Goal: Transaction & Acquisition: Purchase product/service

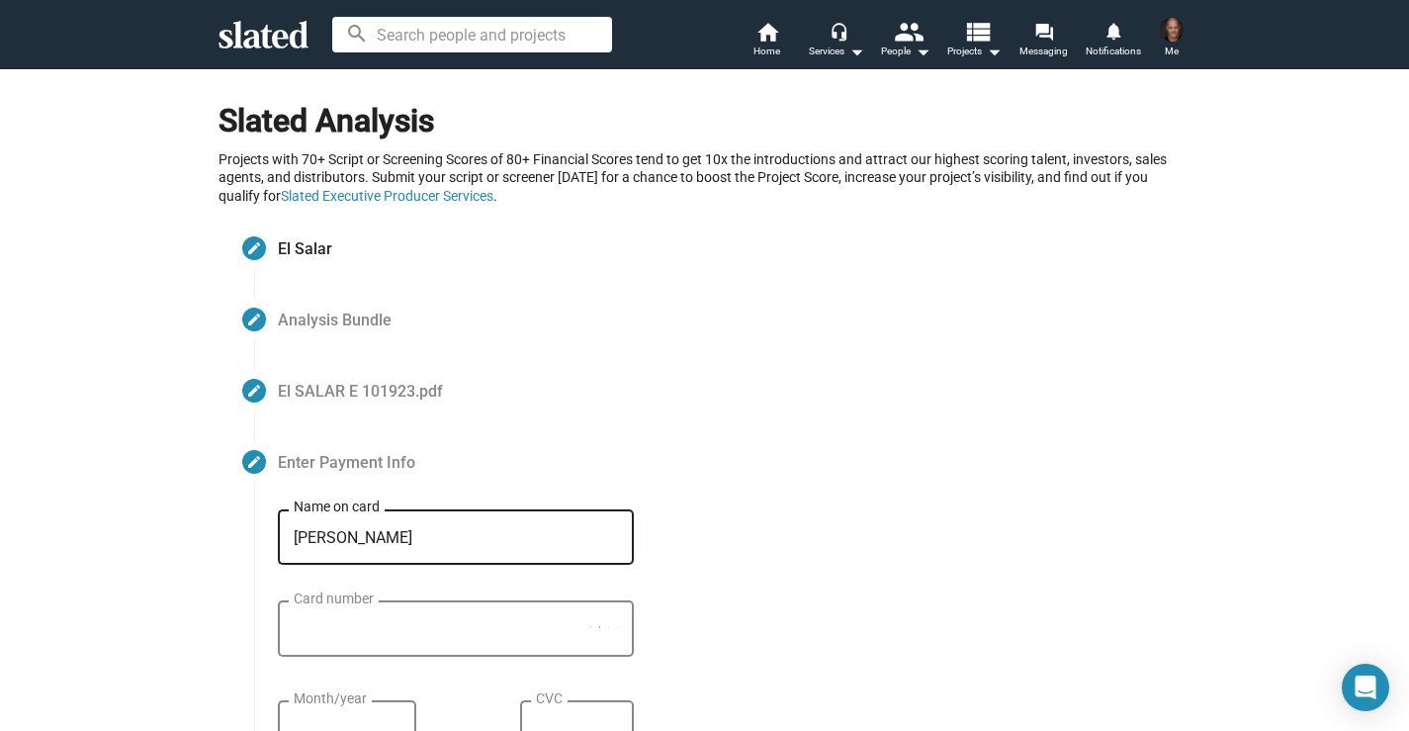
type input "[PERSON_NAME]"
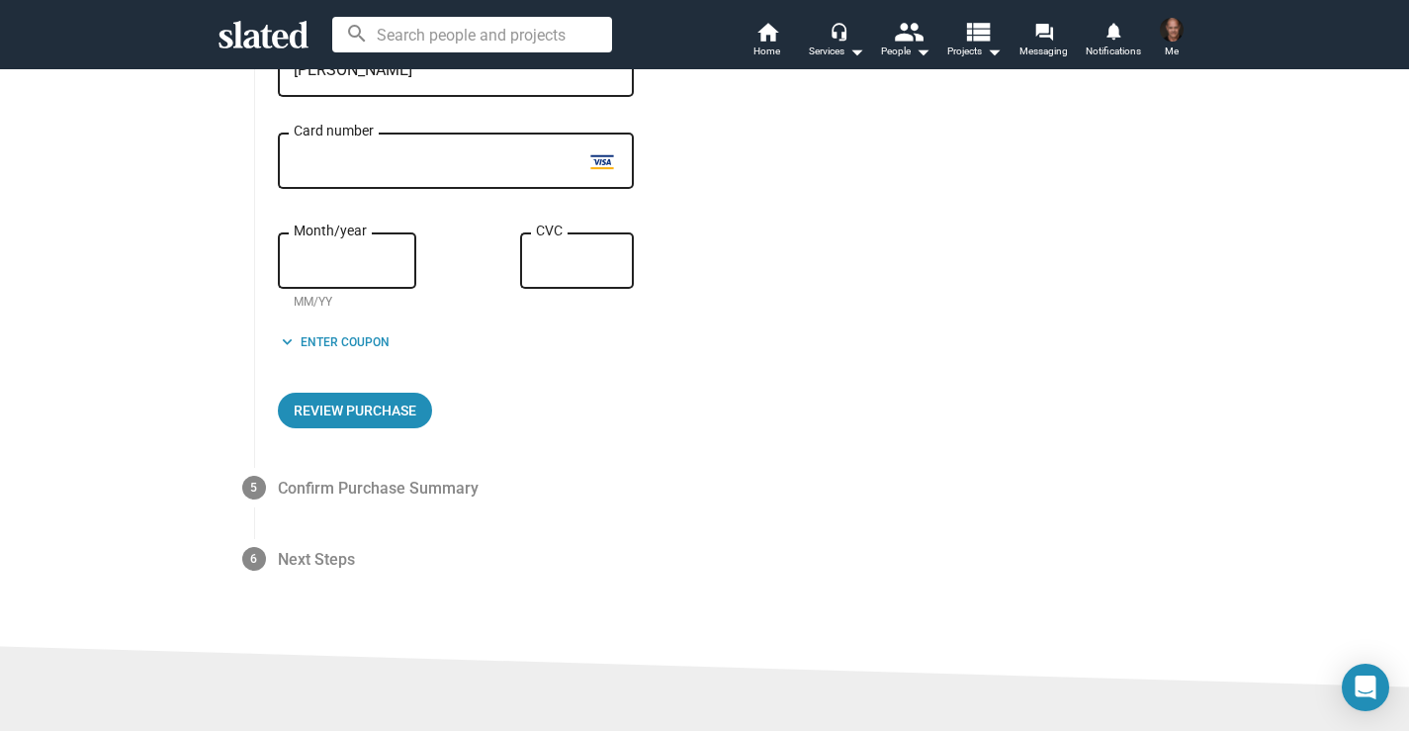
scroll to position [472, 0]
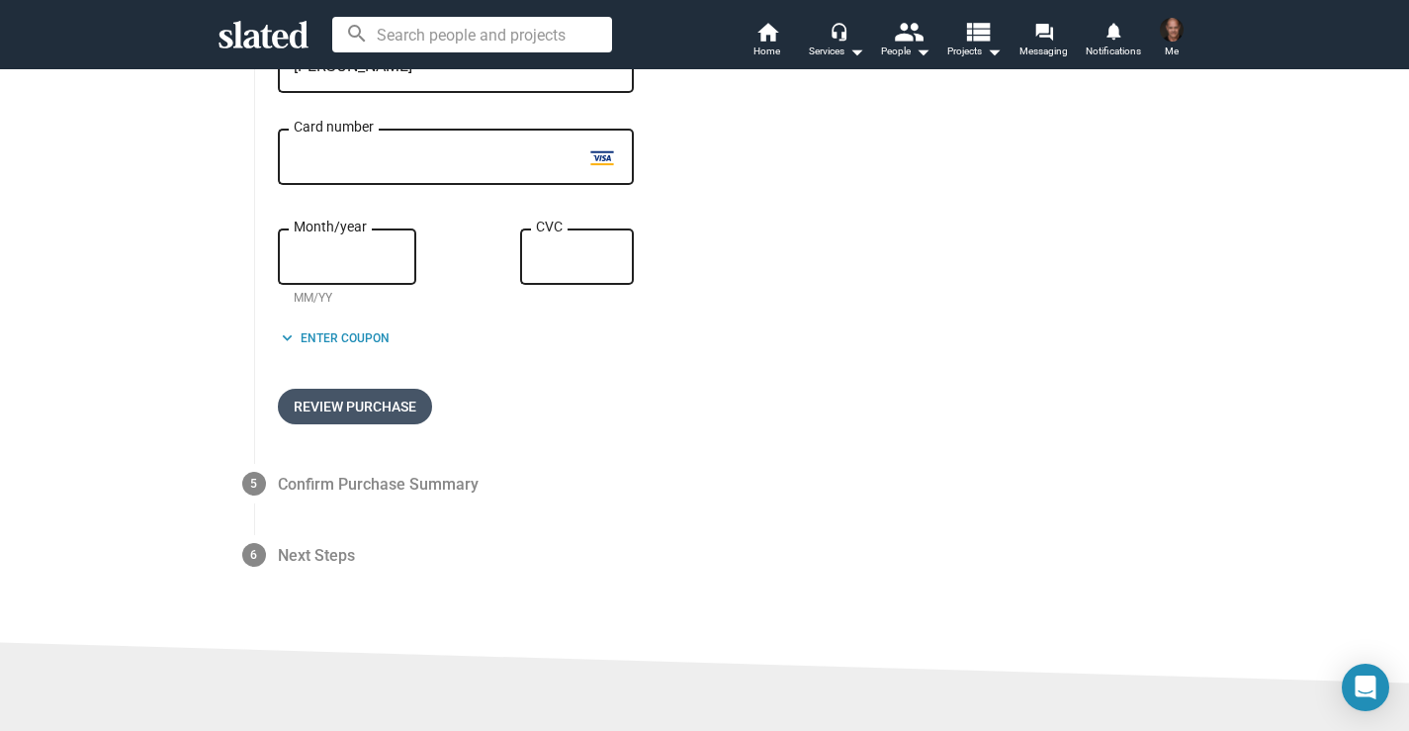
click at [353, 411] on span "Review Purchase" at bounding box center [355, 407] width 123 height 36
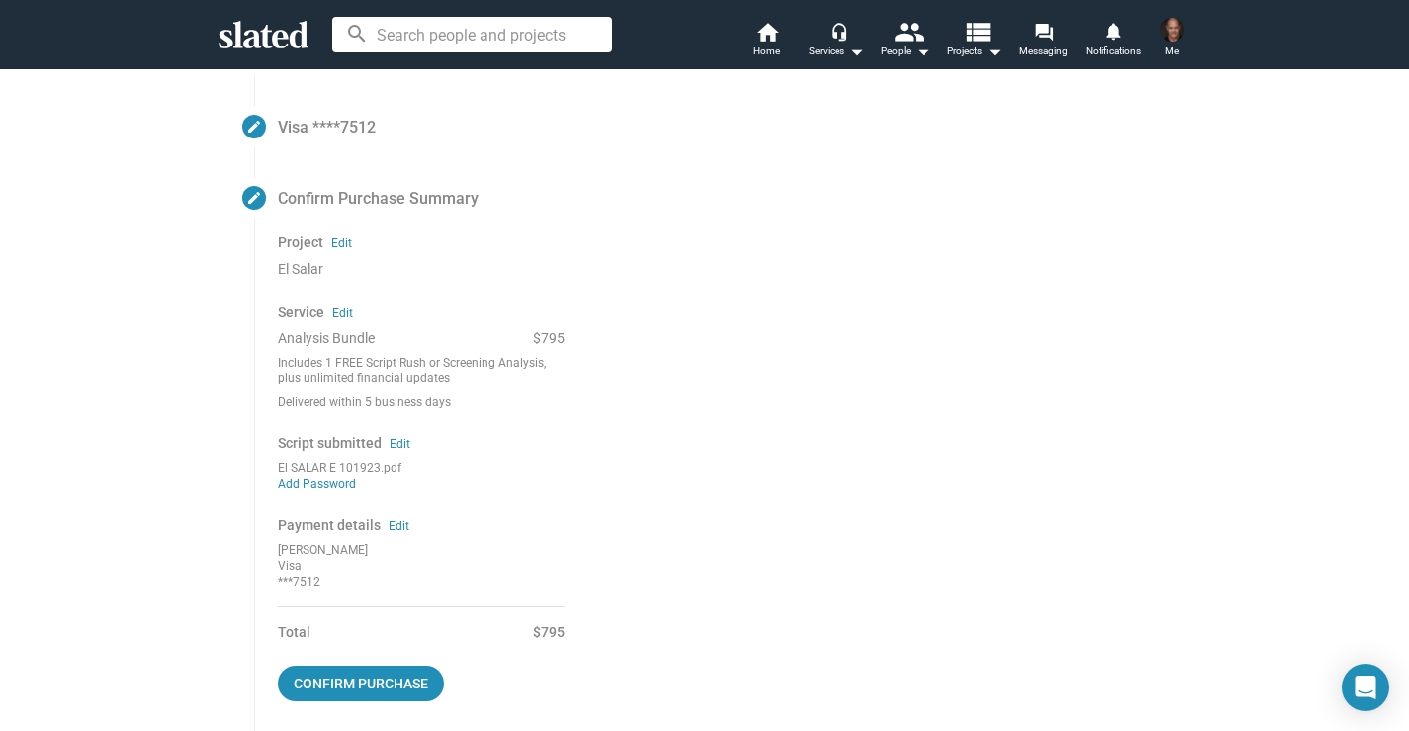
scroll to position [333, 0]
click at [348, 313] on link "Edit" at bounding box center [342, 316] width 21 height 16
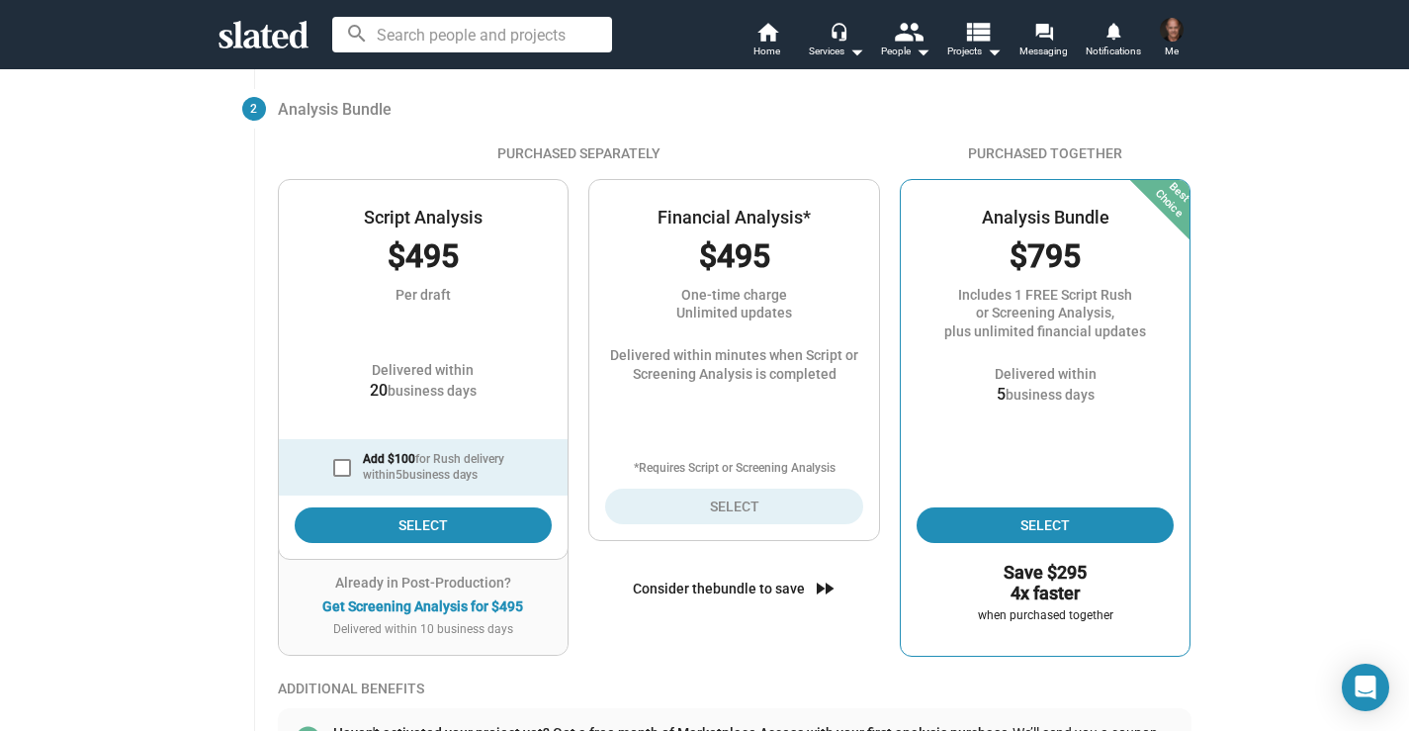
scroll to position [210, 0]
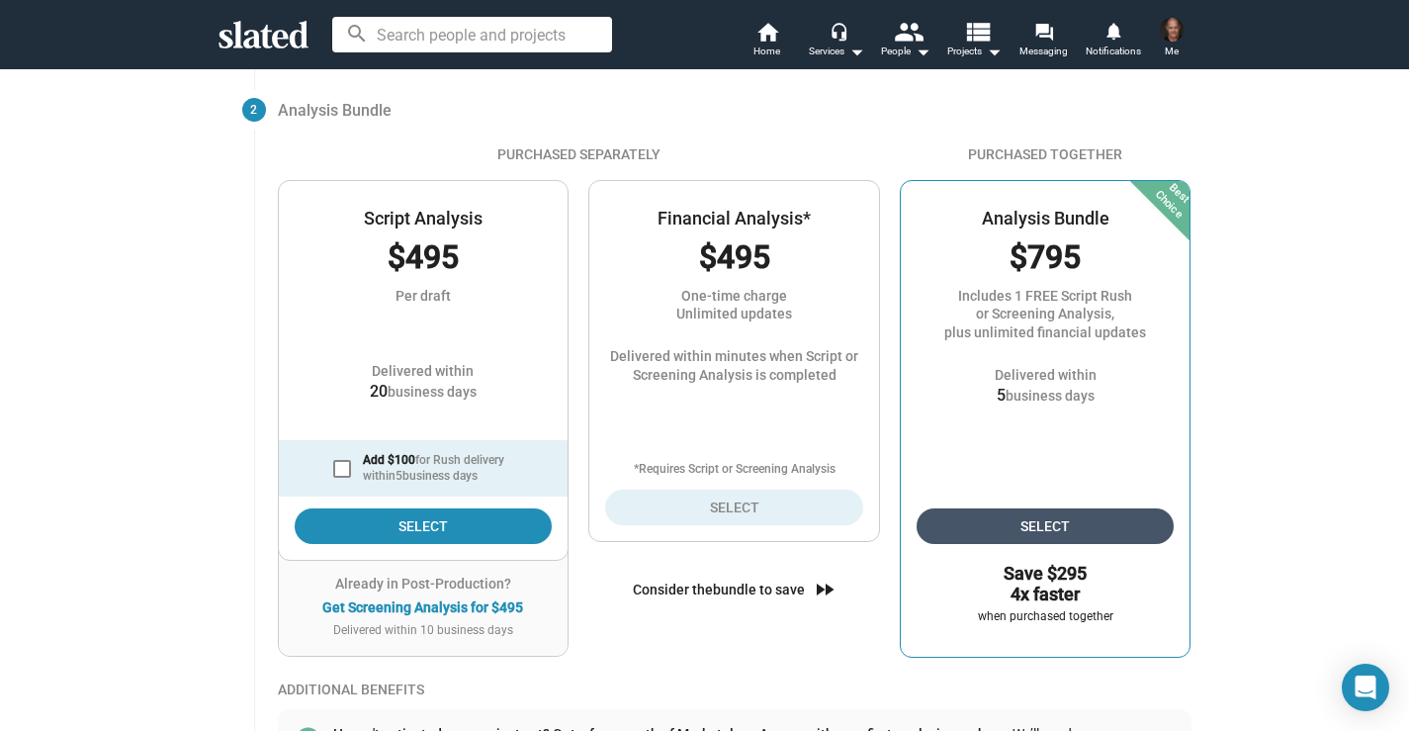
click at [1063, 520] on span "Select" at bounding box center [1046, 526] width 226 height 36
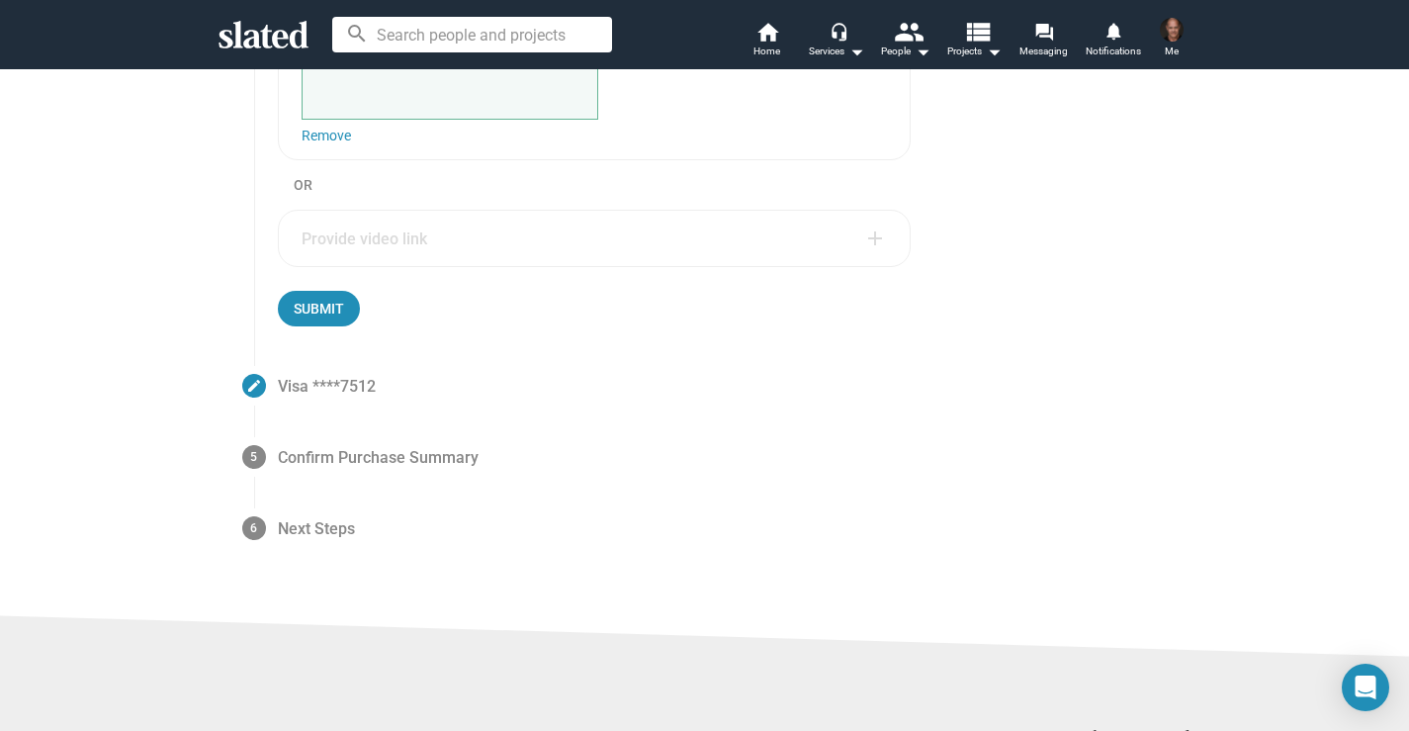
scroll to position [626, 0]
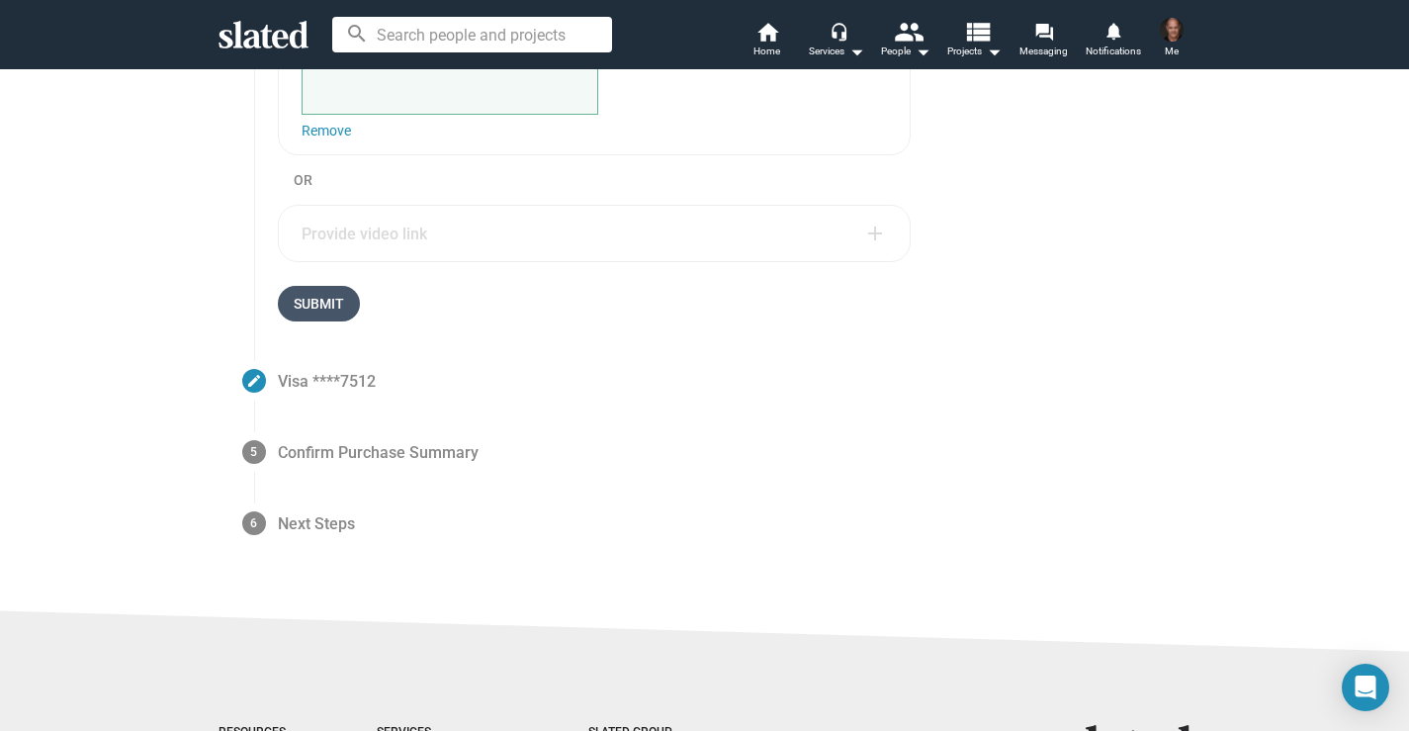
click at [322, 308] on span "Submit" at bounding box center [319, 304] width 50 height 36
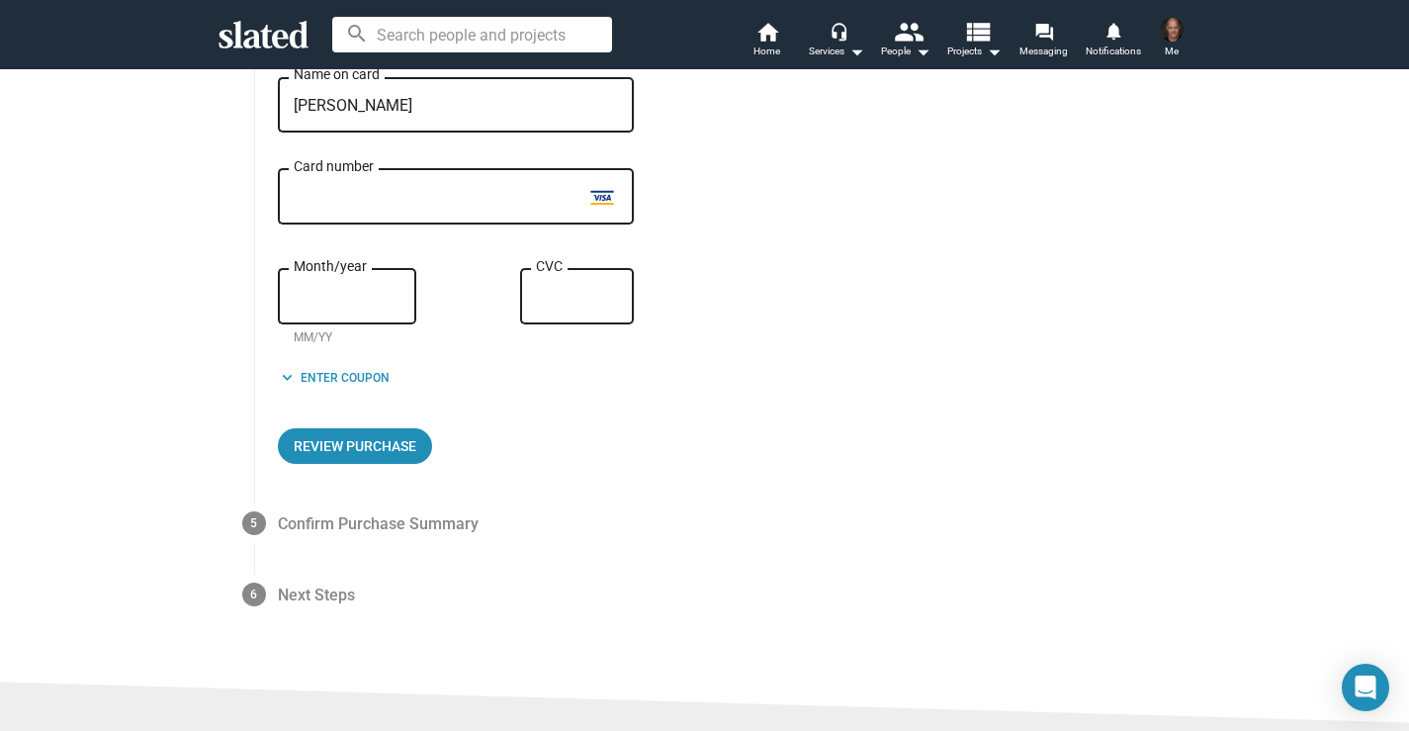
scroll to position [435, 0]
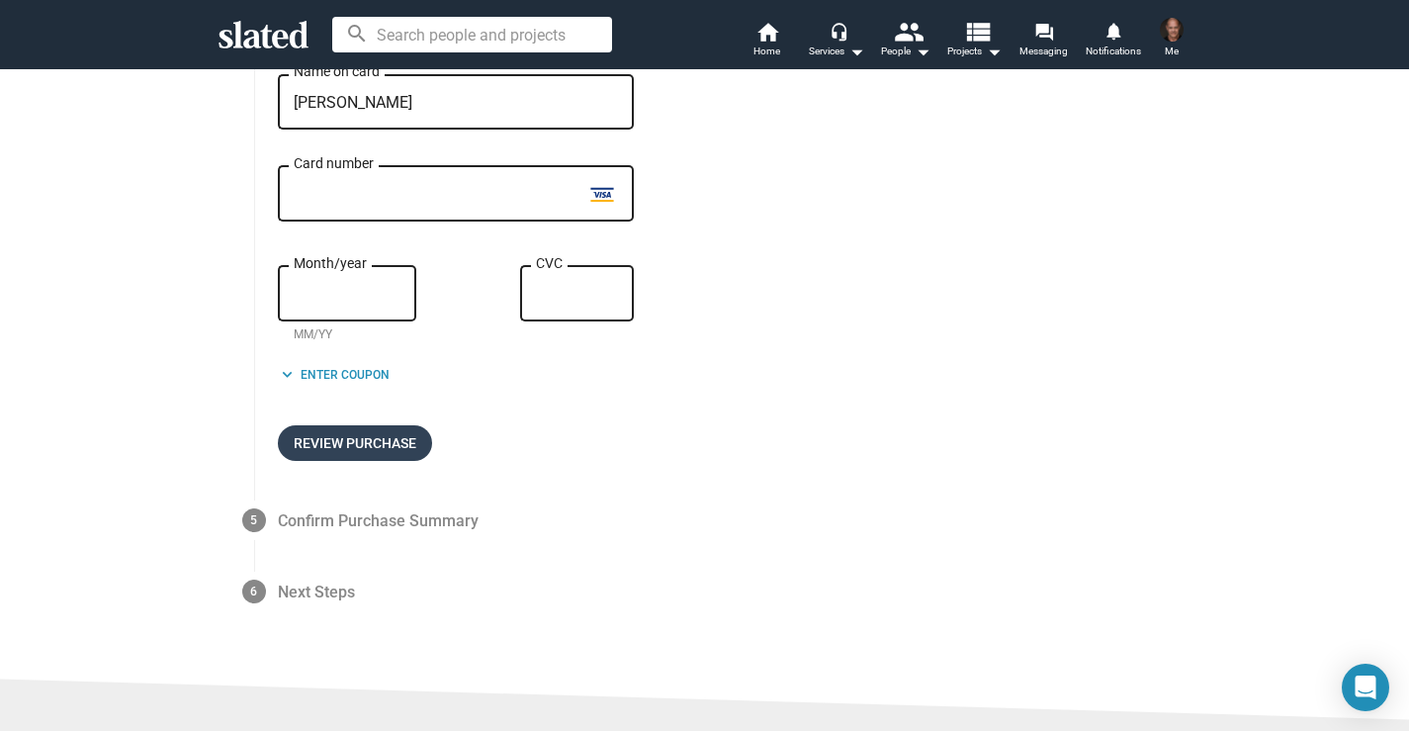
click at [389, 456] on span "Review Purchase" at bounding box center [355, 443] width 123 height 36
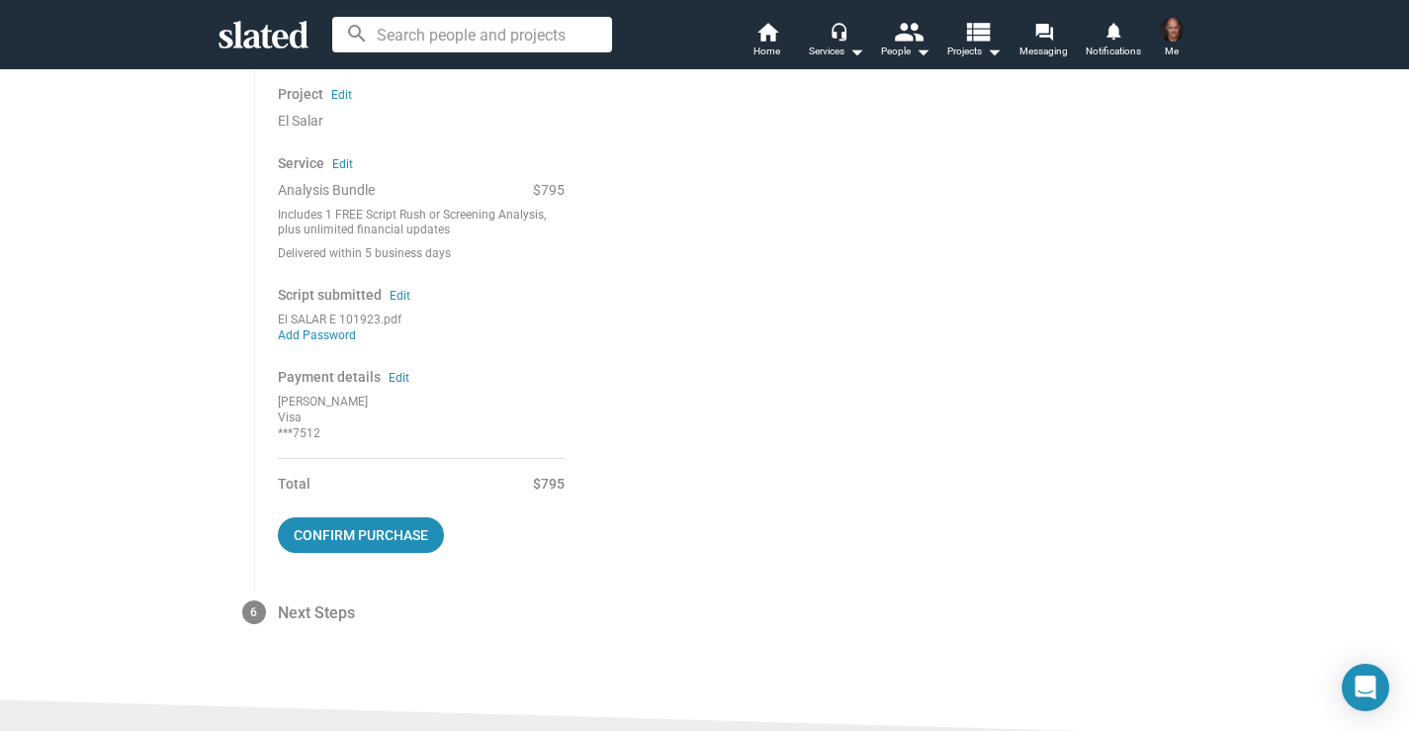
scroll to position [490, 0]
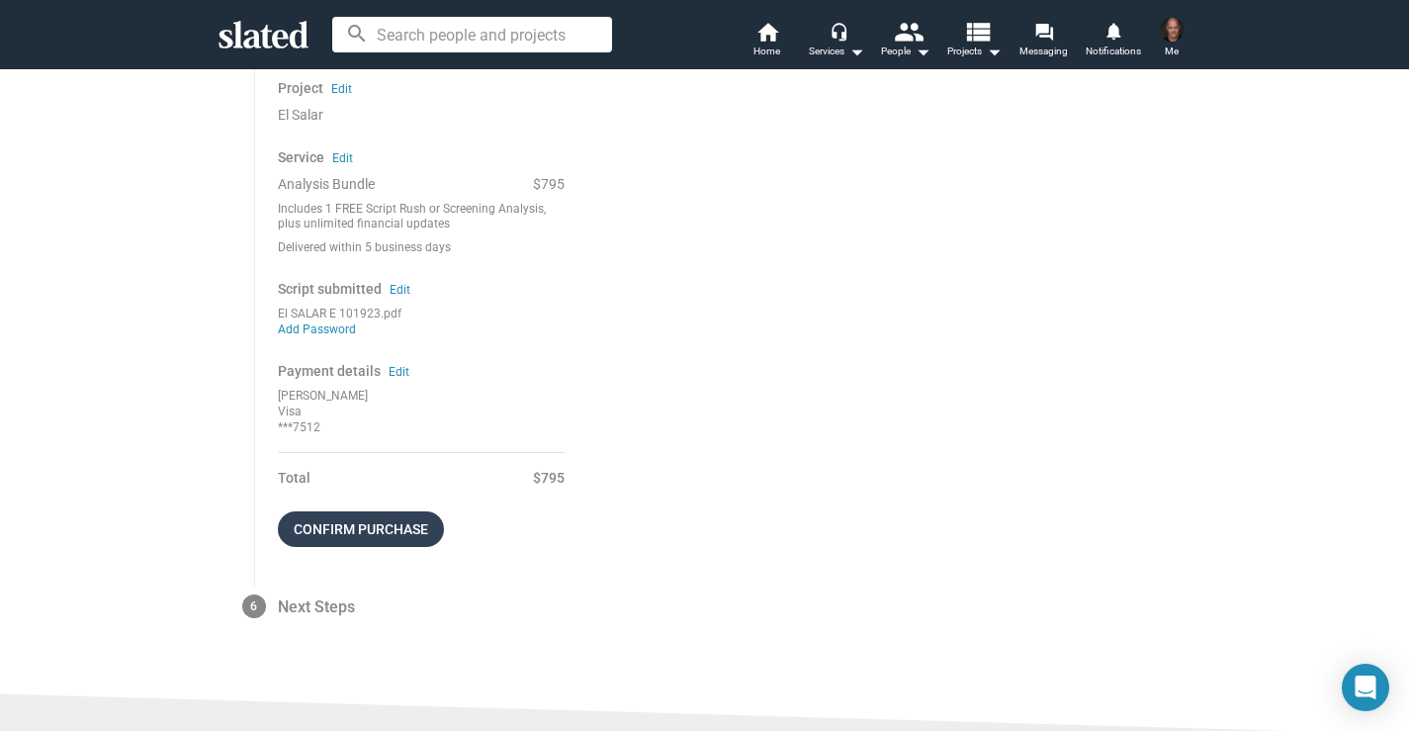
click at [410, 518] on span "Confirm purchase" at bounding box center [361, 529] width 134 height 36
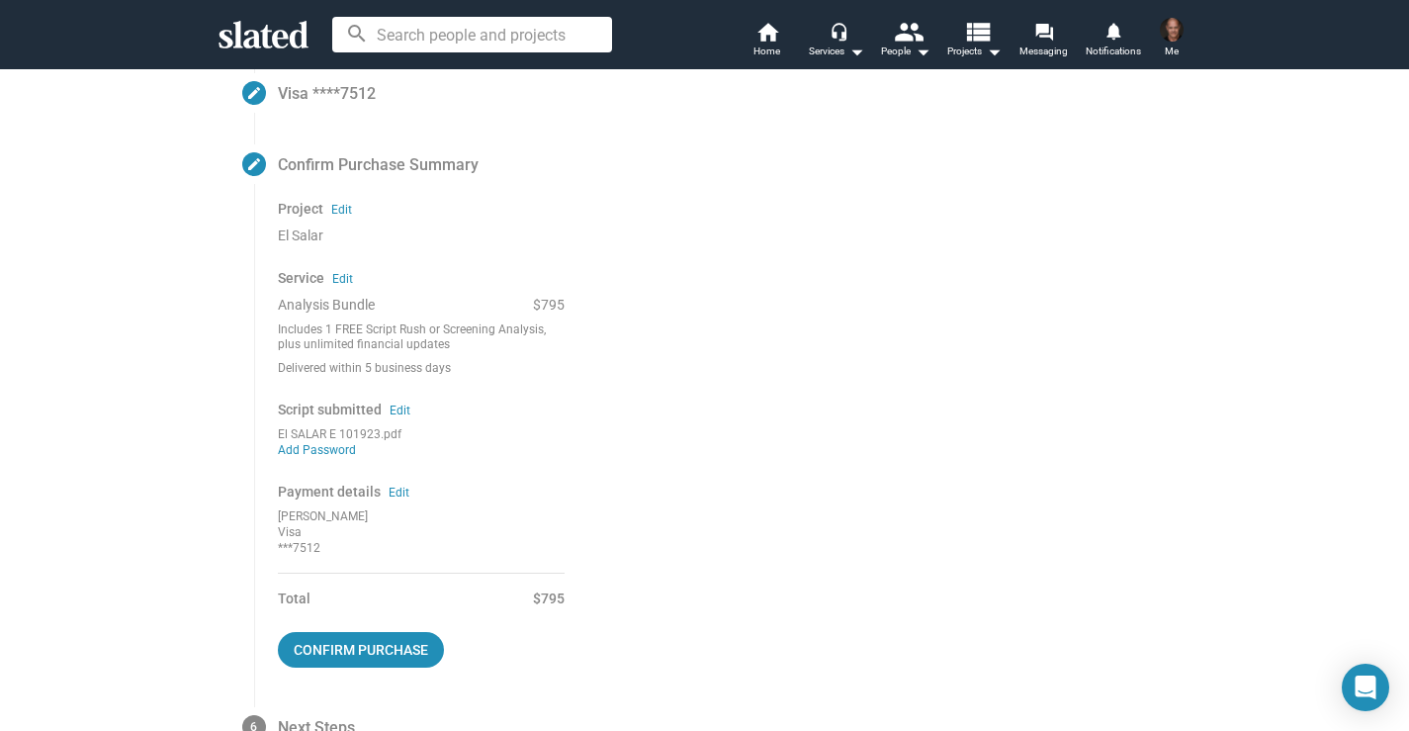
scroll to position [357, 0]
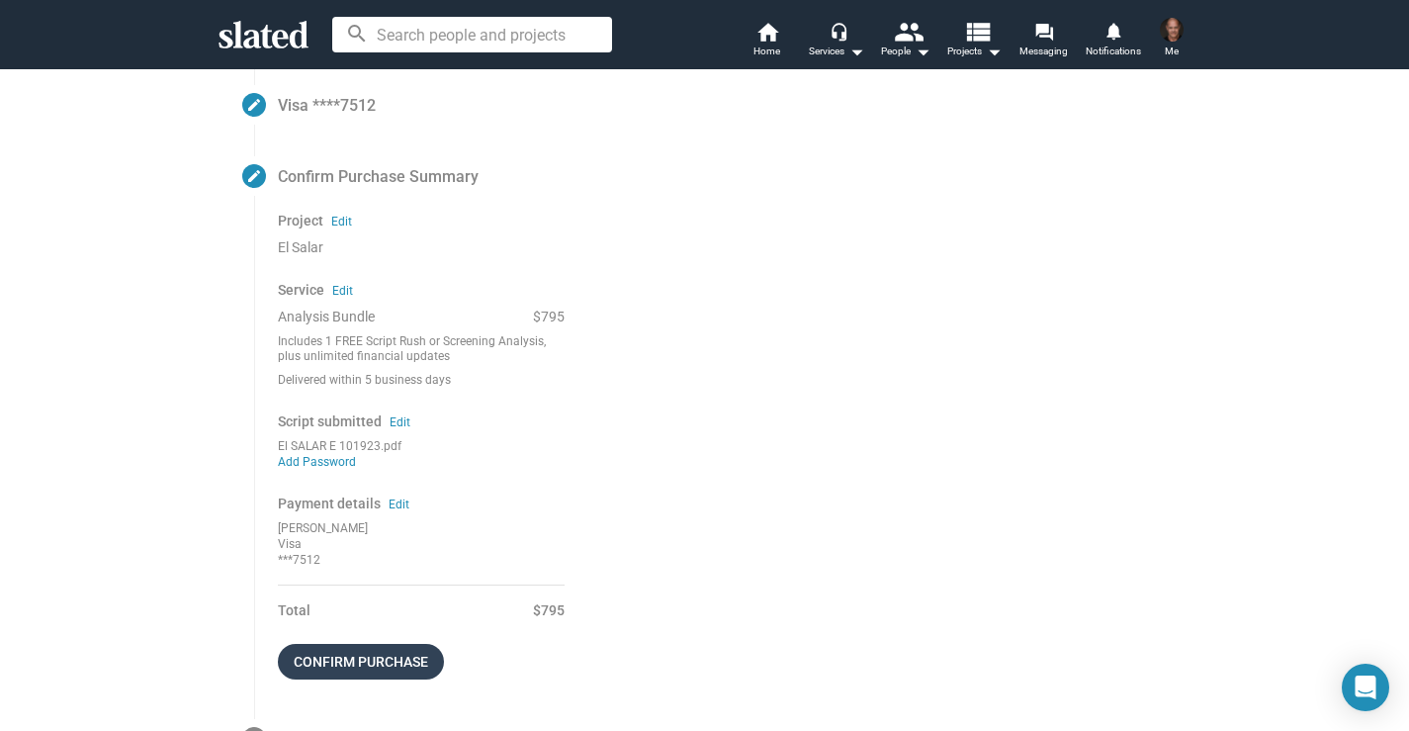
click at [380, 660] on span "Confirm purchase" at bounding box center [361, 662] width 134 height 36
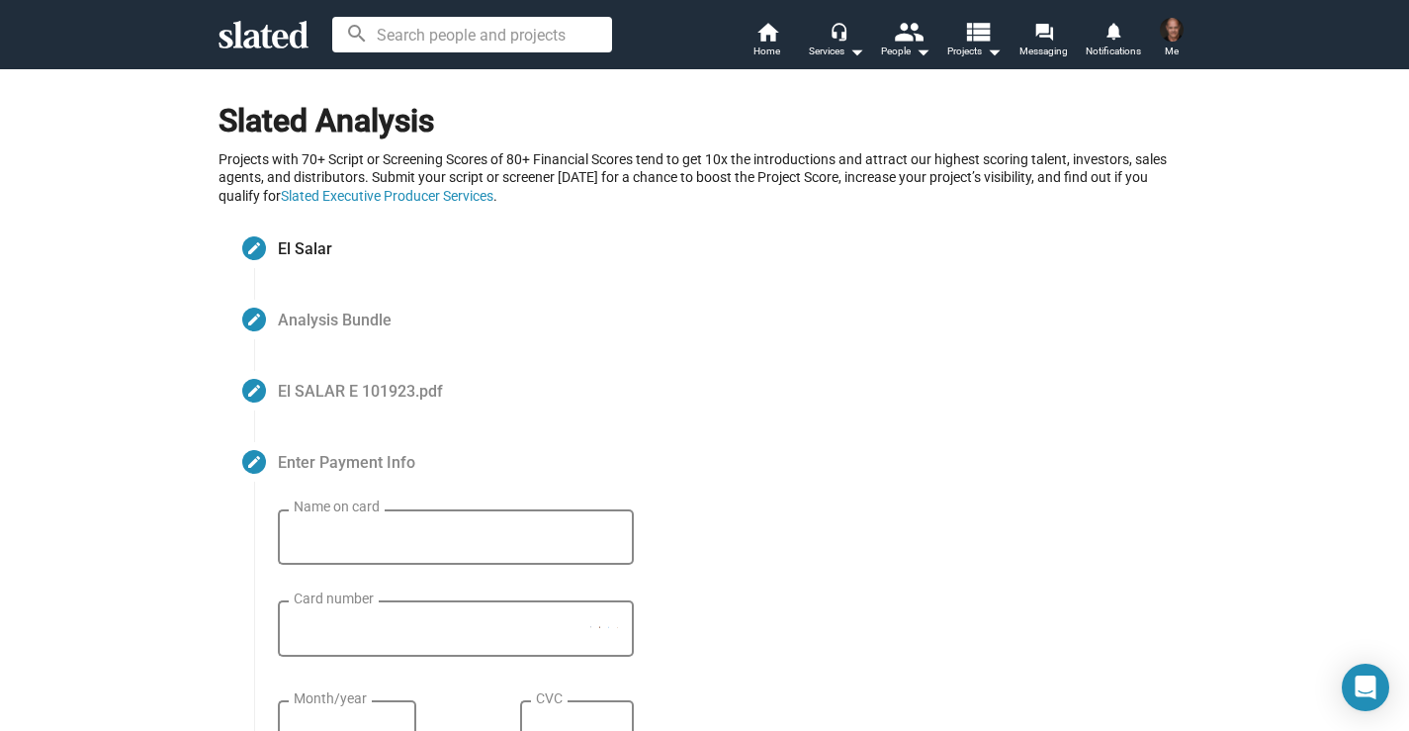
scroll to position [86, 0]
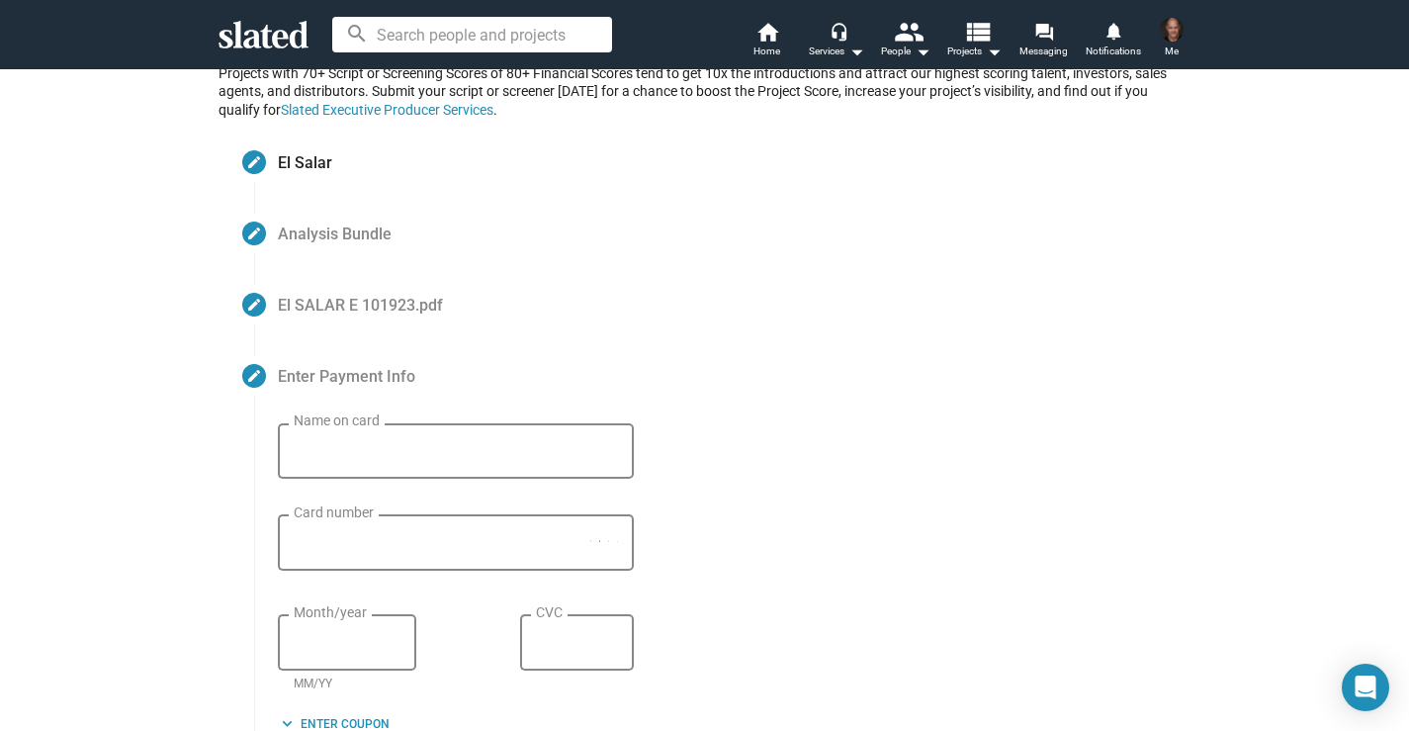
click at [314, 437] on div "Name on card" at bounding box center [456, 448] width 324 height 58
type input "p"
type input "[PERSON_NAME]"
click at [299, 531] on div "Card number" at bounding box center [442, 540] width 297 height 59
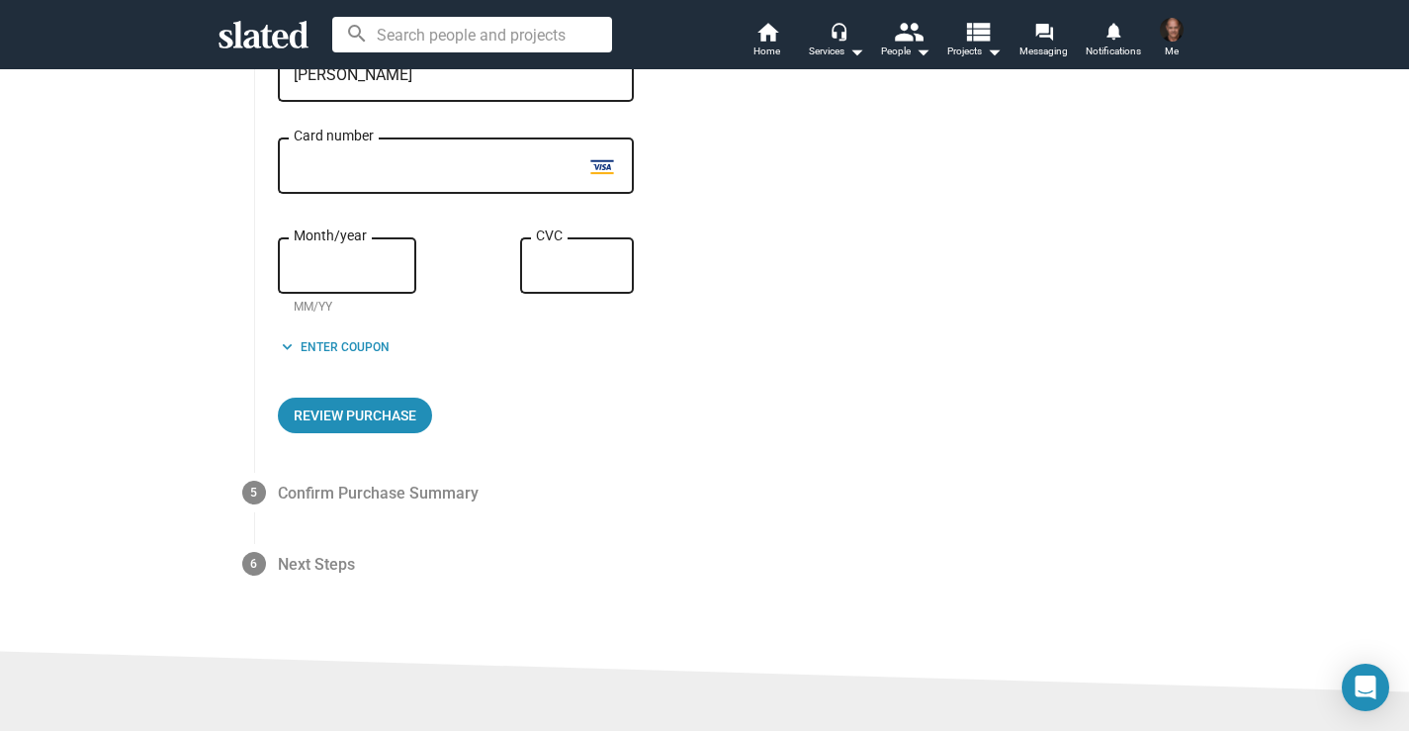
scroll to position [467, 0]
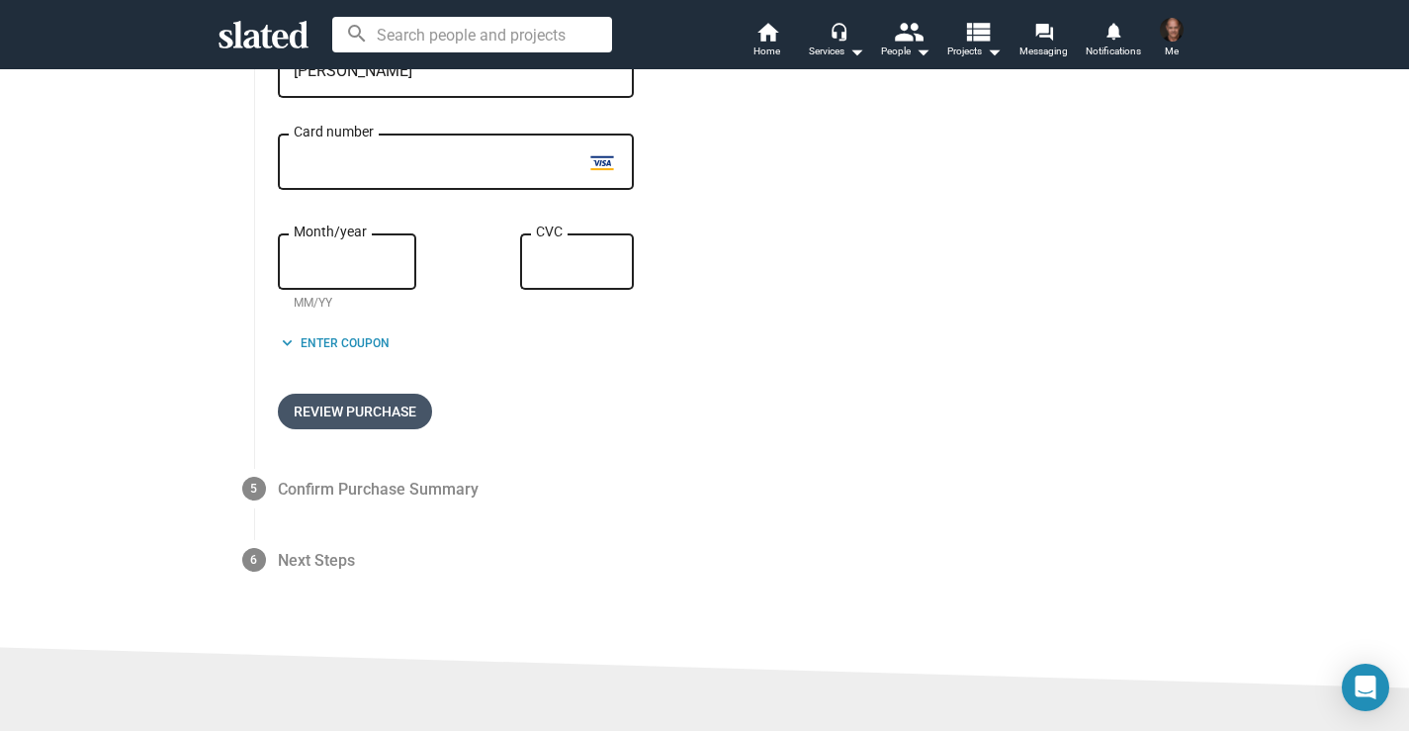
click at [404, 426] on span "Review Purchase" at bounding box center [355, 412] width 123 height 36
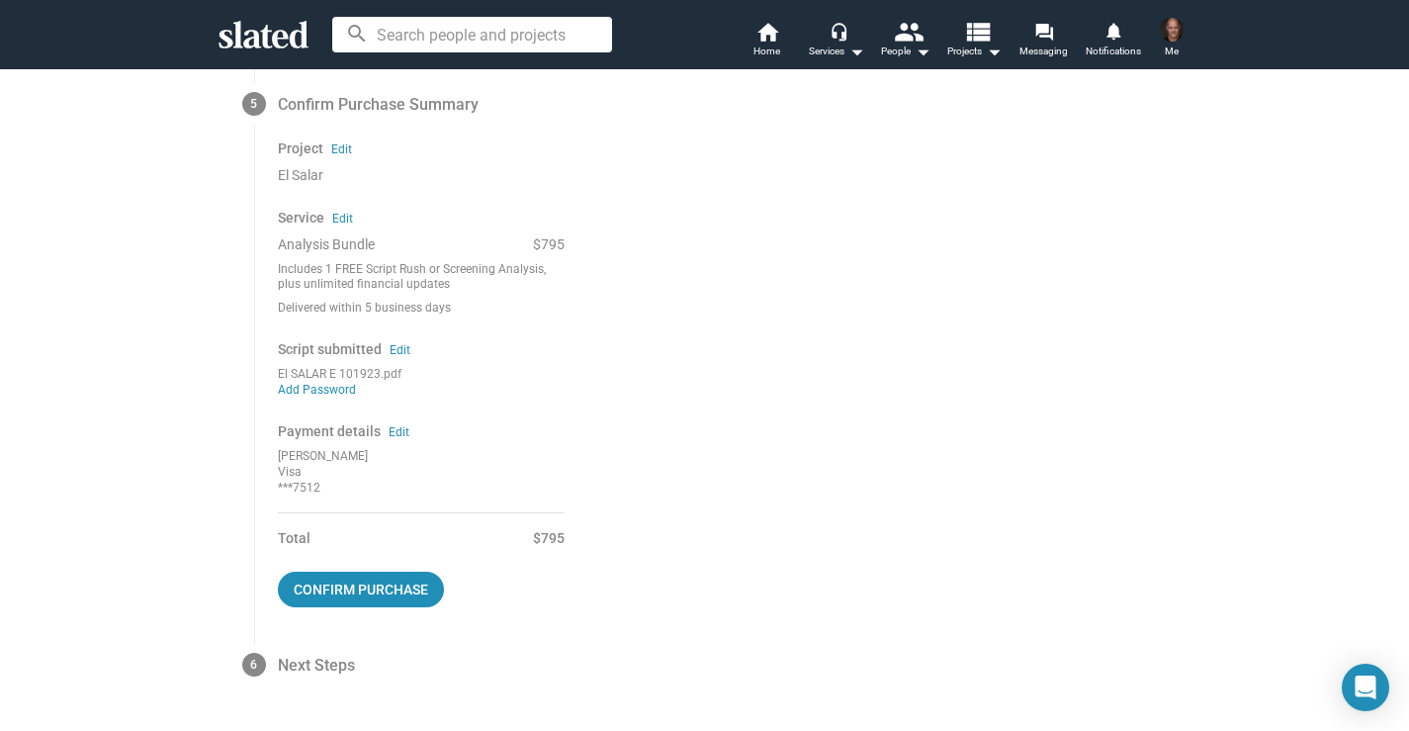
scroll to position [429, 0]
click at [376, 579] on span "Confirm purchase" at bounding box center [361, 590] width 134 height 36
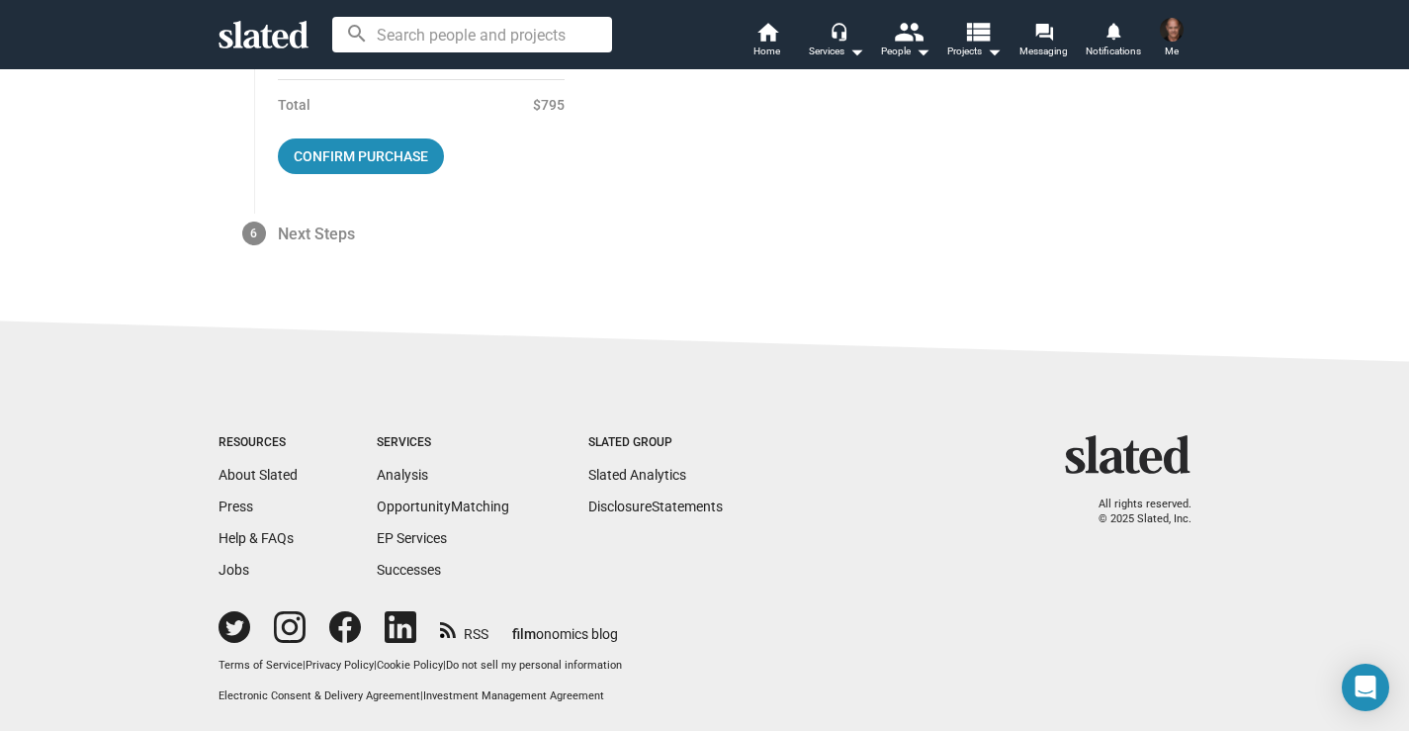
scroll to position [0, 0]
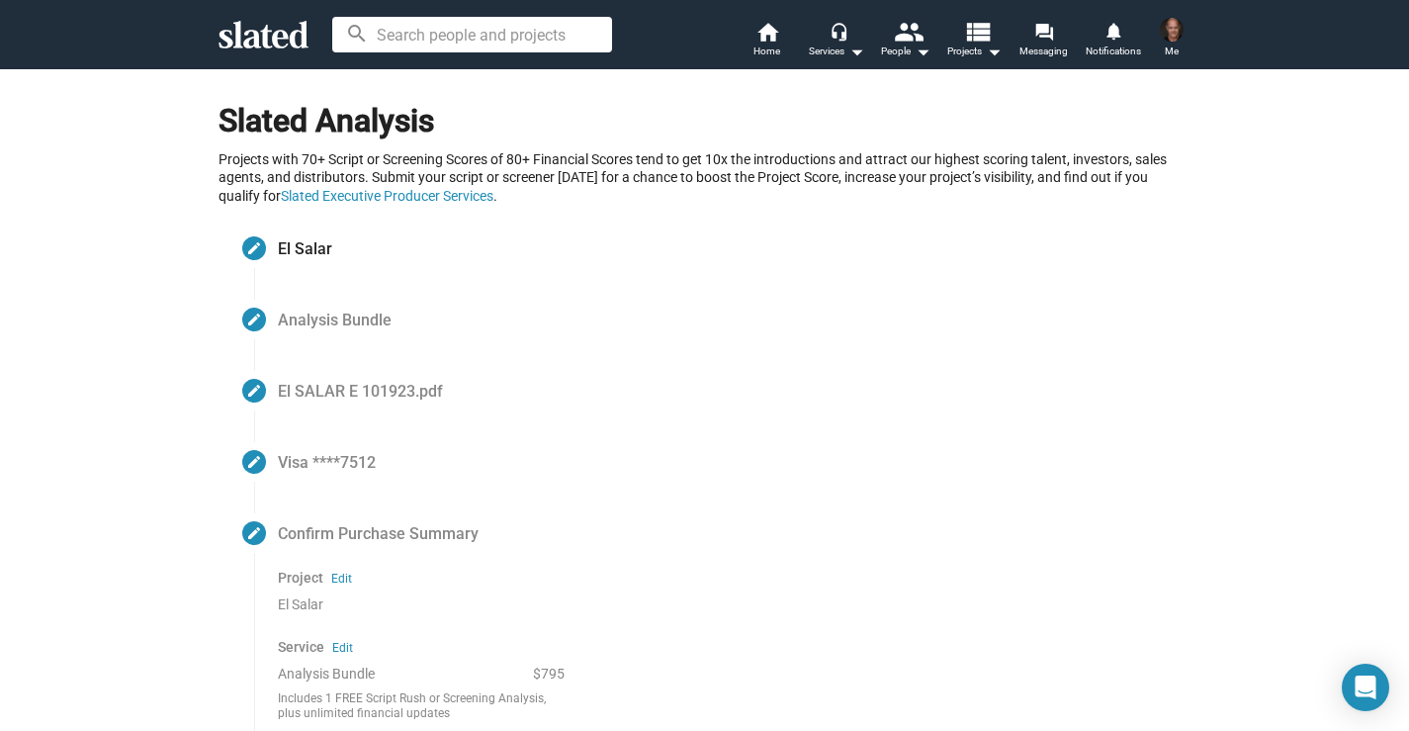
click at [1174, 33] on img at bounding box center [1172, 30] width 24 height 24
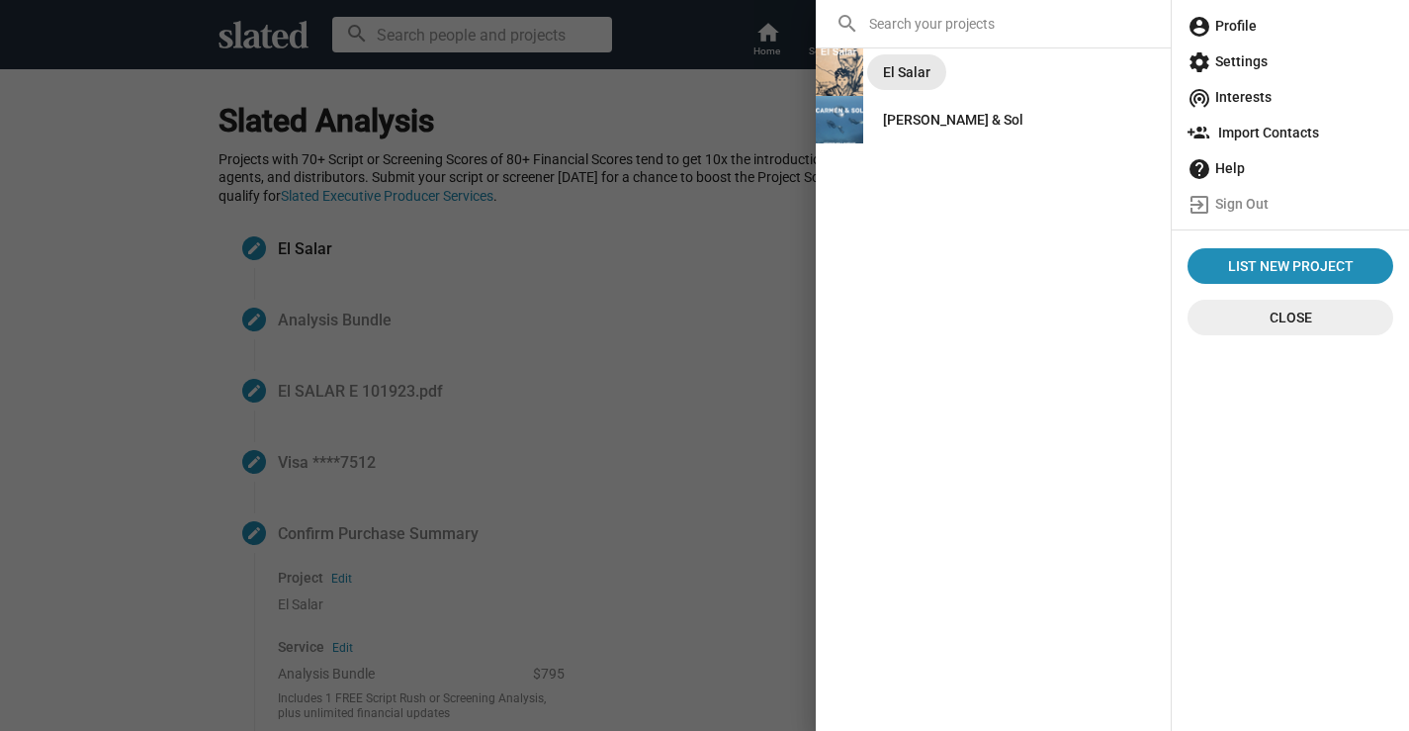
click at [905, 64] on div "El Salar" at bounding box center [906, 72] width 47 height 36
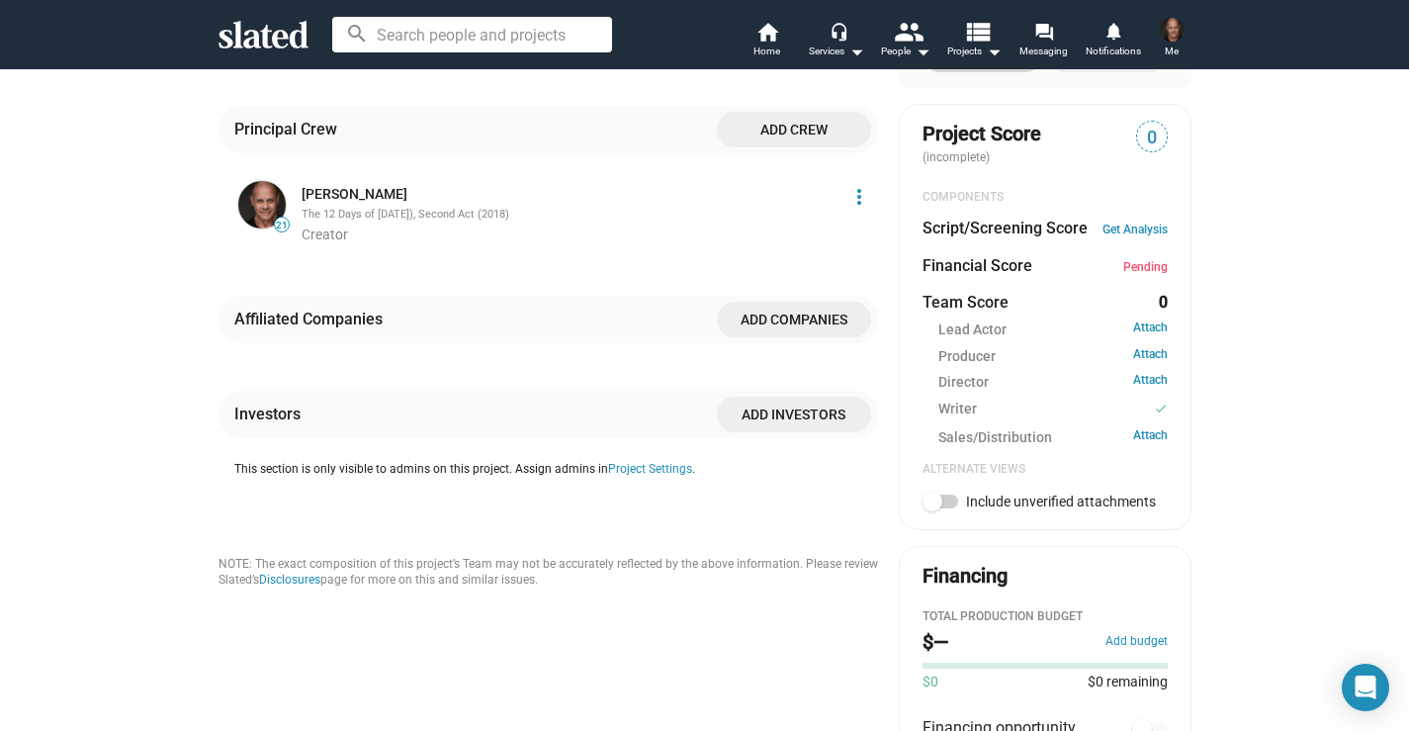
scroll to position [588, 0]
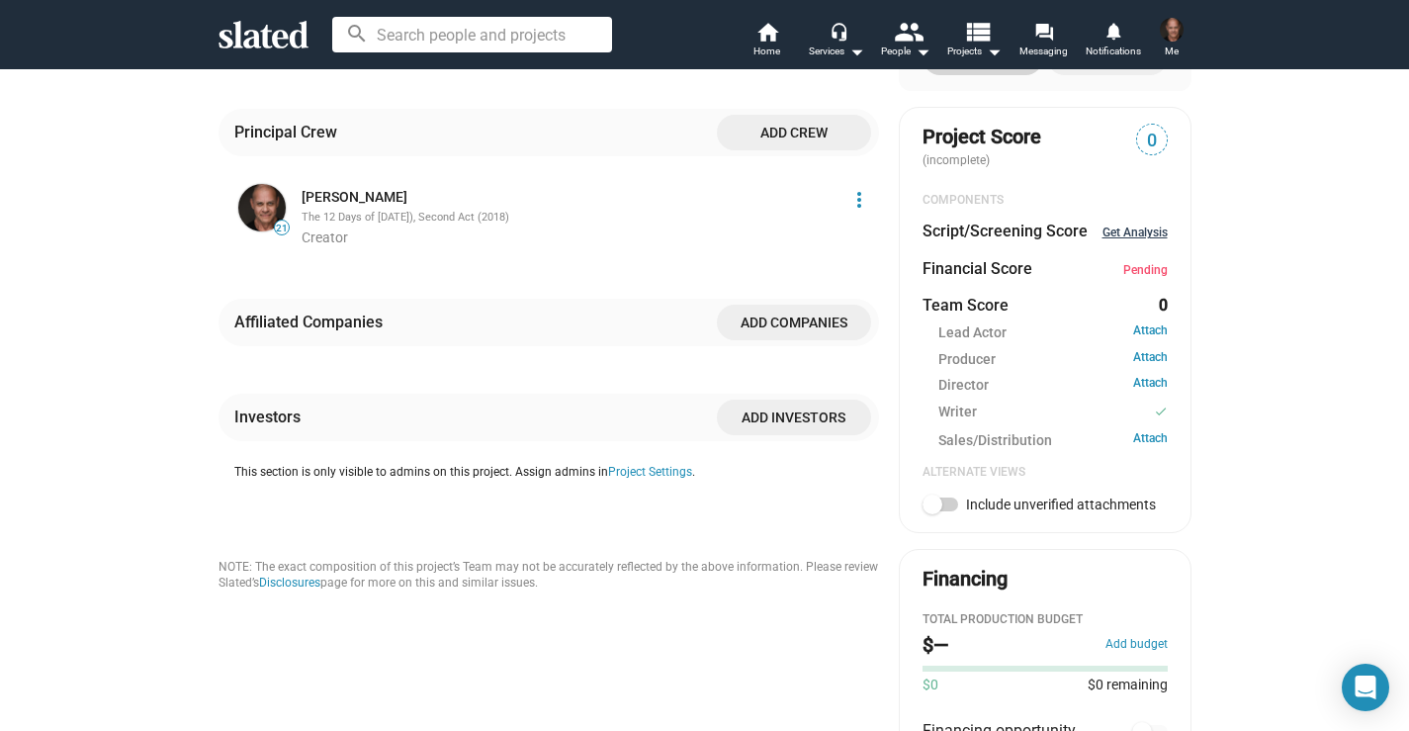
click at [1143, 231] on link "Get Analysis" at bounding box center [1135, 232] width 65 height 14
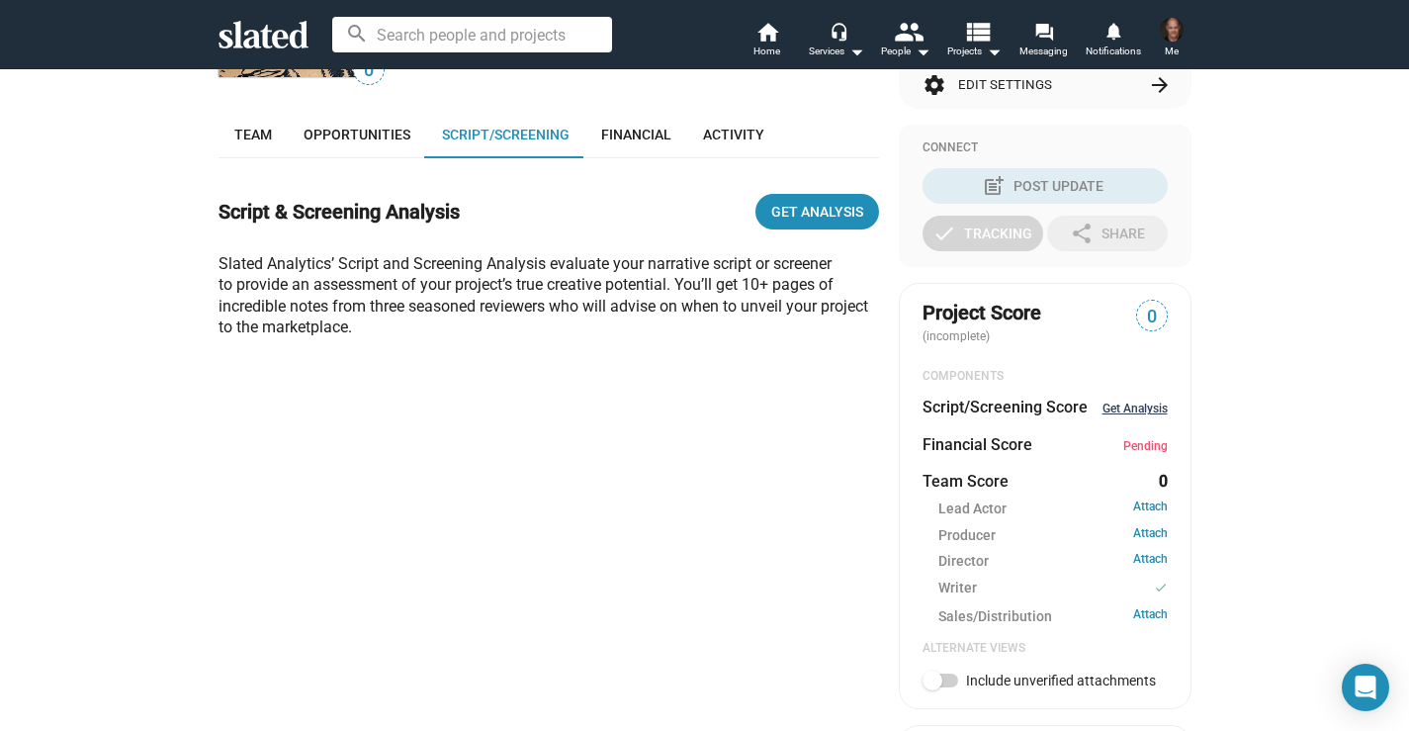
scroll to position [414, 0]
click at [1134, 406] on link "Get Analysis" at bounding box center [1135, 407] width 65 height 14
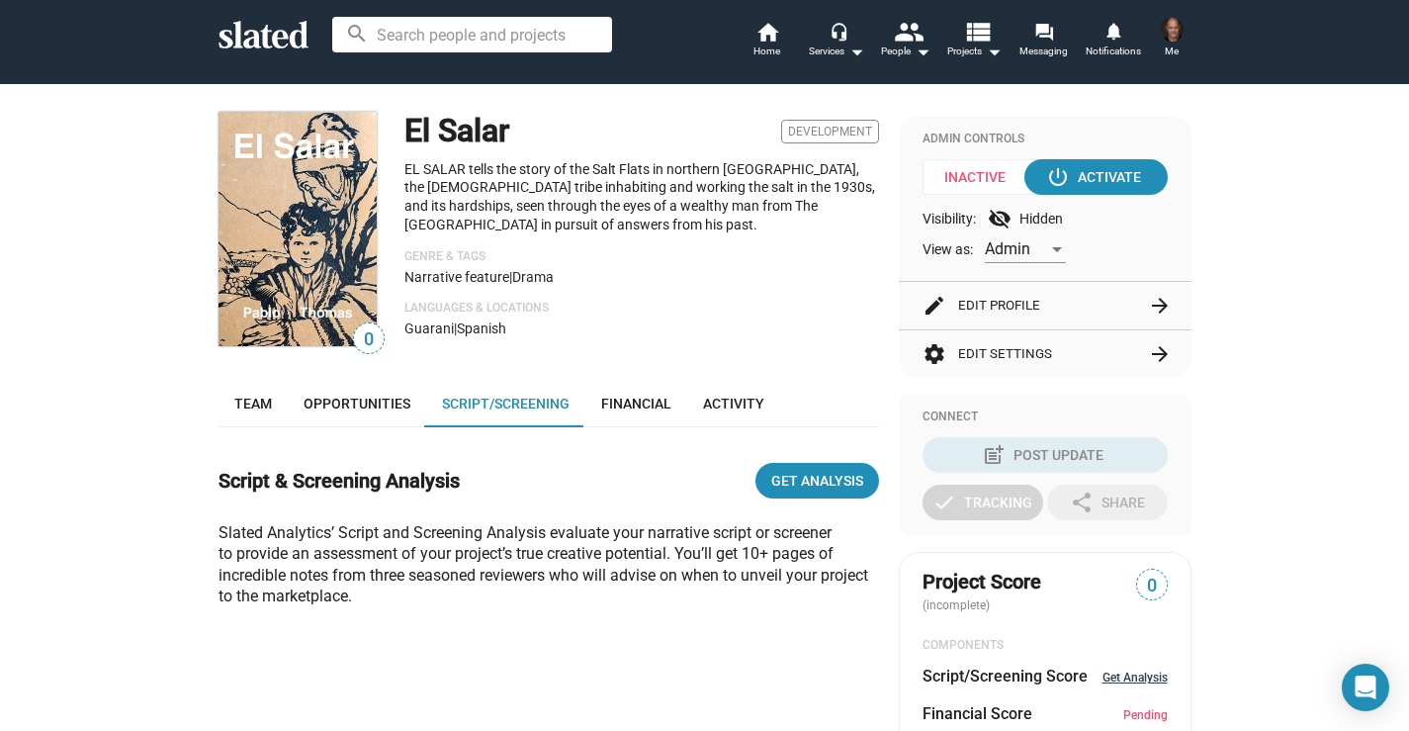
scroll to position [170, 0]
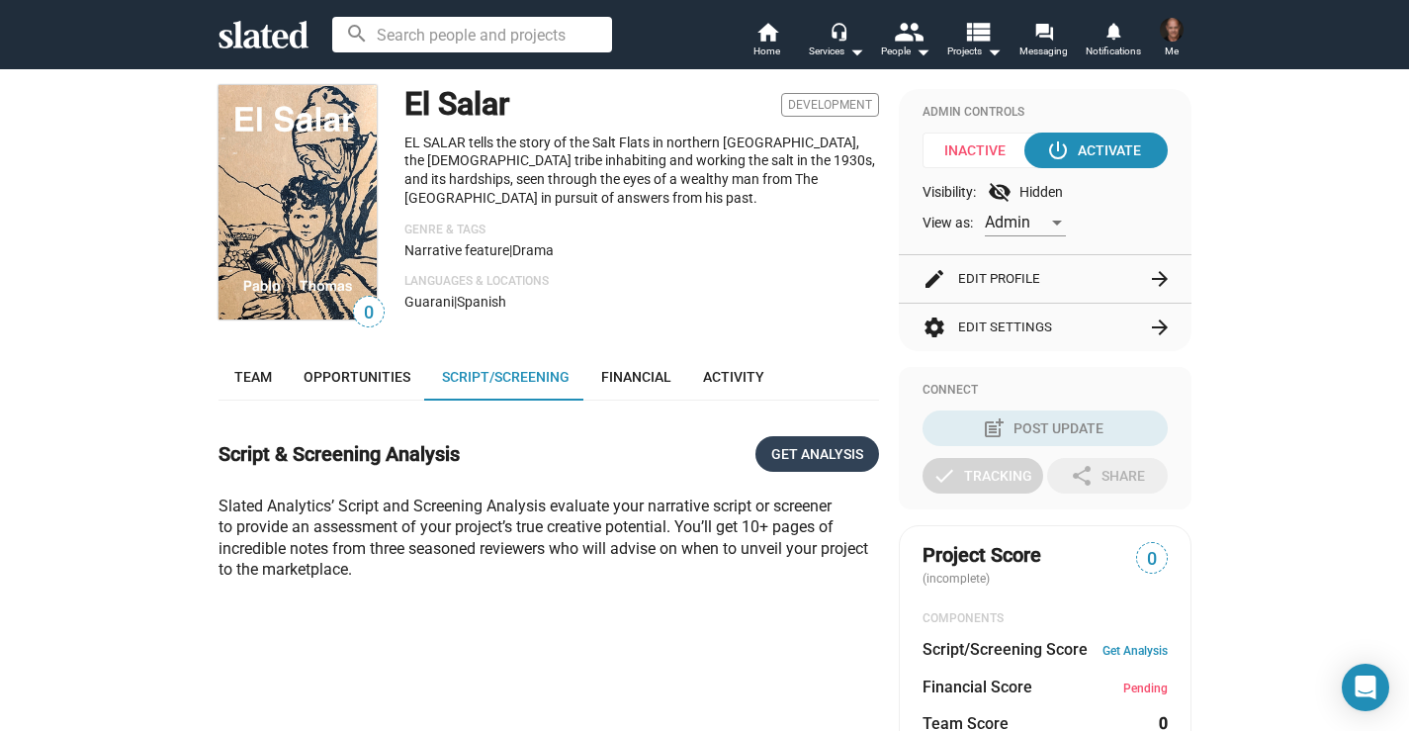
click at [809, 449] on span "Get Analysis" at bounding box center [817, 454] width 92 height 36
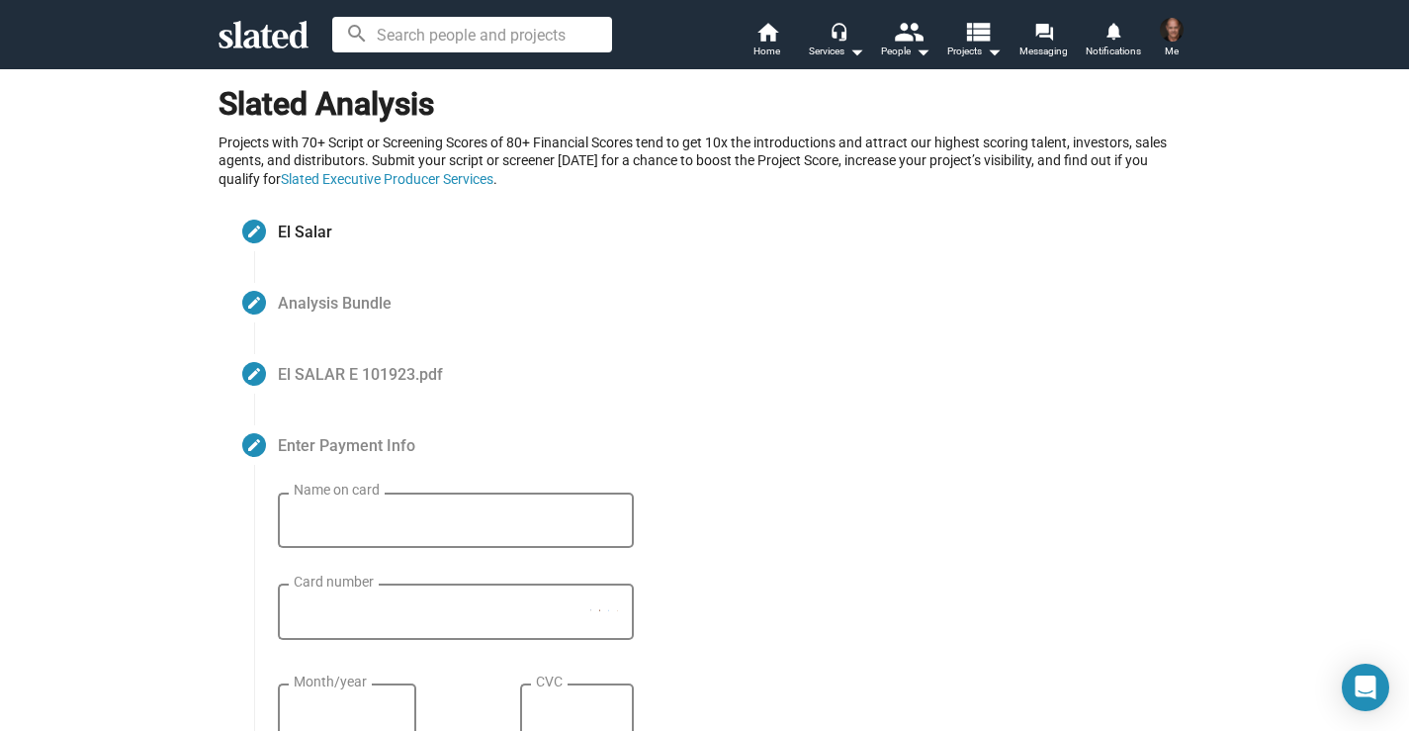
scroll to position [14, 0]
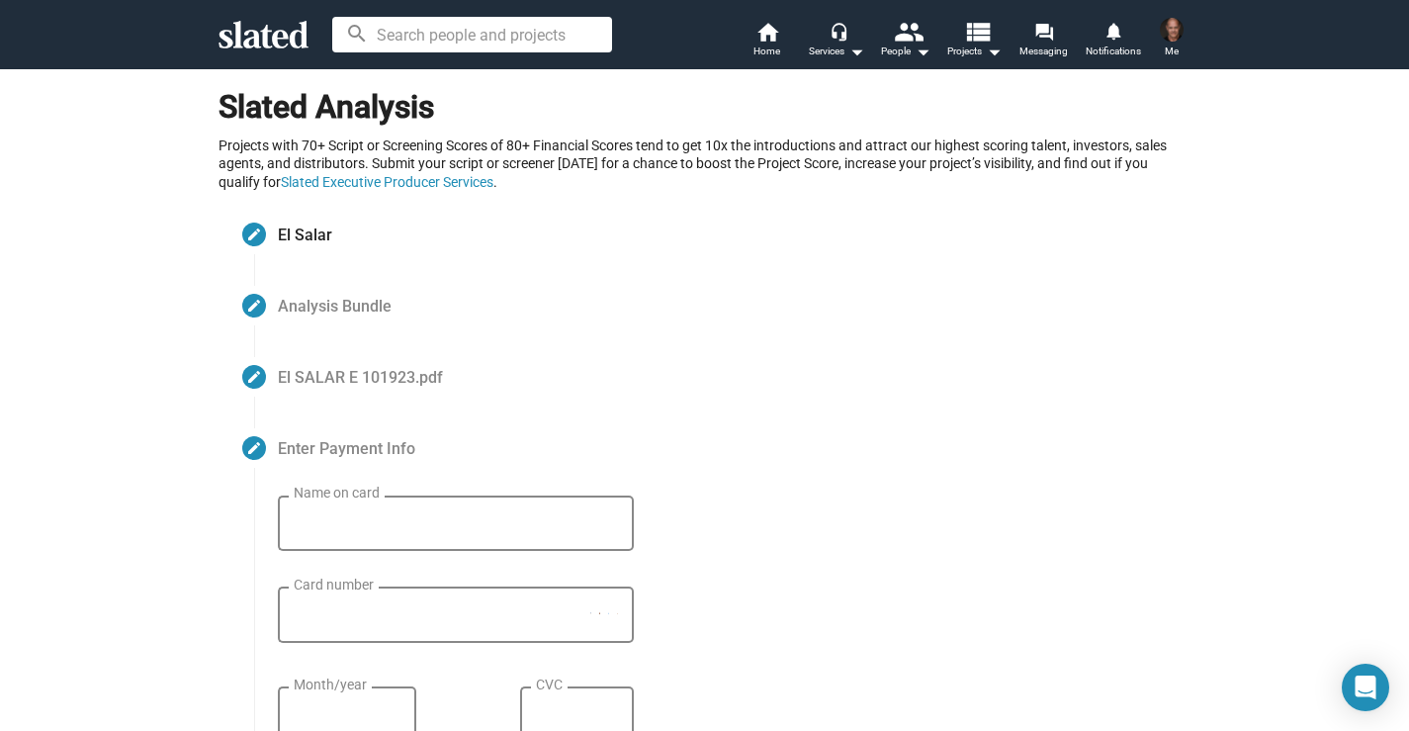
click at [299, 538] on div "Name on card" at bounding box center [456, 520] width 324 height 58
type input "Pablo THomas"
click at [306, 626] on div "Card number" at bounding box center [442, 612] width 297 height 59
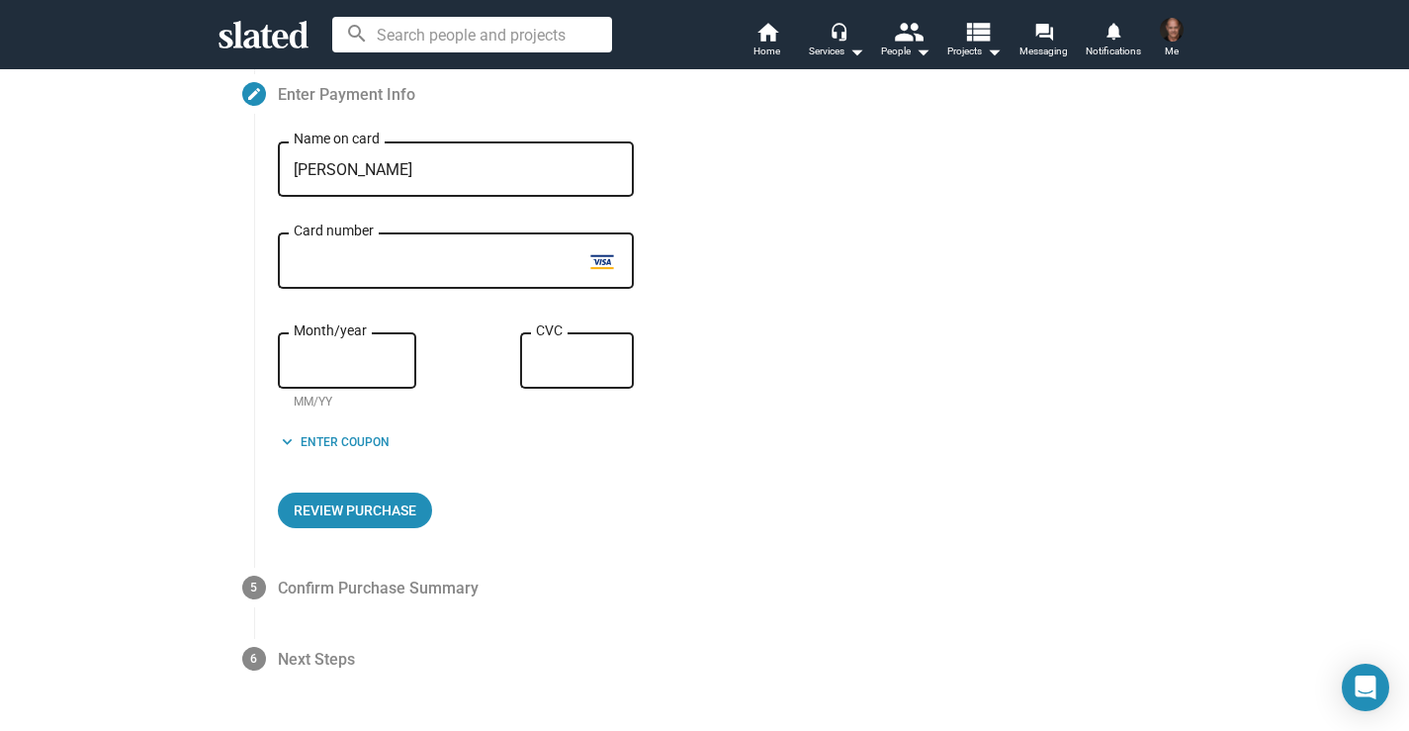
scroll to position [438, 0]
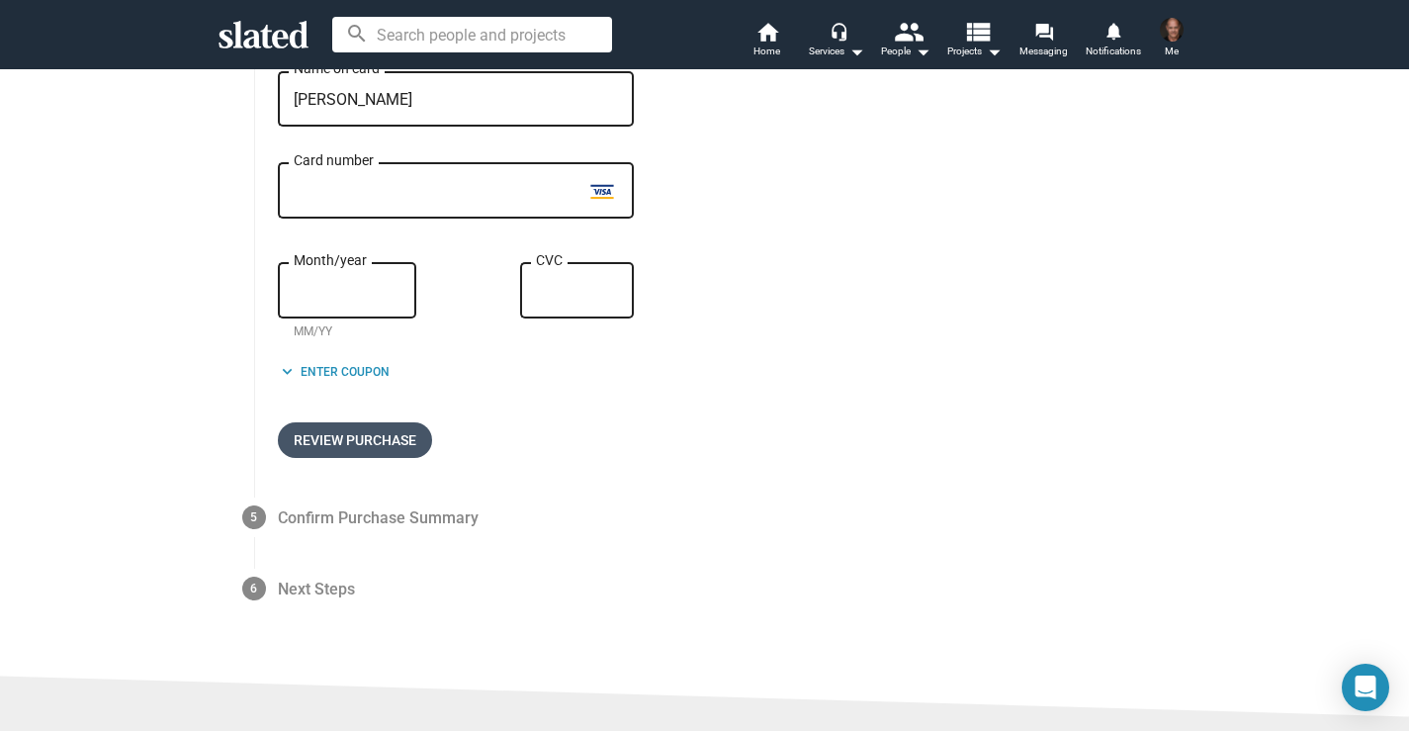
click at [372, 443] on span "Review Purchase" at bounding box center [355, 440] width 123 height 36
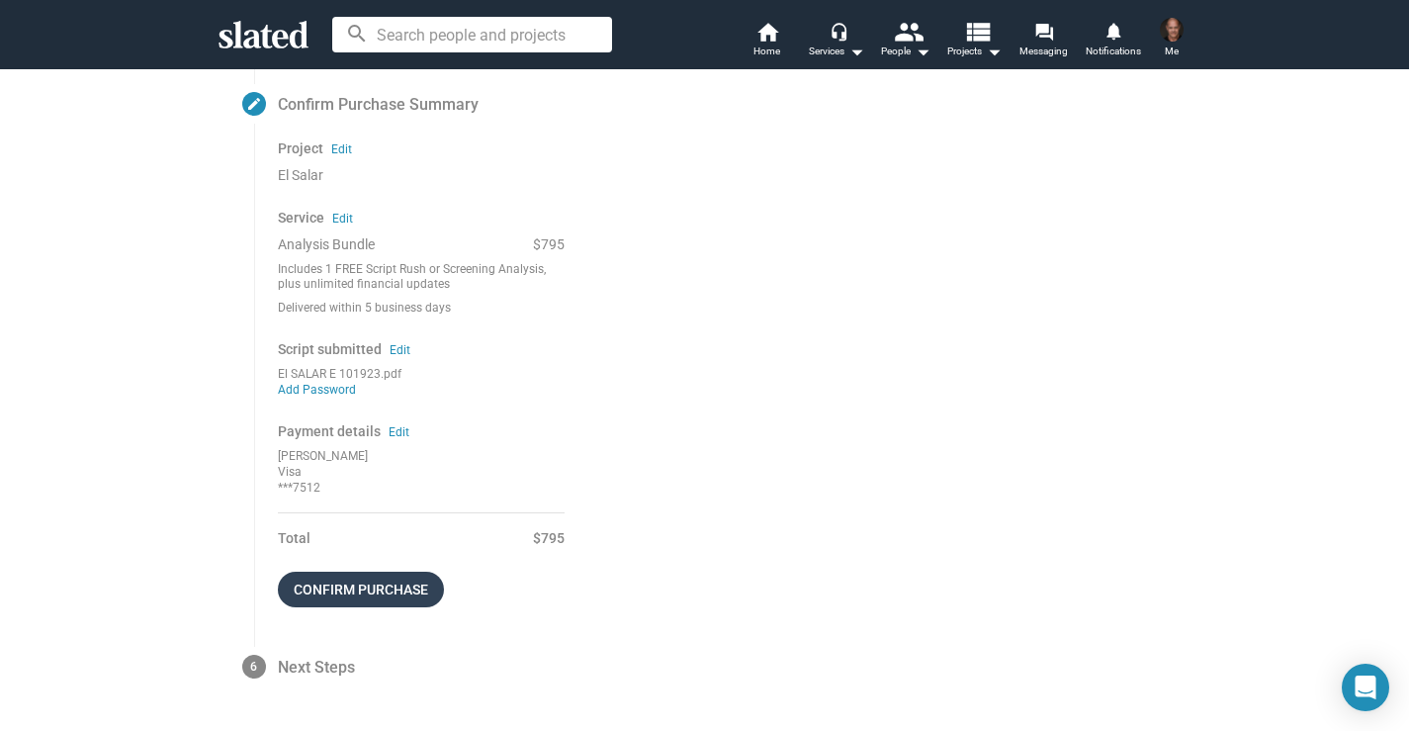
click at [366, 595] on span "Confirm purchase" at bounding box center [361, 590] width 134 height 36
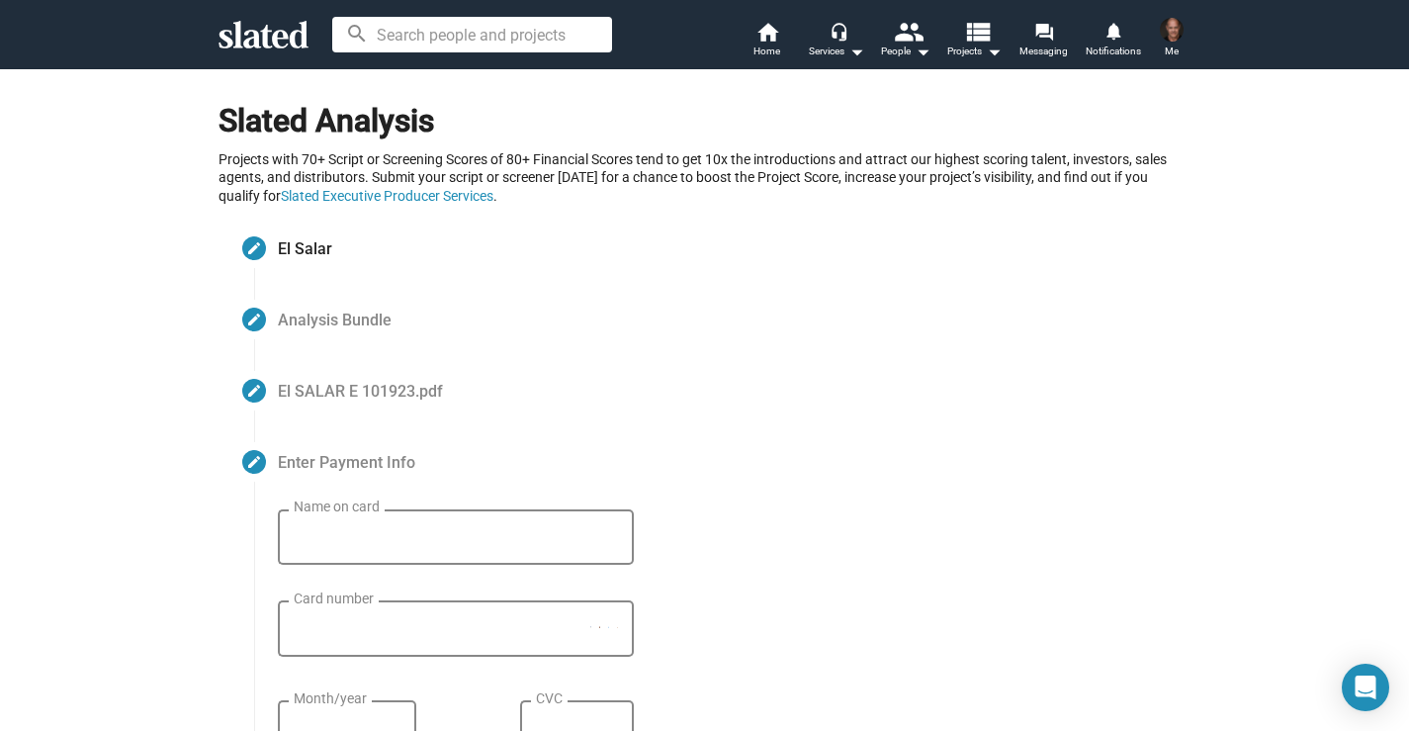
click at [1166, 37] on img at bounding box center [1172, 30] width 24 height 24
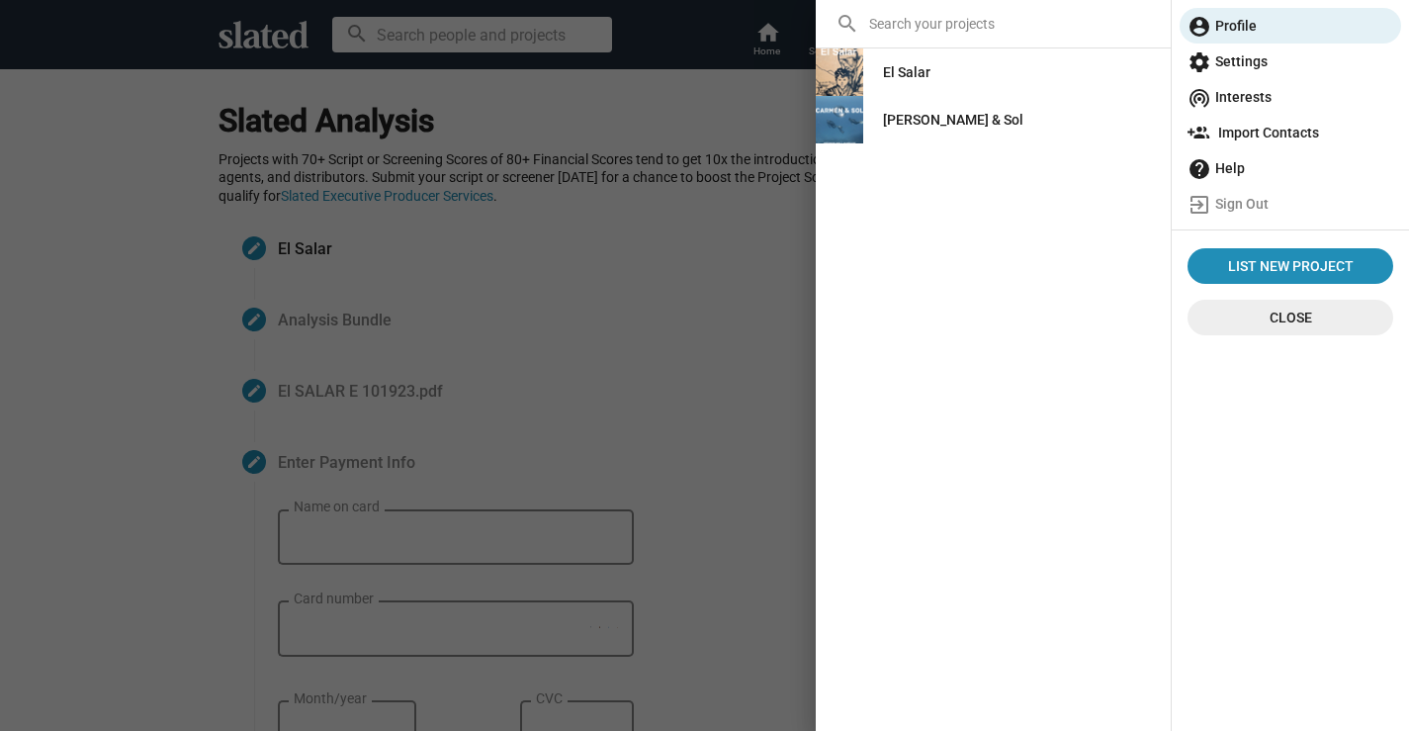
click at [910, 123] on div "[PERSON_NAME] & Sol" at bounding box center [953, 120] width 140 height 36
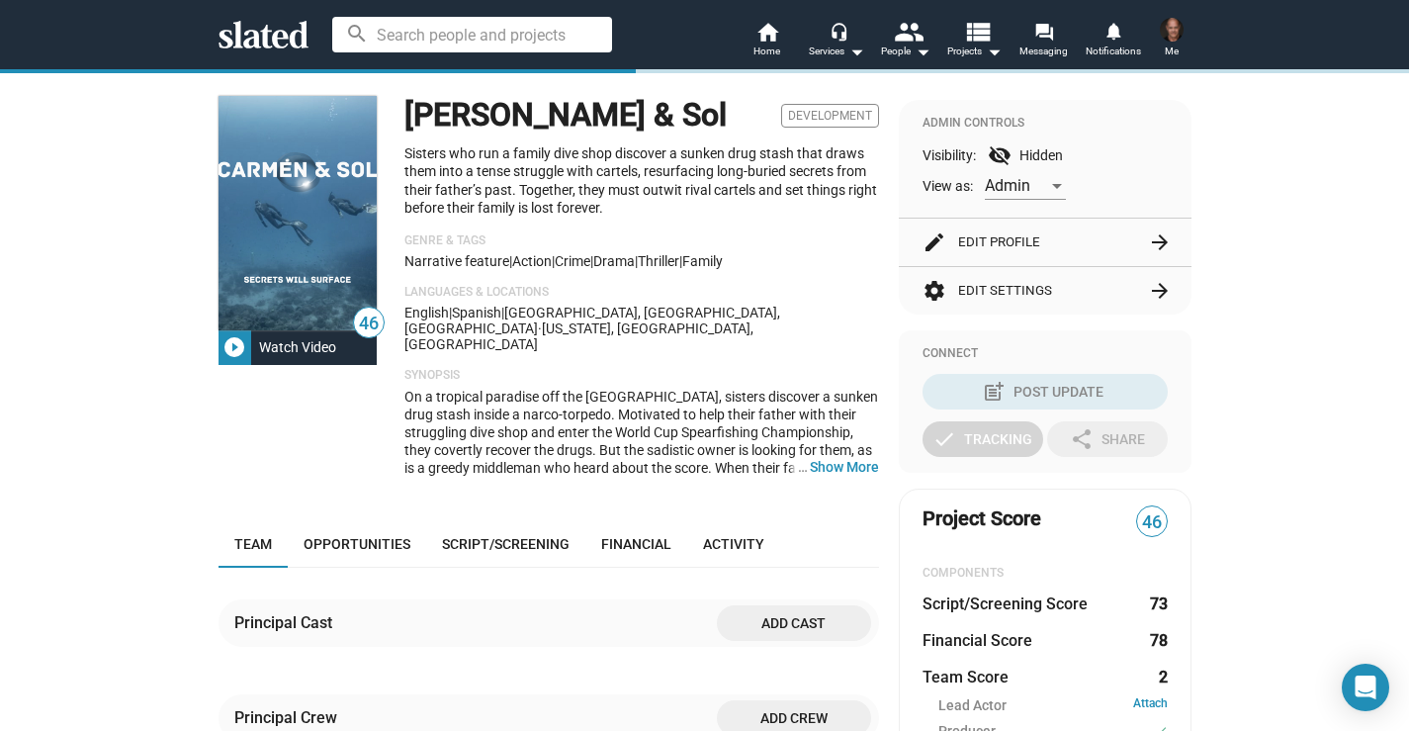
click at [1168, 30] on img at bounding box center [1172, 30] width 24 height 24
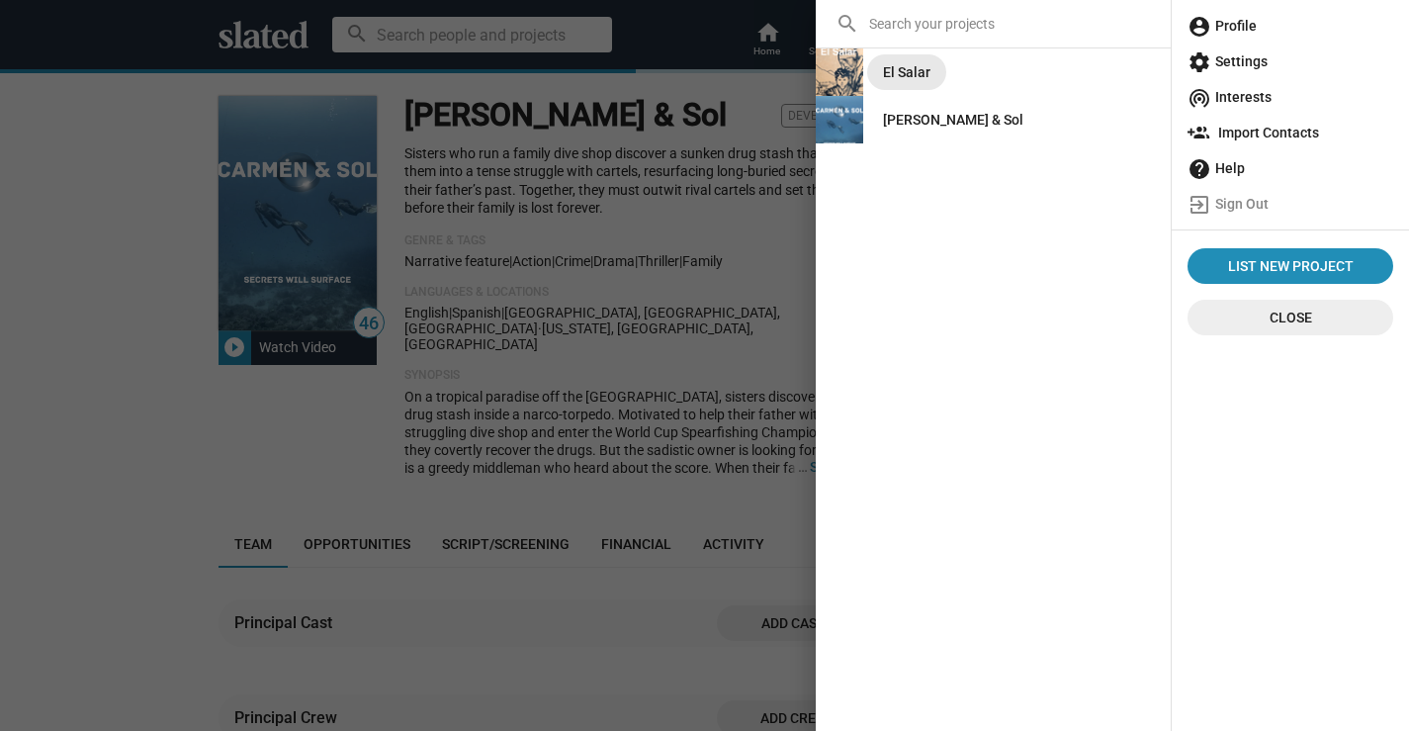
click at [906, 64] on div "El Salar" at bounding box center [906, 72] width 47 height 36
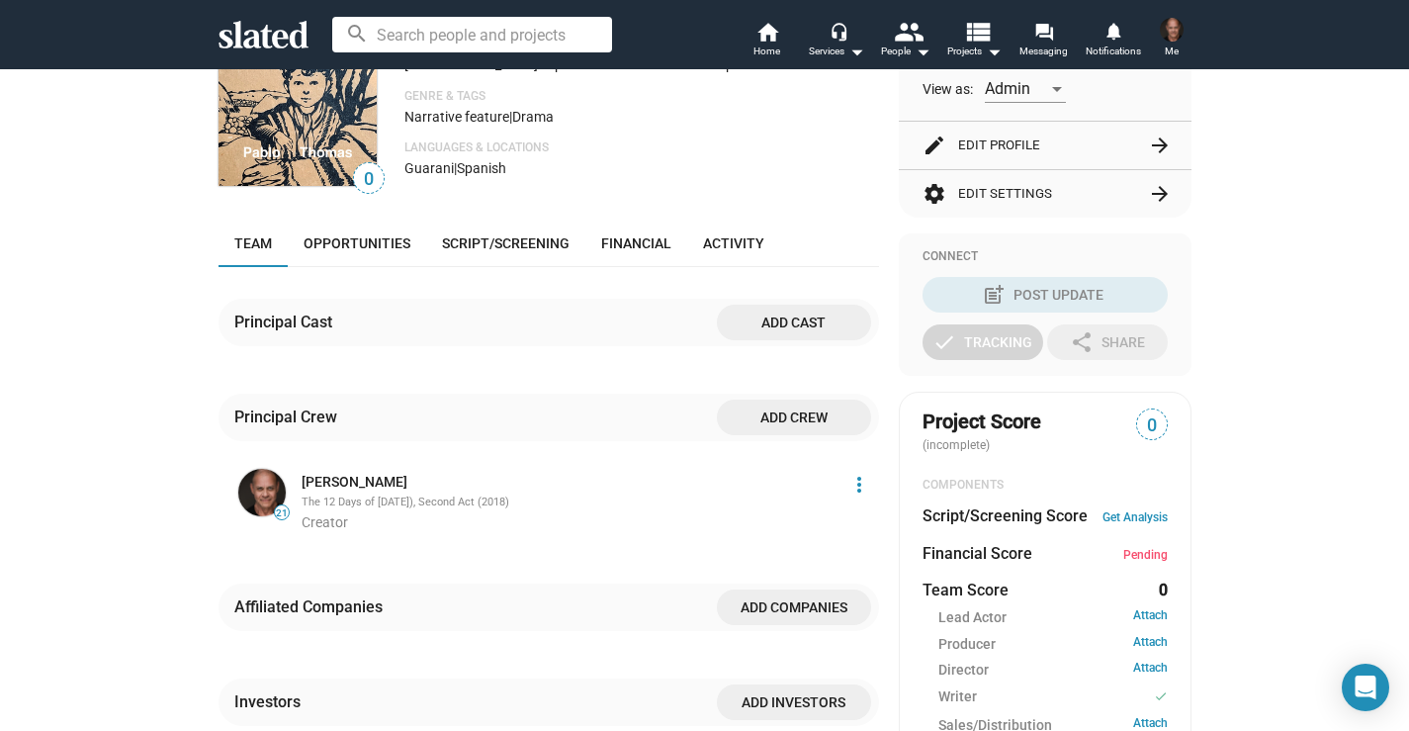
scroll to position [313, 0]
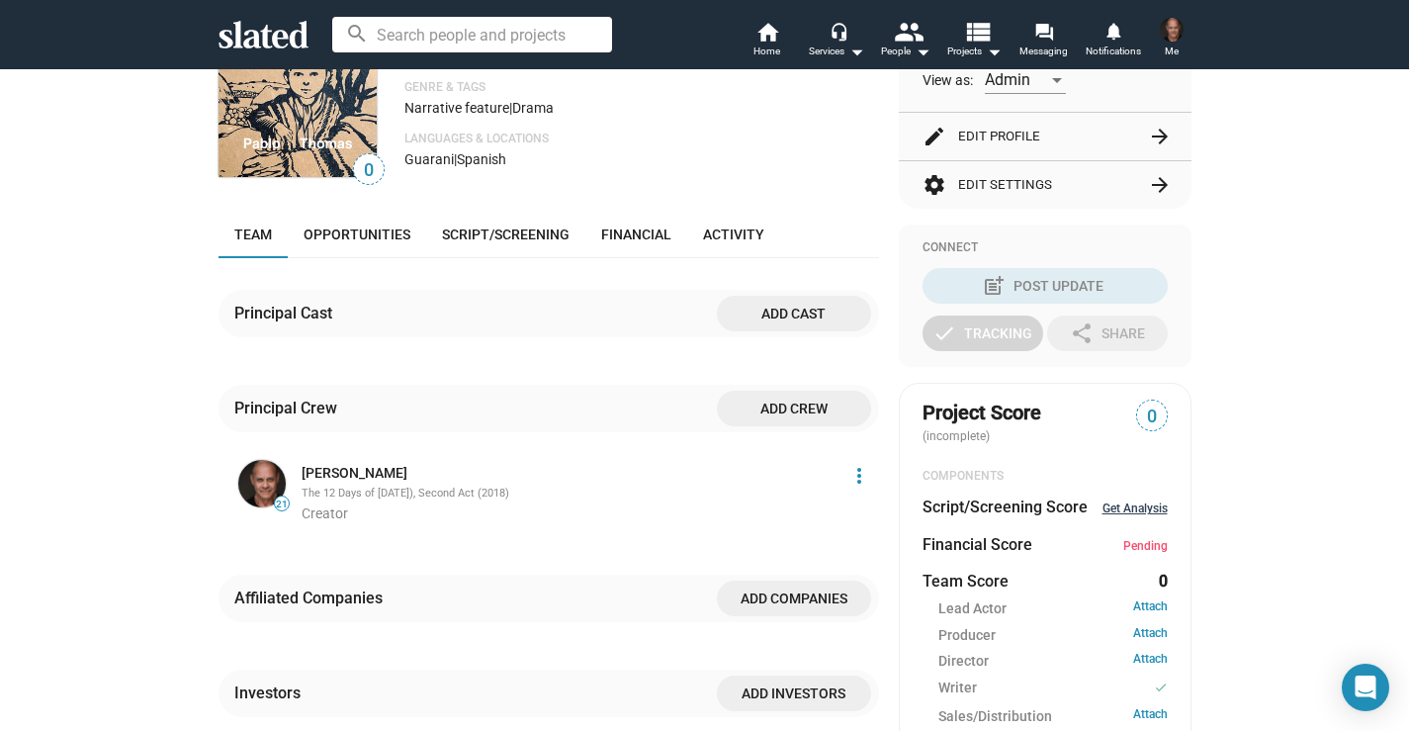
click at [1136, 512] on link "Get Analysis" at bounding box center [1135, 508] width 65 height 14
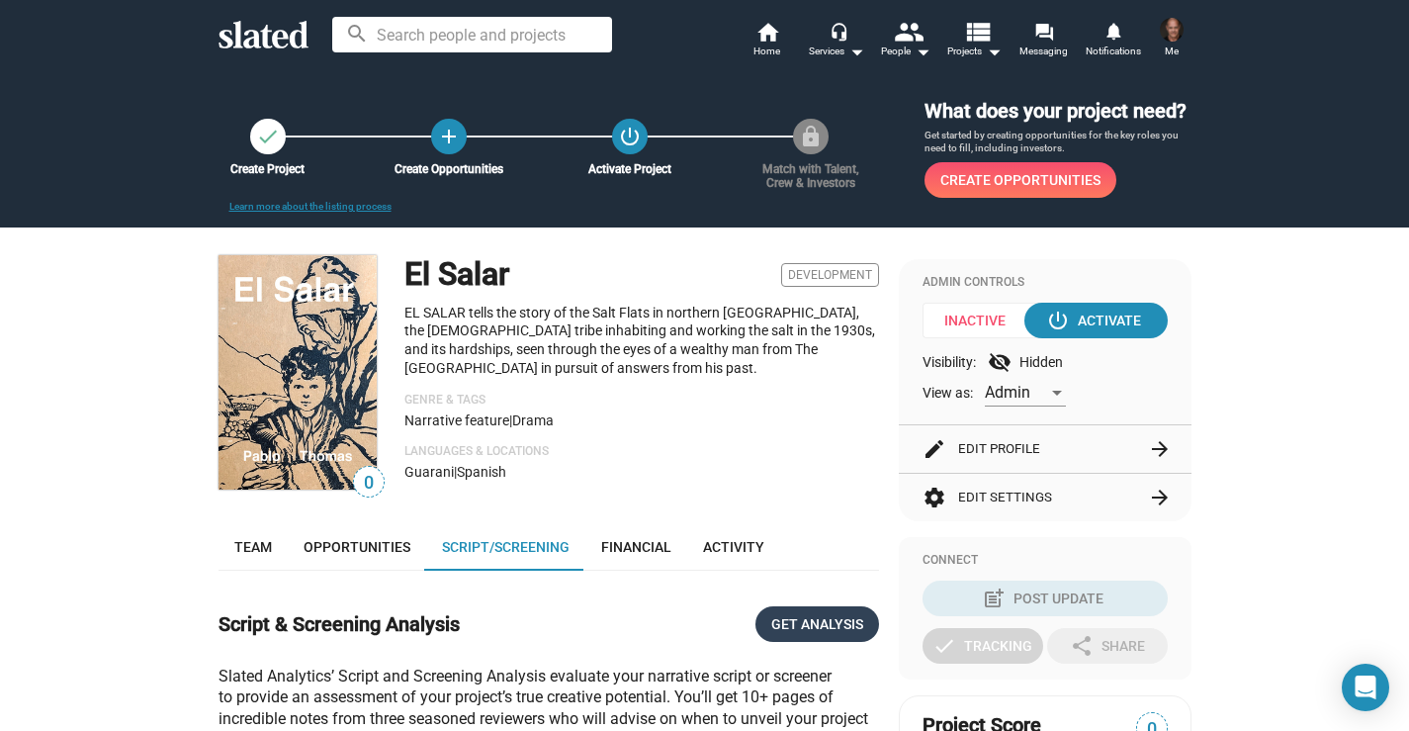
click at [816, 625] on span "Get Analysis" at bounding box center [817, 624] width 92 height 36
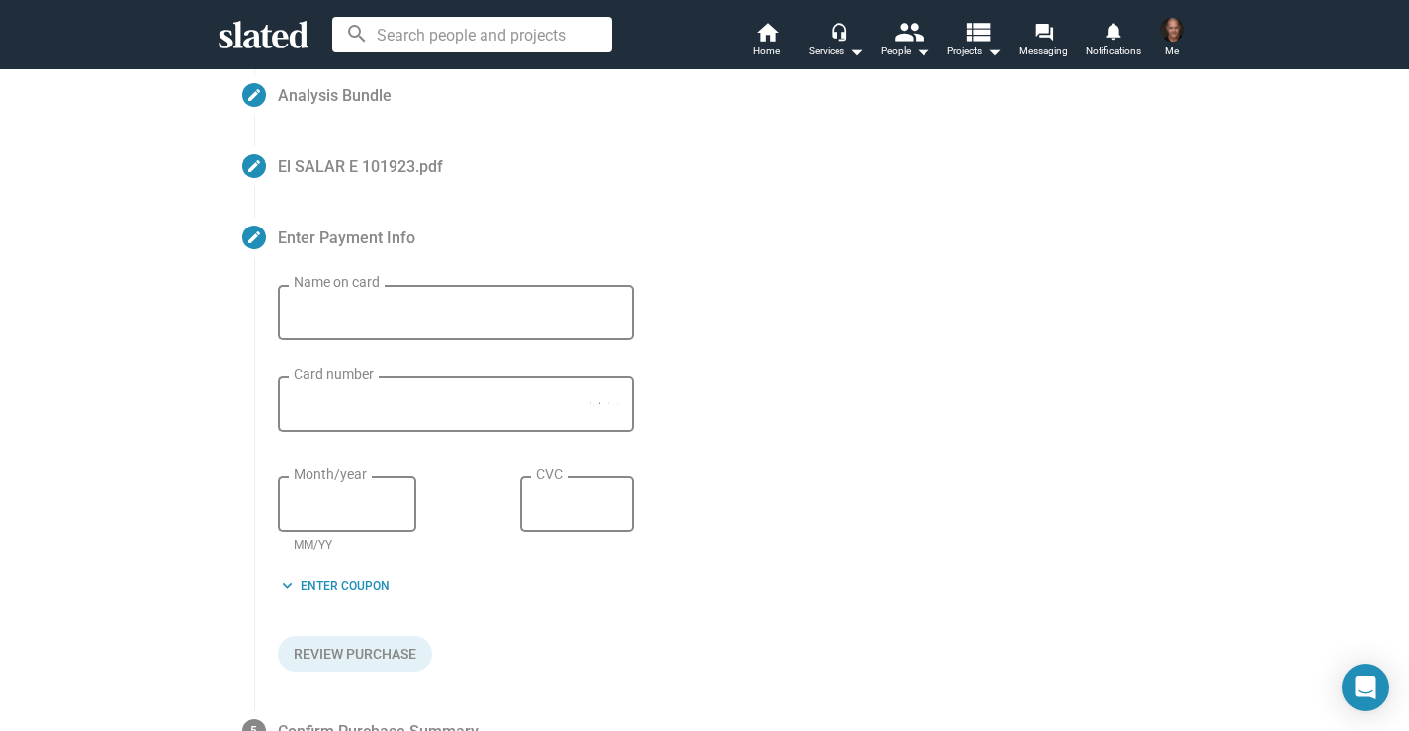
scroll to position [222, 0]
click at [348, 326] on div "Name on card" at bounding box center [456, 313] width 324 height 58
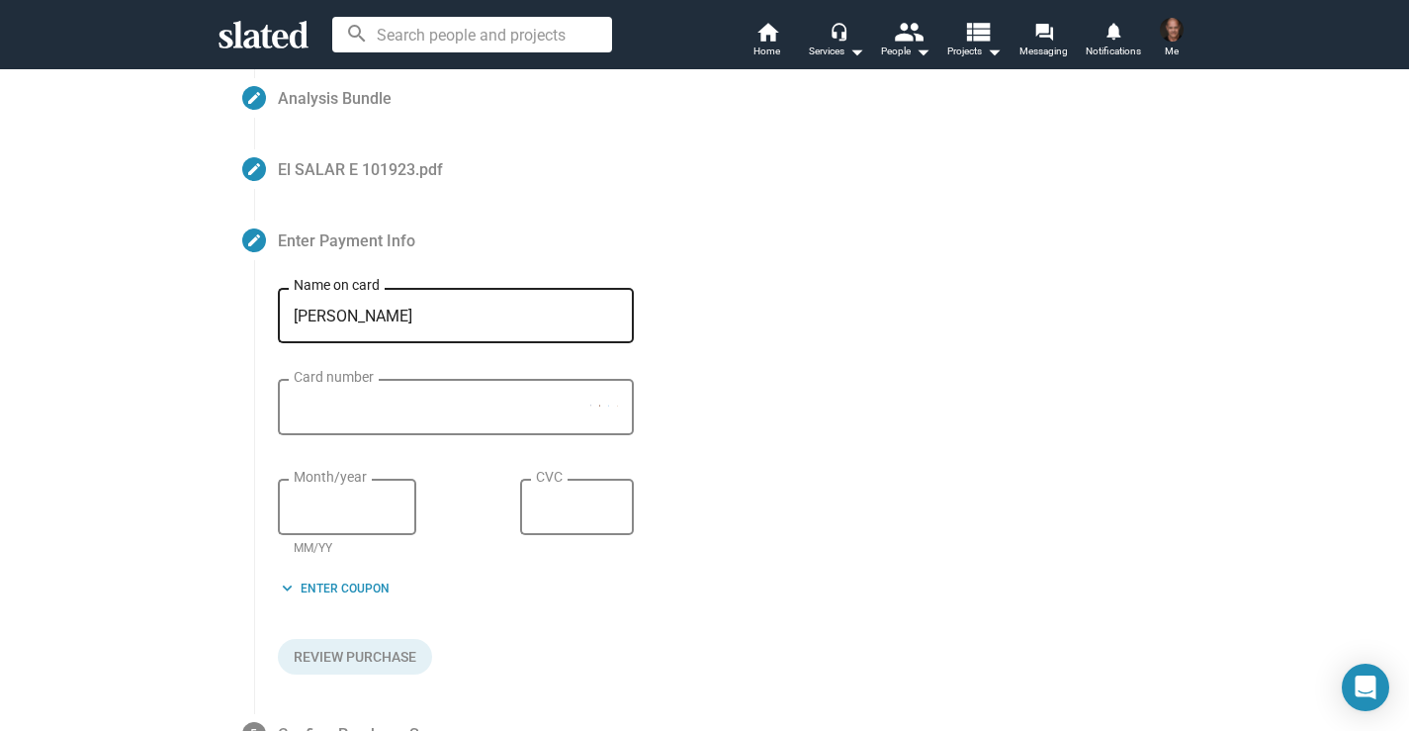
type input "pablo thomas"
click at [286, 407] on div "Card number" at bounding box center [456, 405] width 356 height 59
click at [294, 517] on iframe at bounding box center [347, 507] width 107 height 19
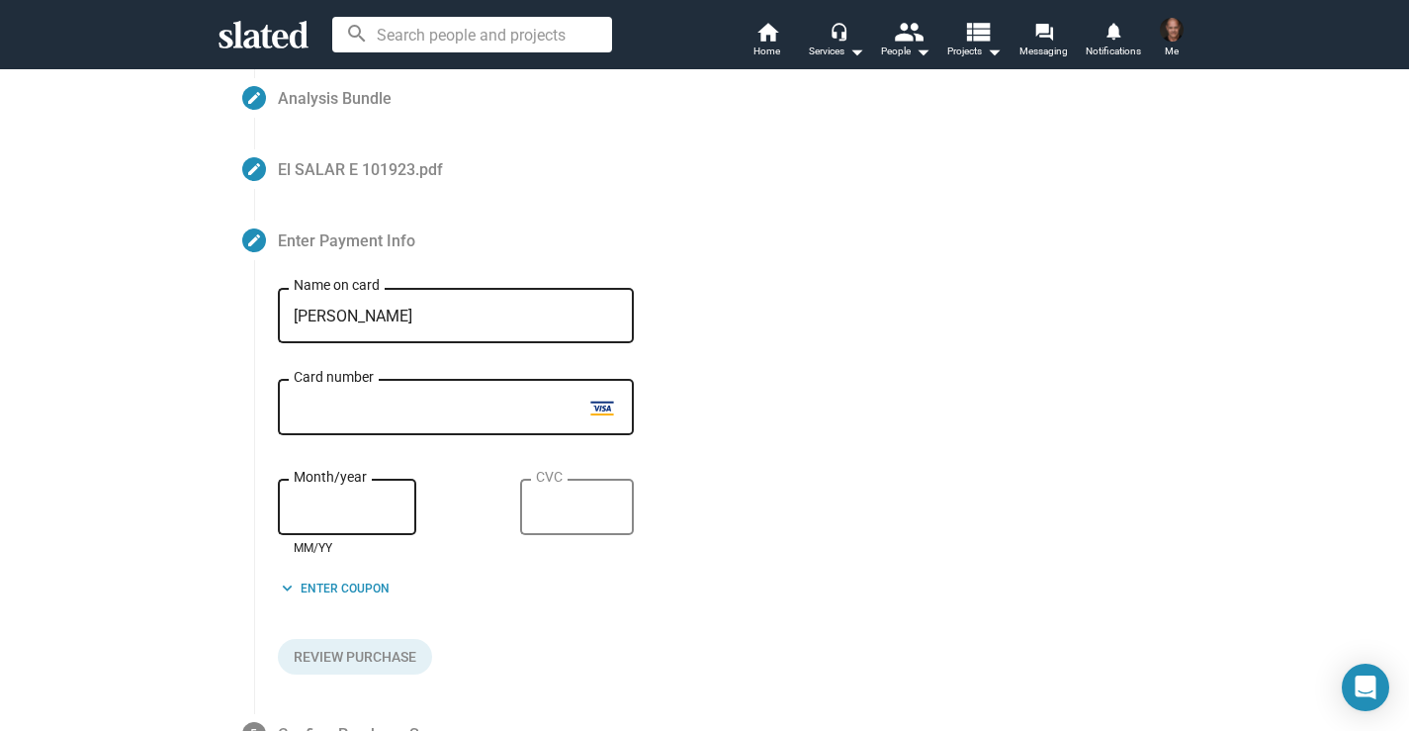
click at [540, 519] on div "CVC" at bounding box center [577, 505] width 82 height 59
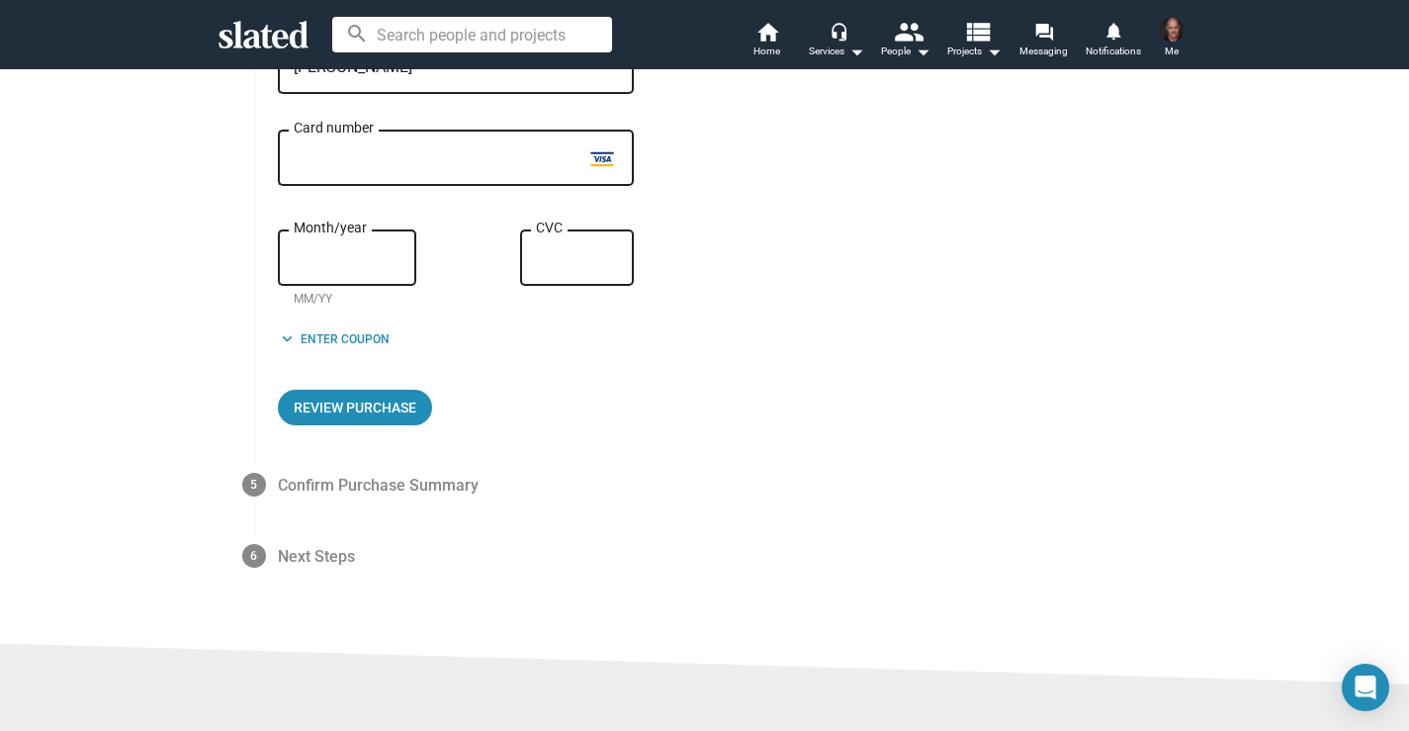
scroll to position [501, 0]
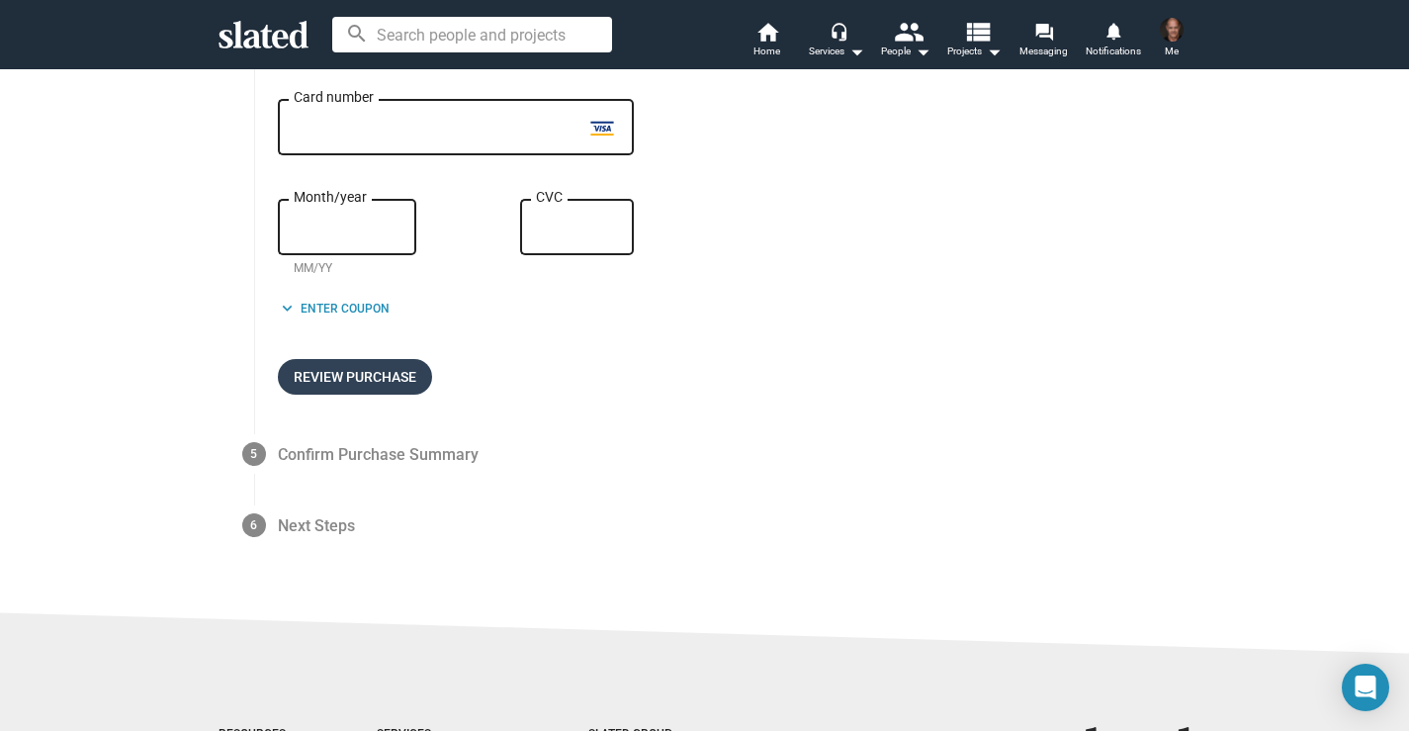
click at [363, 387] on span "Review Purchase" at bounding box center [355, 377] width 123 height 36
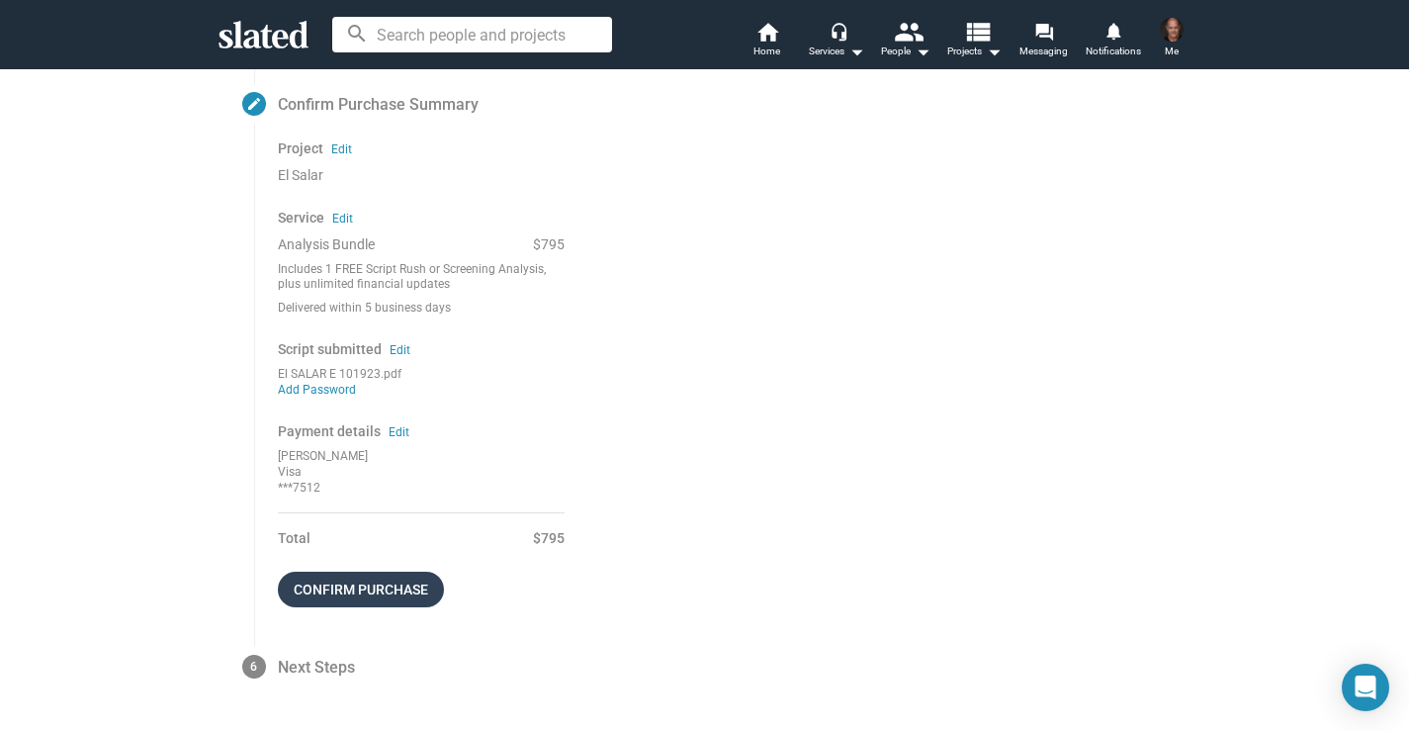
click at [415, 582] on span "Confirm purchase" at bounding box center [361, 590] width 134 height 36
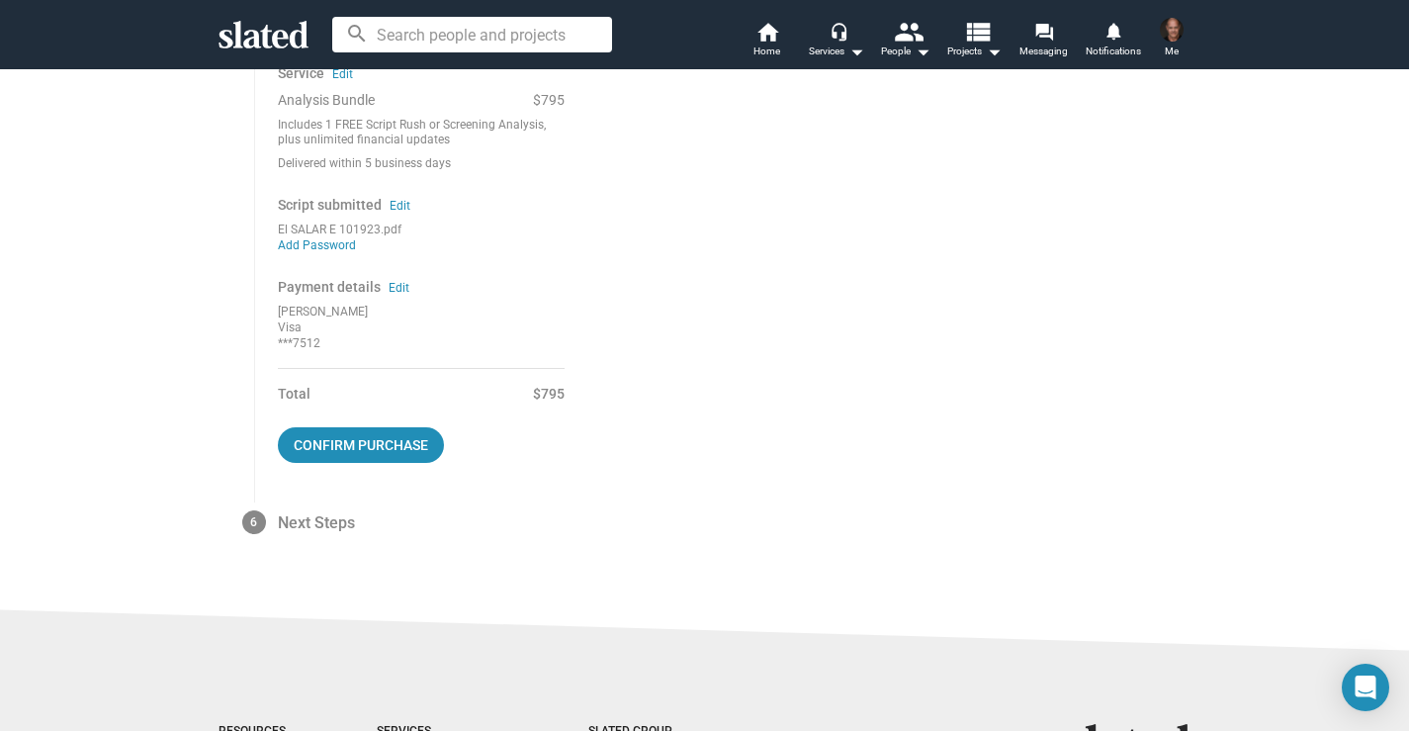
scroll to position [598, 0]
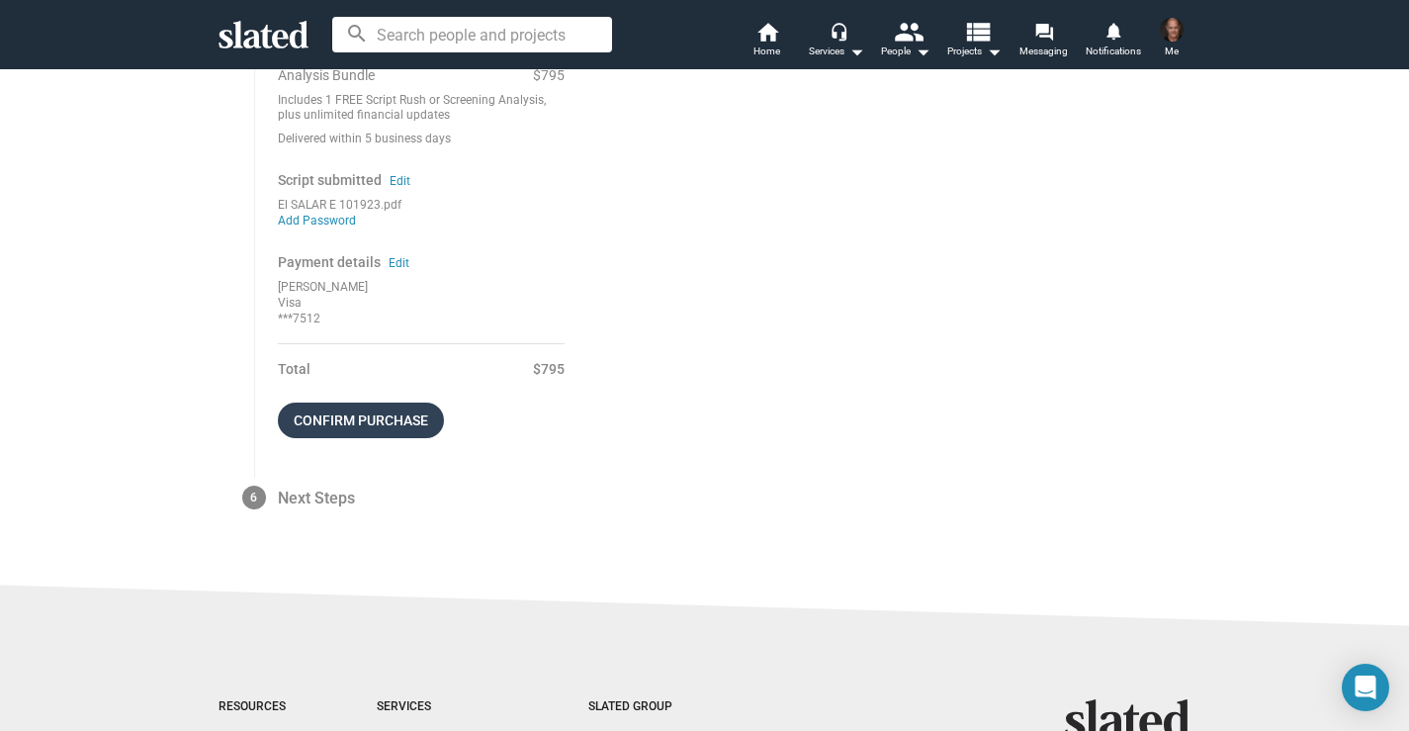
click at [379, 417] on span "Confirm purchase" at bounding box center [361, 420] width 134 height 36
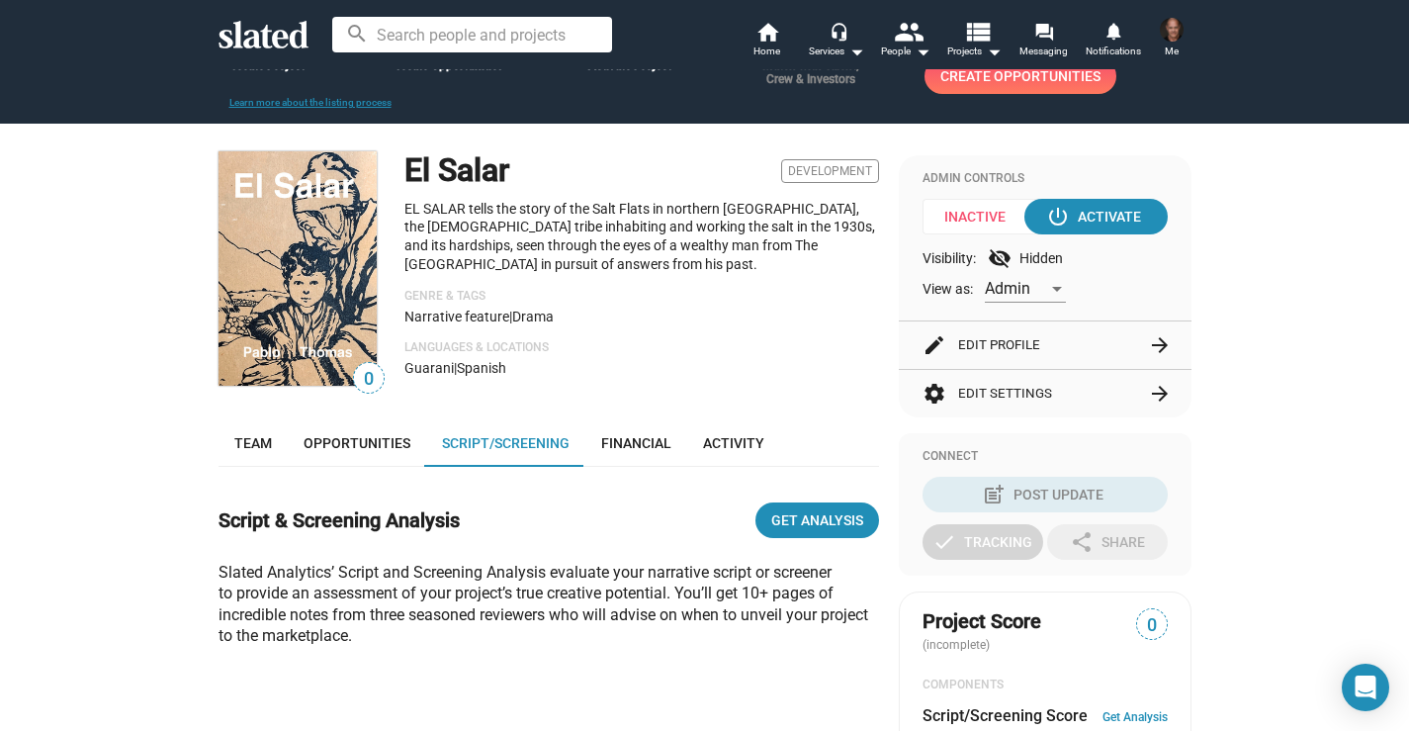
scroll to position [106, 0]
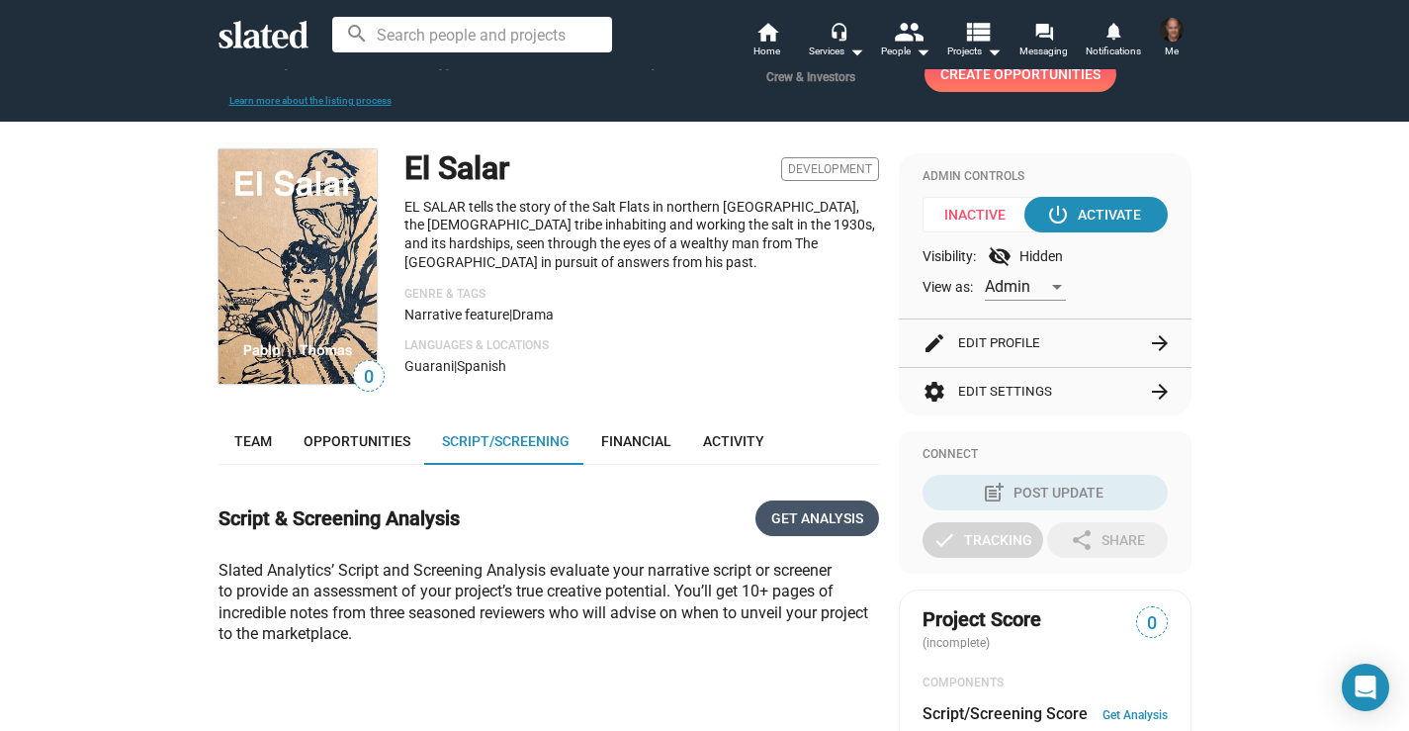
click at [812, 515] on span "Get Analysis" at bounding box center [817, 518] width 92 height 36
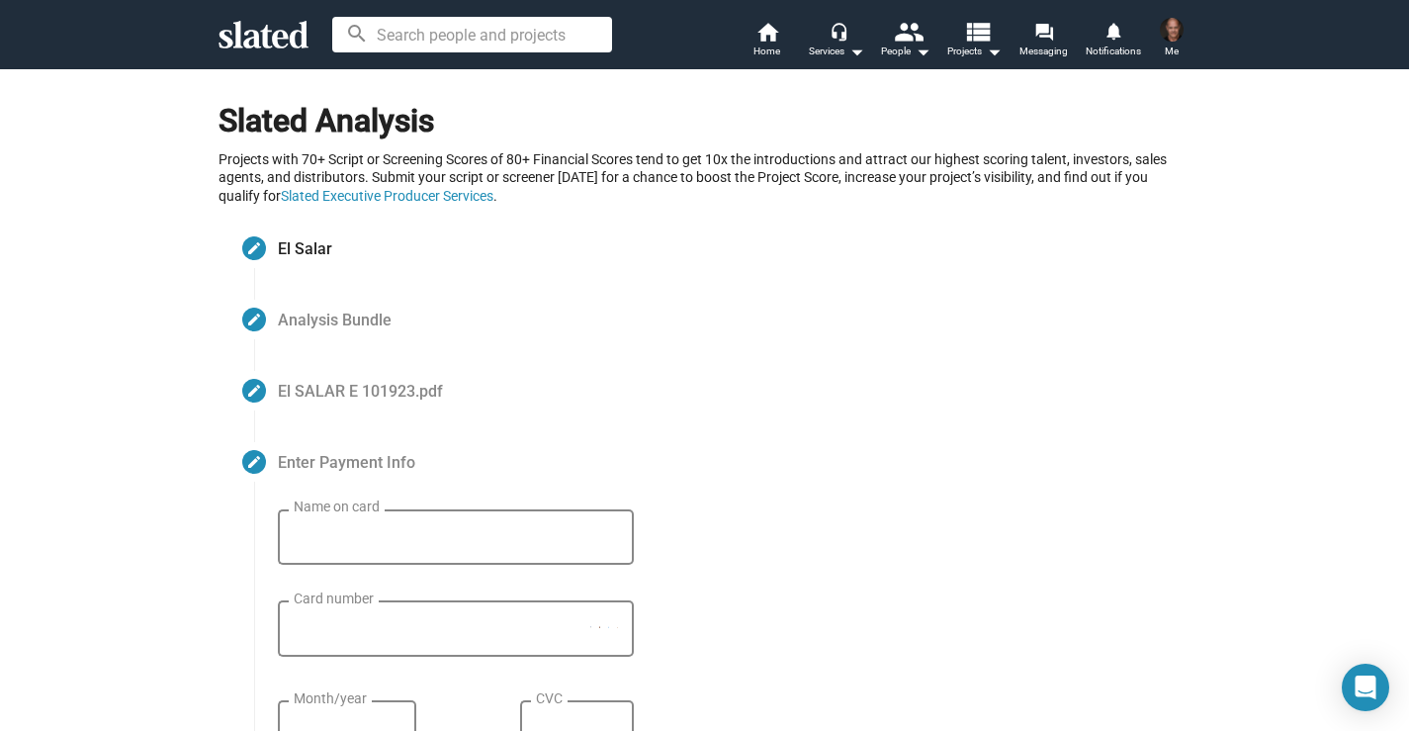
click at [329, 545] on input "Name on card" at bounding box center [456, 538] width 324 height 18
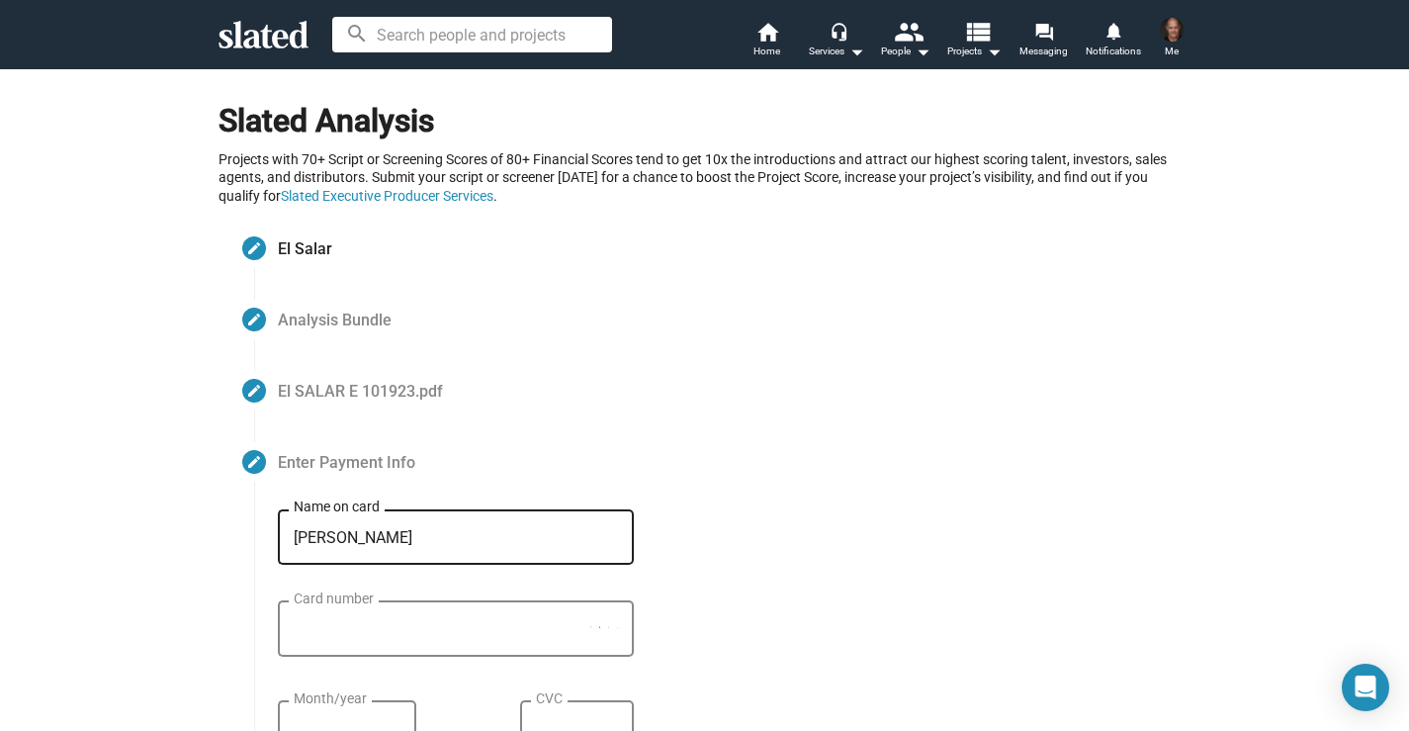
type input "[PERSON_NAME]"
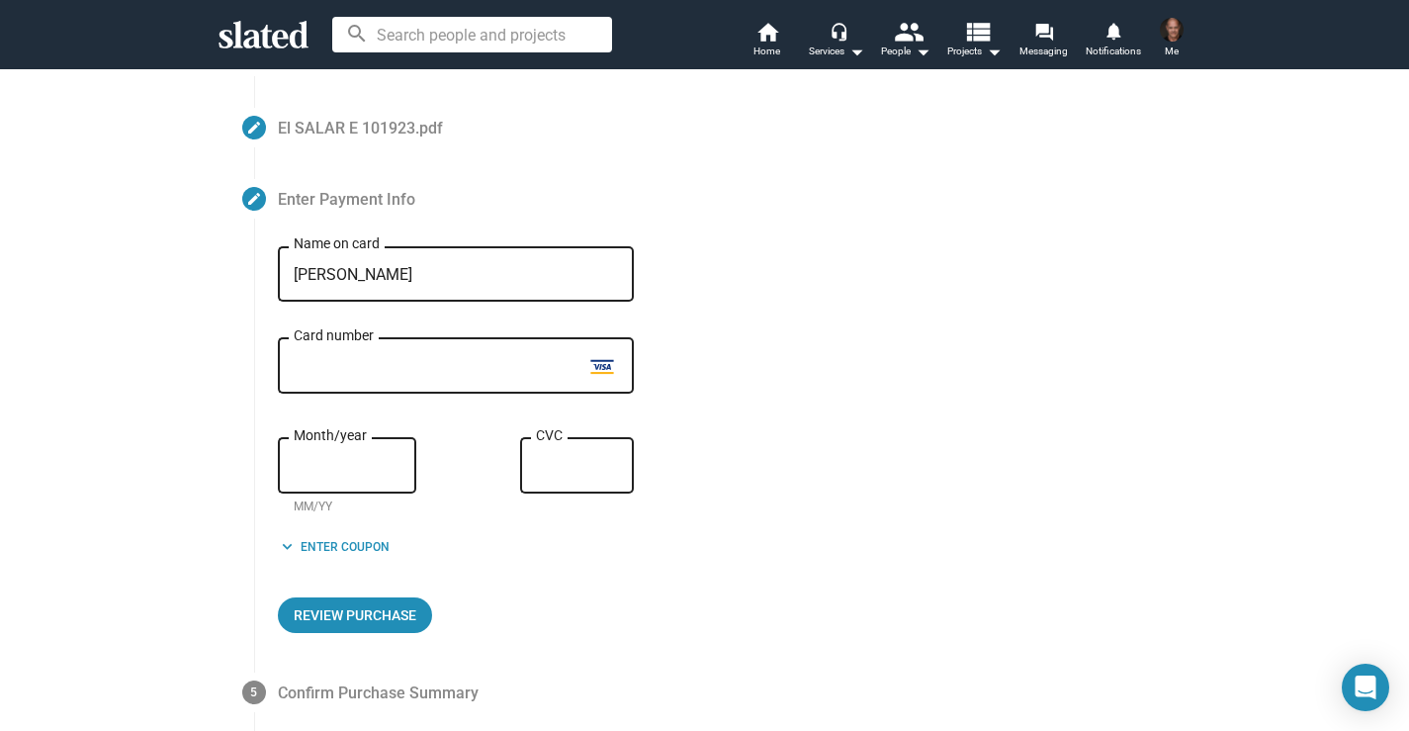
scroll to position [336, 0]
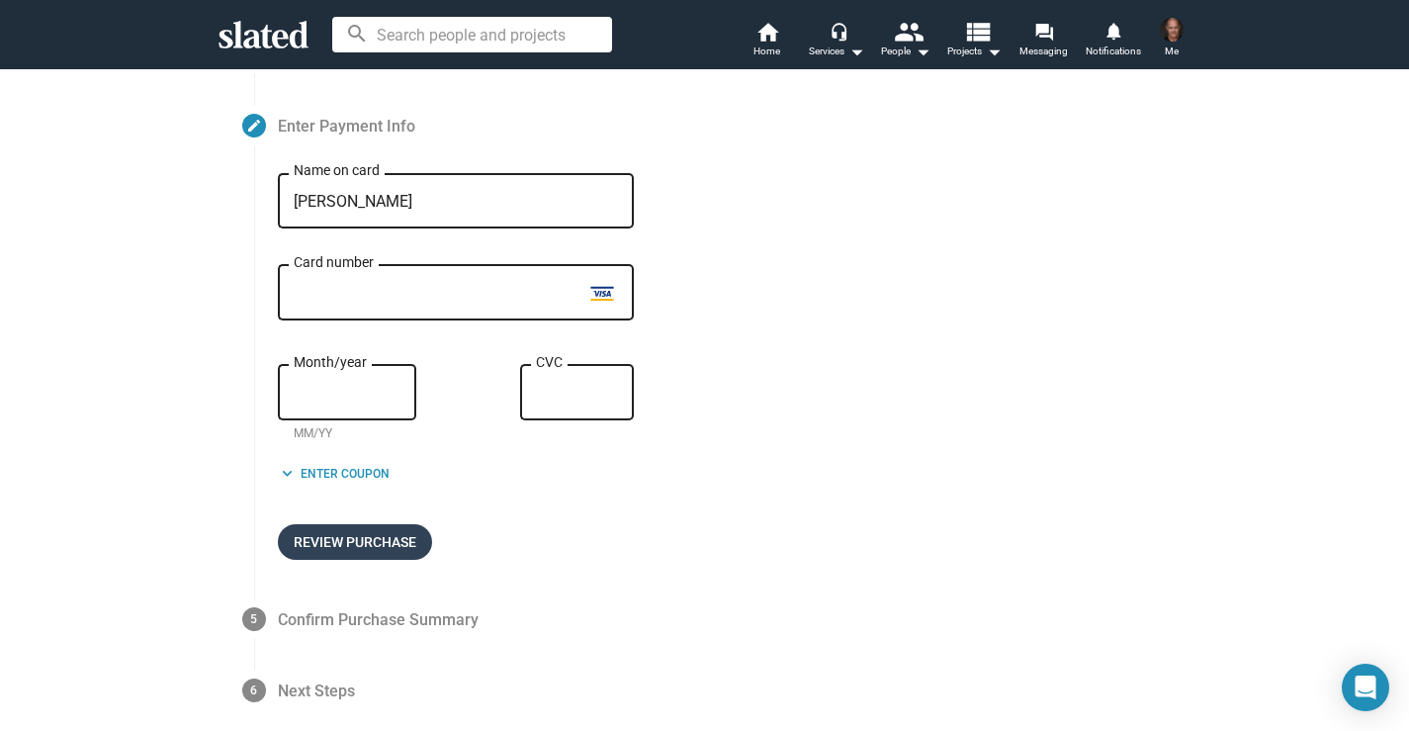
click at [376, 544] on span "Review Purchase" at bounding box center [355, 542] width 123 height 36
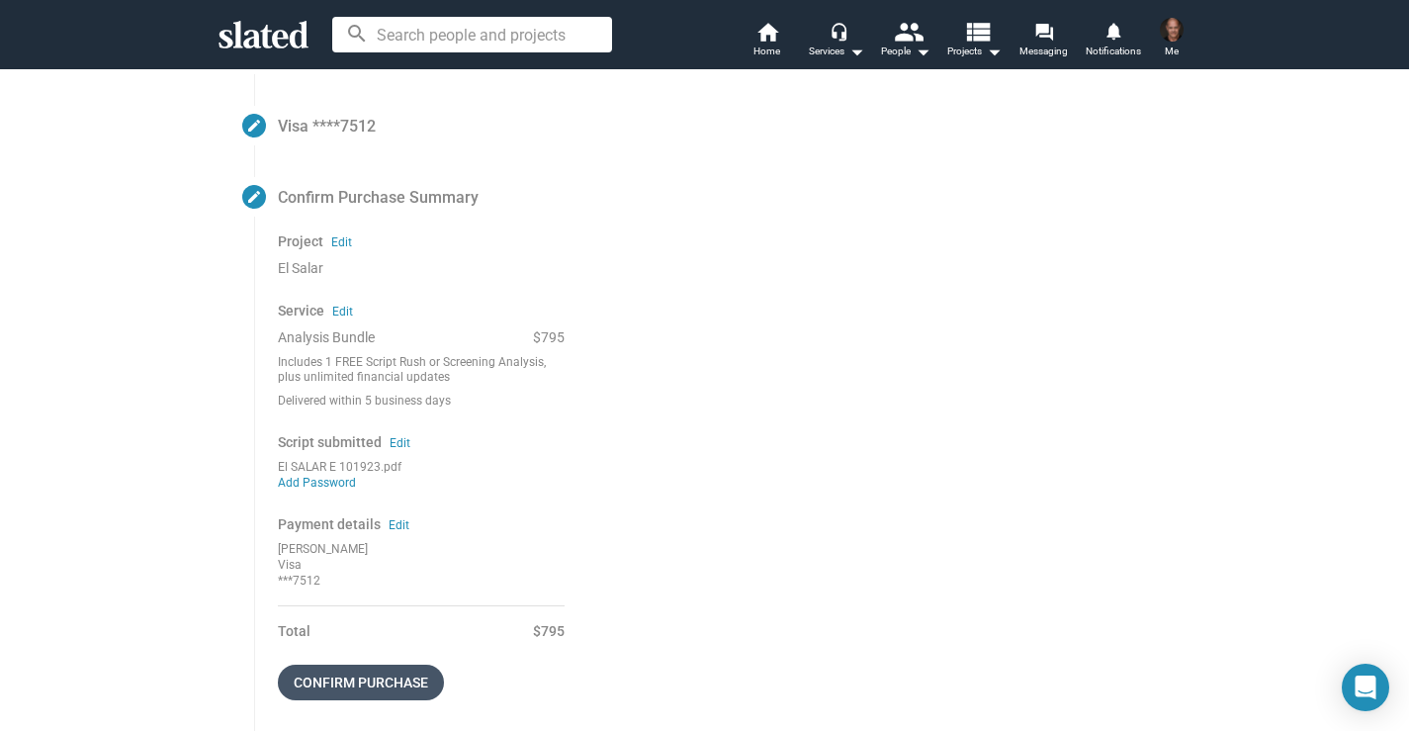
click at [409, 677] on span "Confirm purchase" at bounding box center [361, 683] width 134 height 36
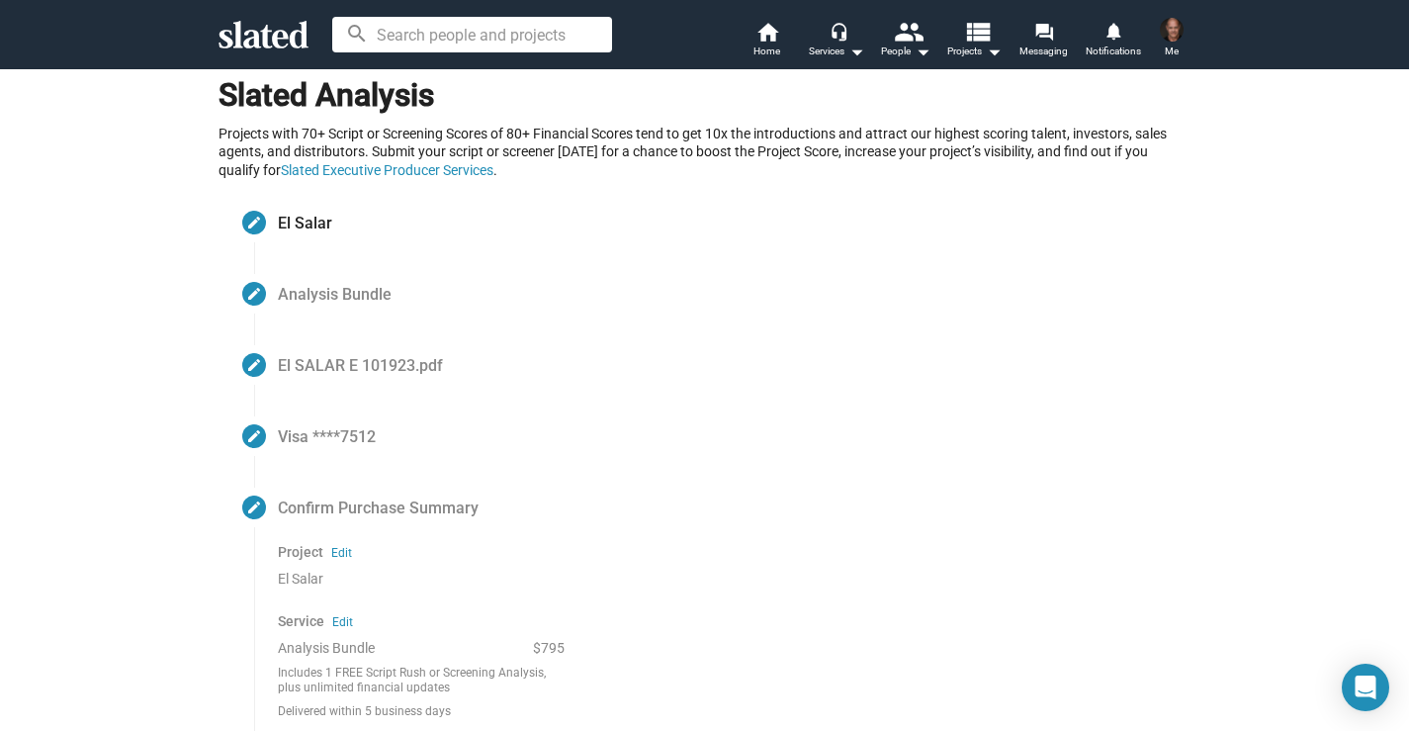
scroll to position [27, 0]
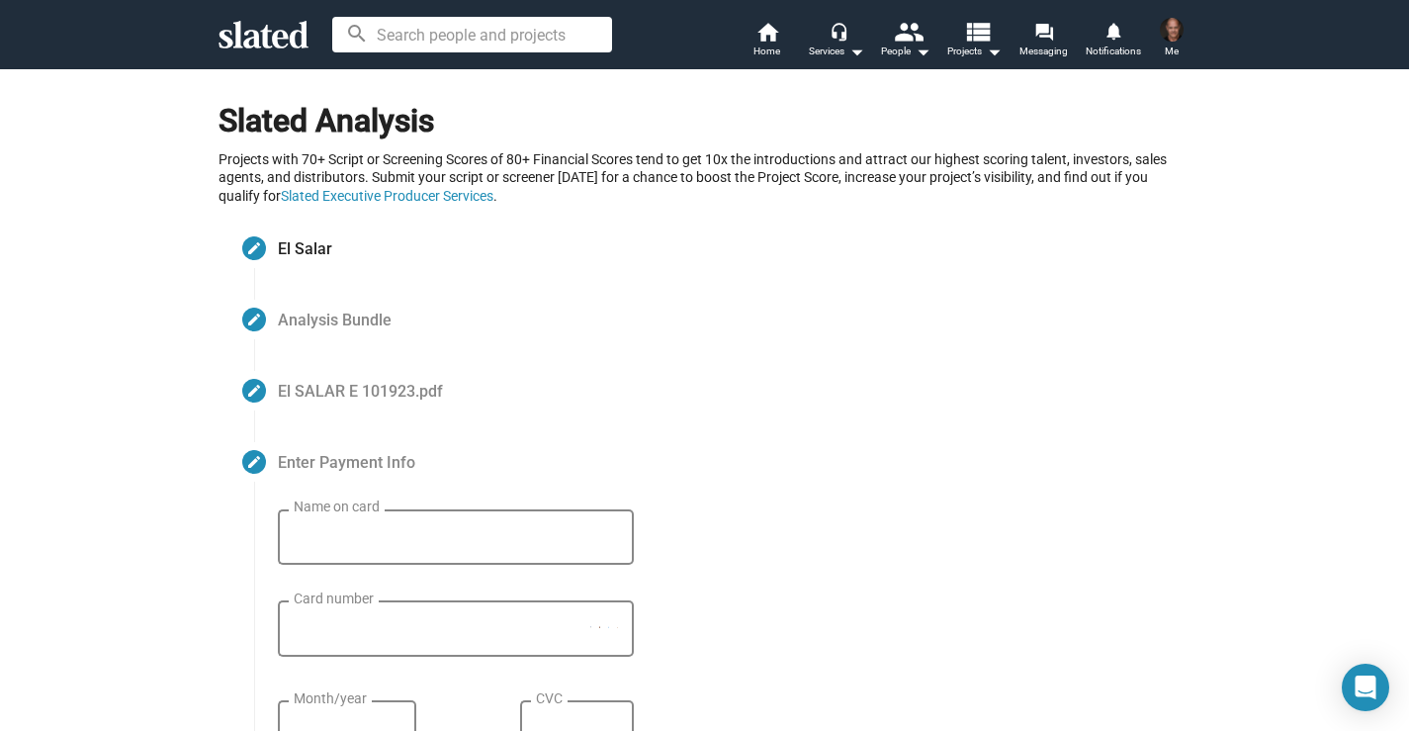
click at [334, 550] on div "Name on card" at bounding box center [456, 534] width 324 height 58
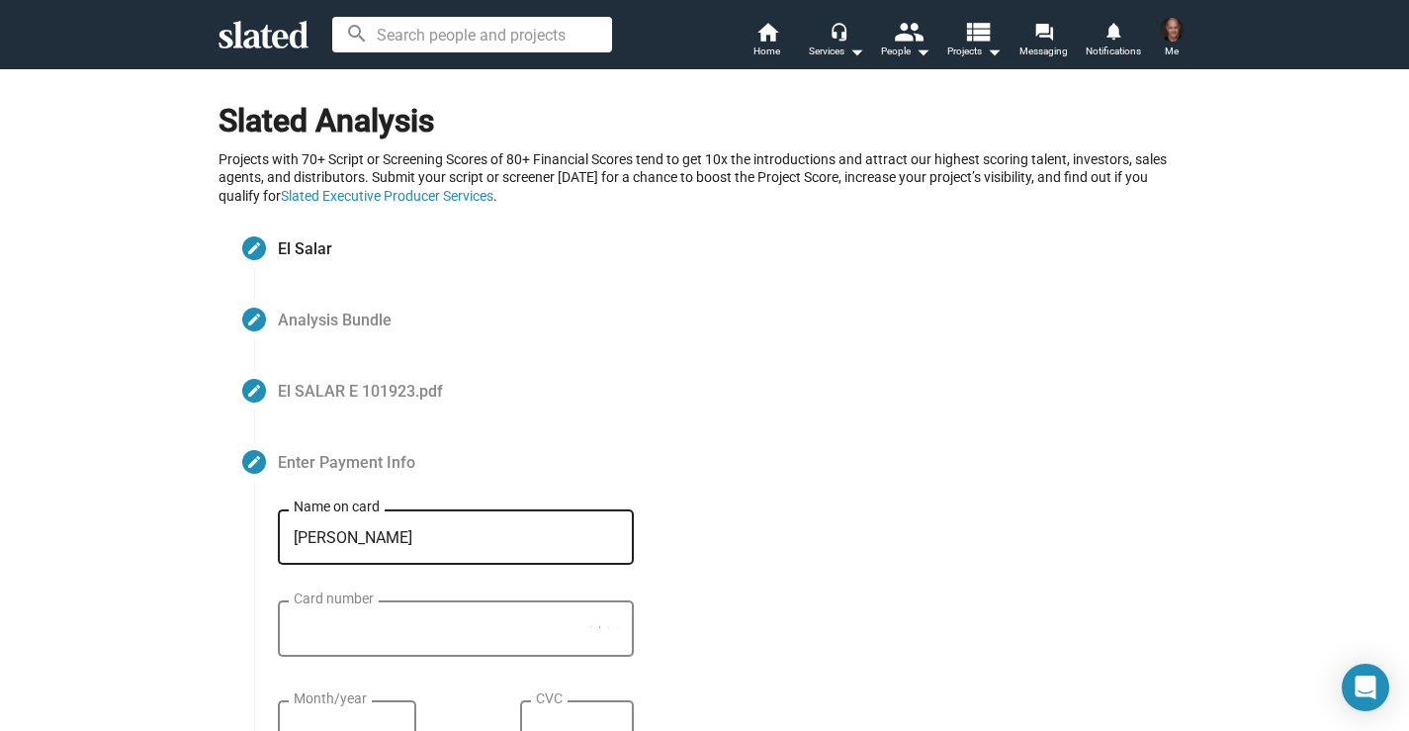
type input "[PERSON_NAME]"
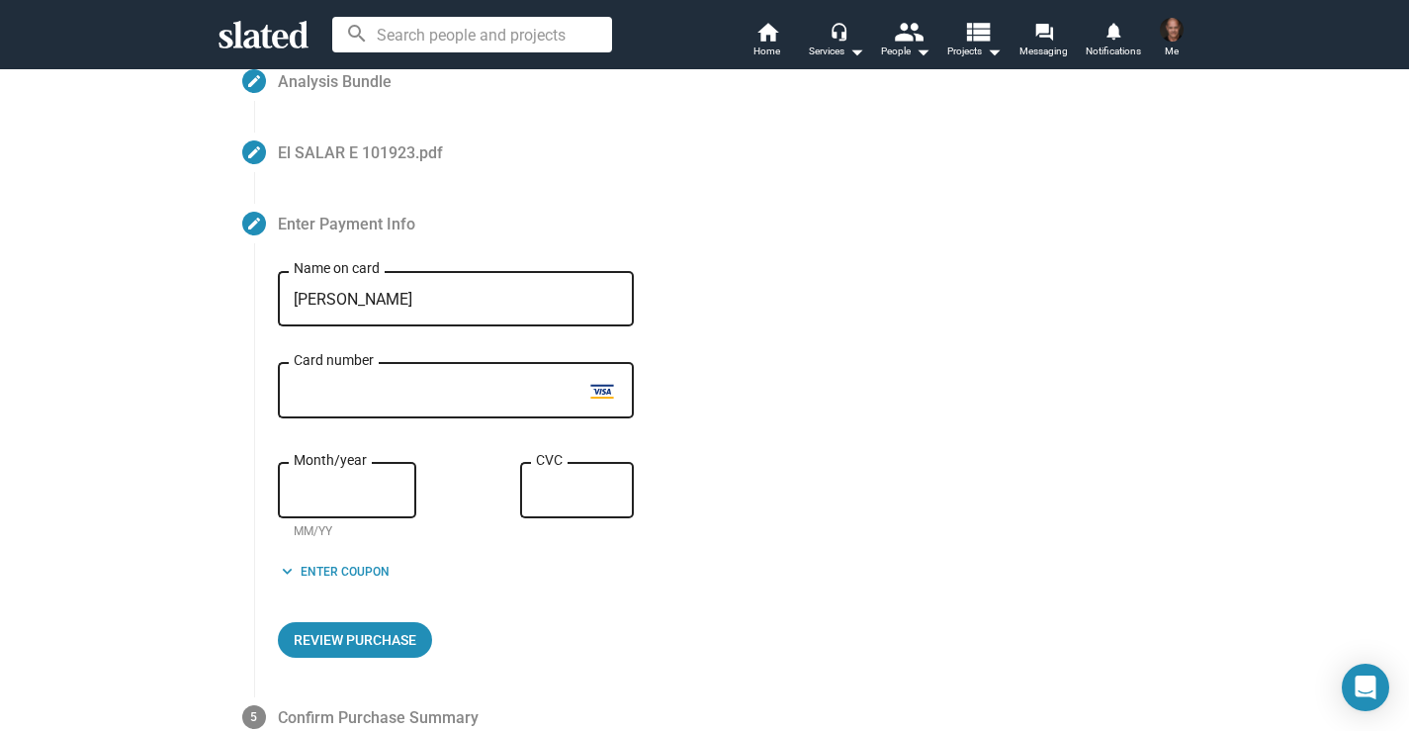
scroll to position [245, 0]
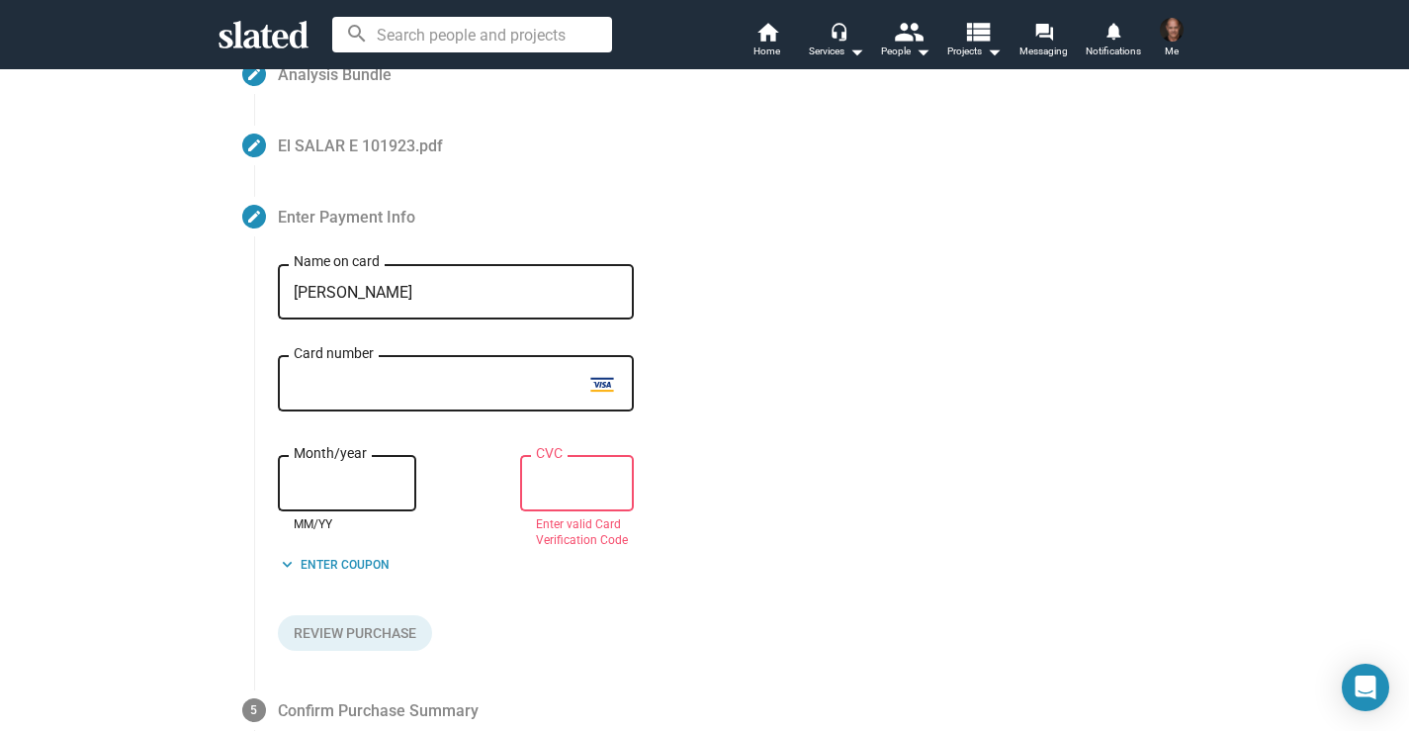
click at [552, 476] on div "CVC" at bounding box center [577, 481] width 82 height 59
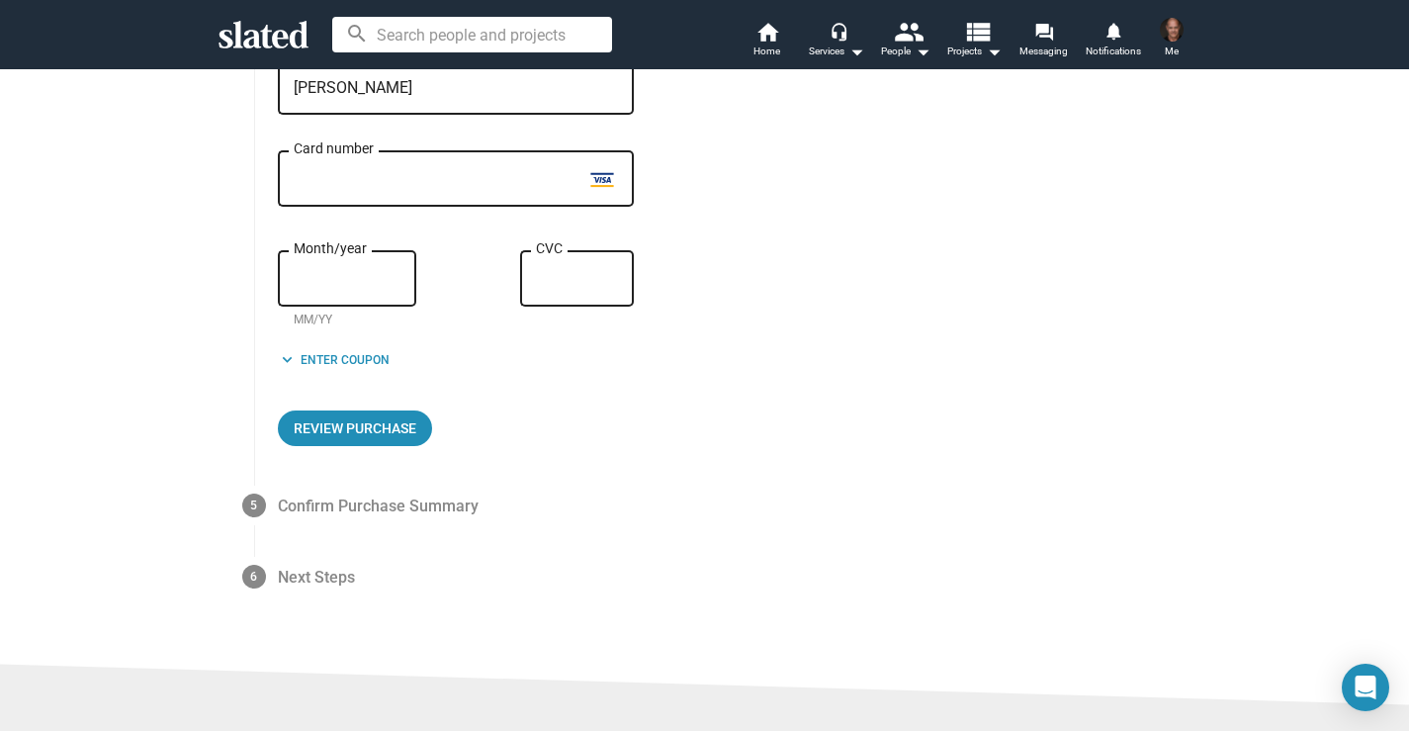
scroll to position [374, 0]
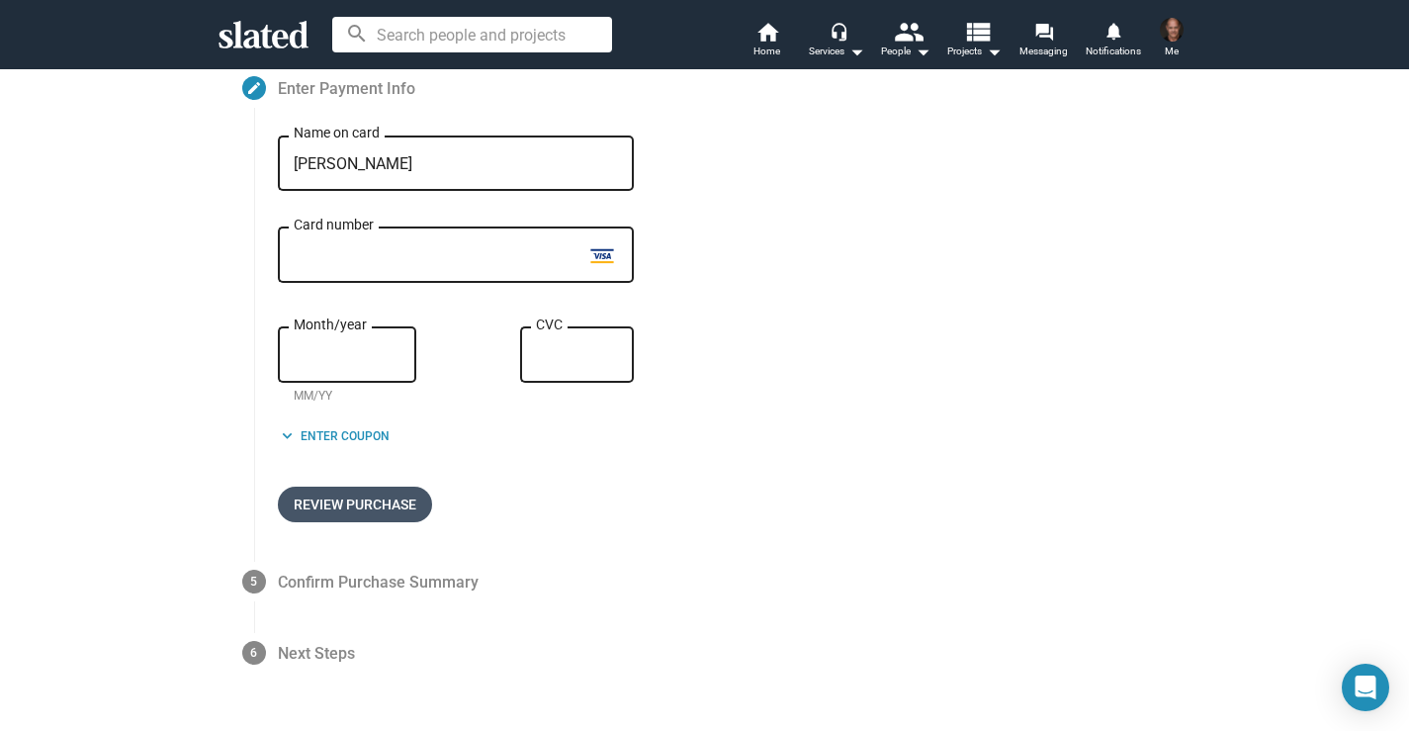
click at [360, 510] on span "Review Purchase" at bounding box center [355, 505] width 123 height 36
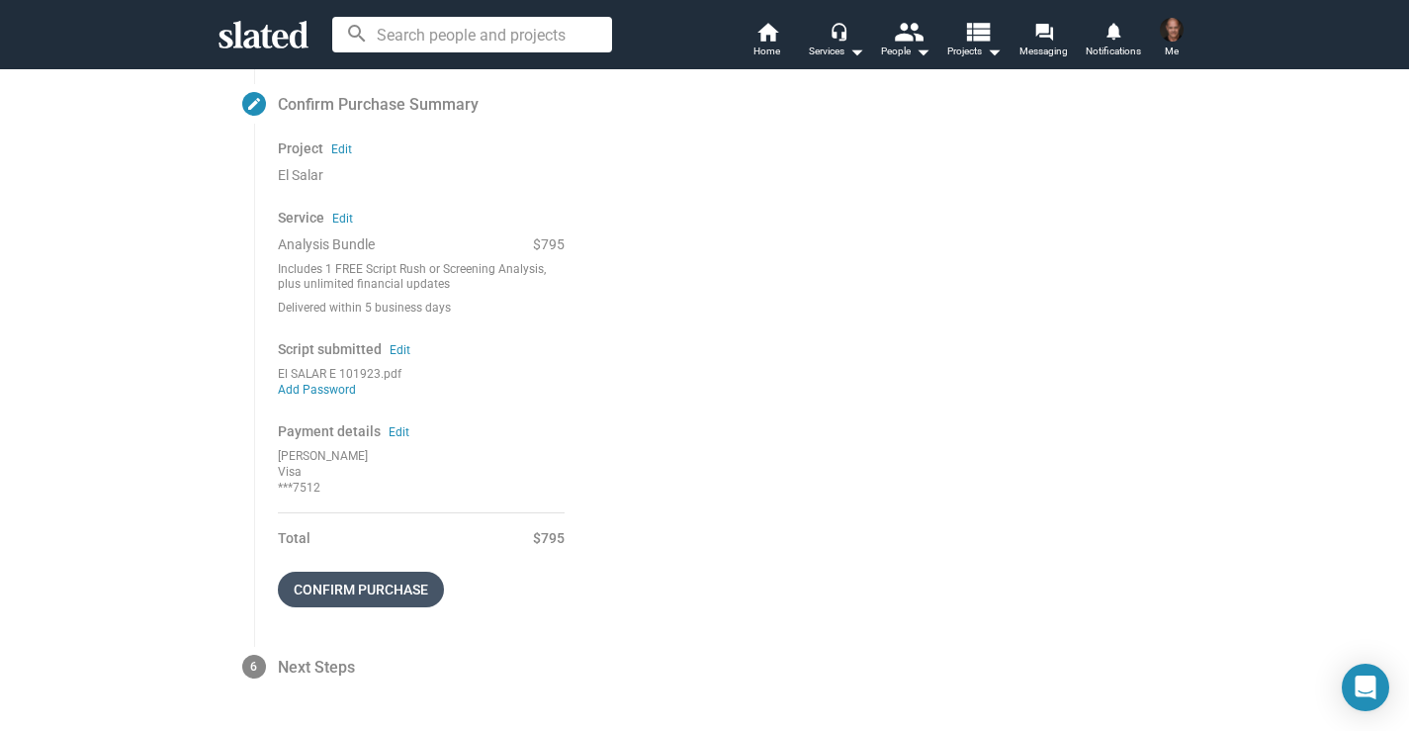
click at [415, 581] on span "Confirm purchase" at bounding box center [361, 590] width 134 height 36
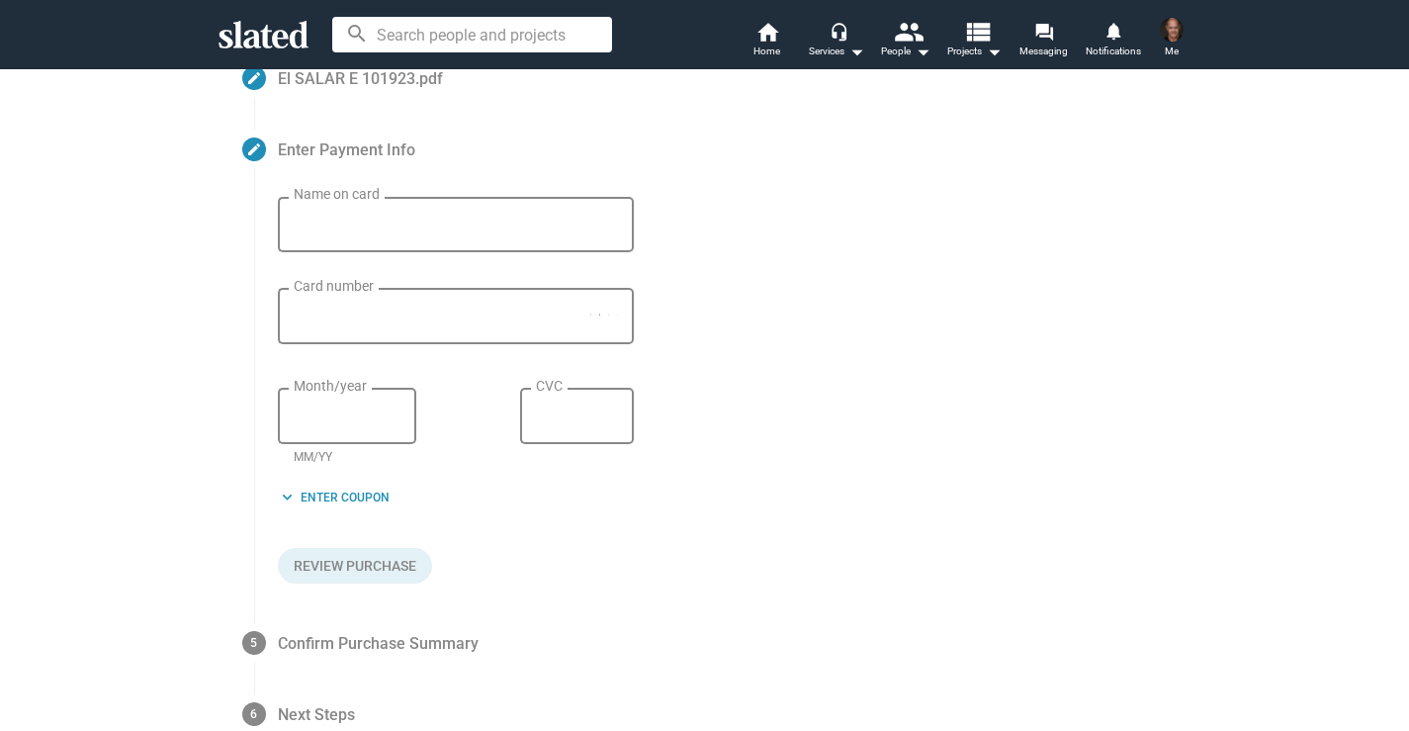
scroll to position [358, 0]
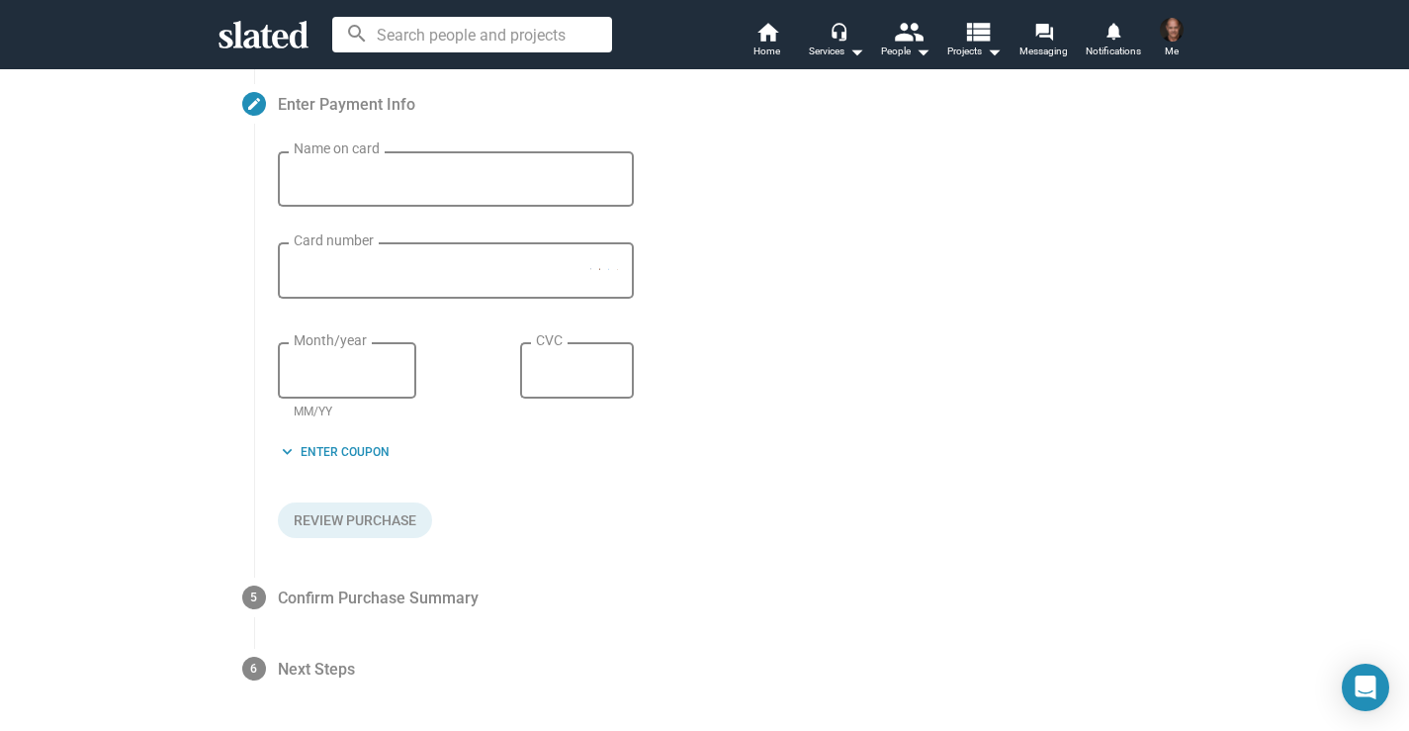
click at [304, 189] on div "Name on card" at bounding box center [456, 176] width 324 height 58
type input "[PERSON_NAME]"
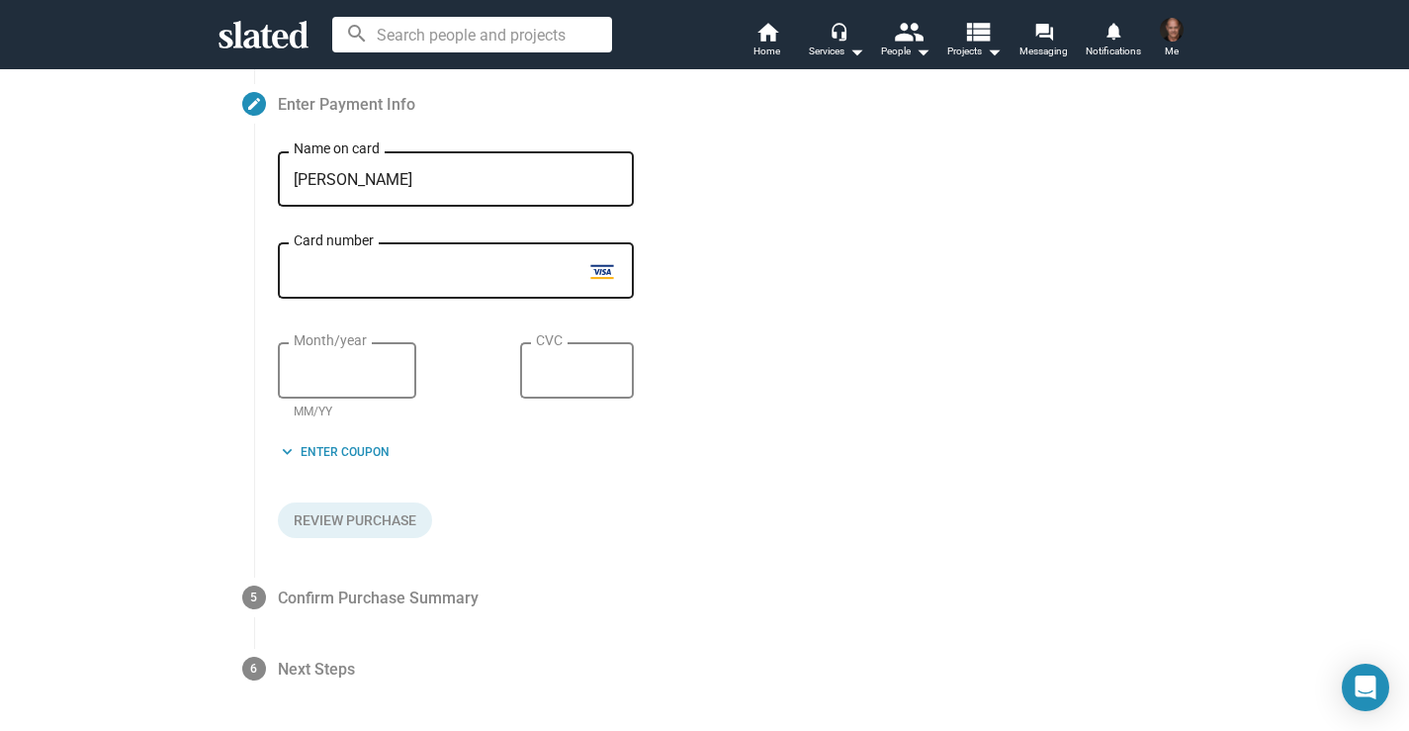
click at [292, 380] on div "Month/year" at bounding box center [347, 368] width 138 height 59
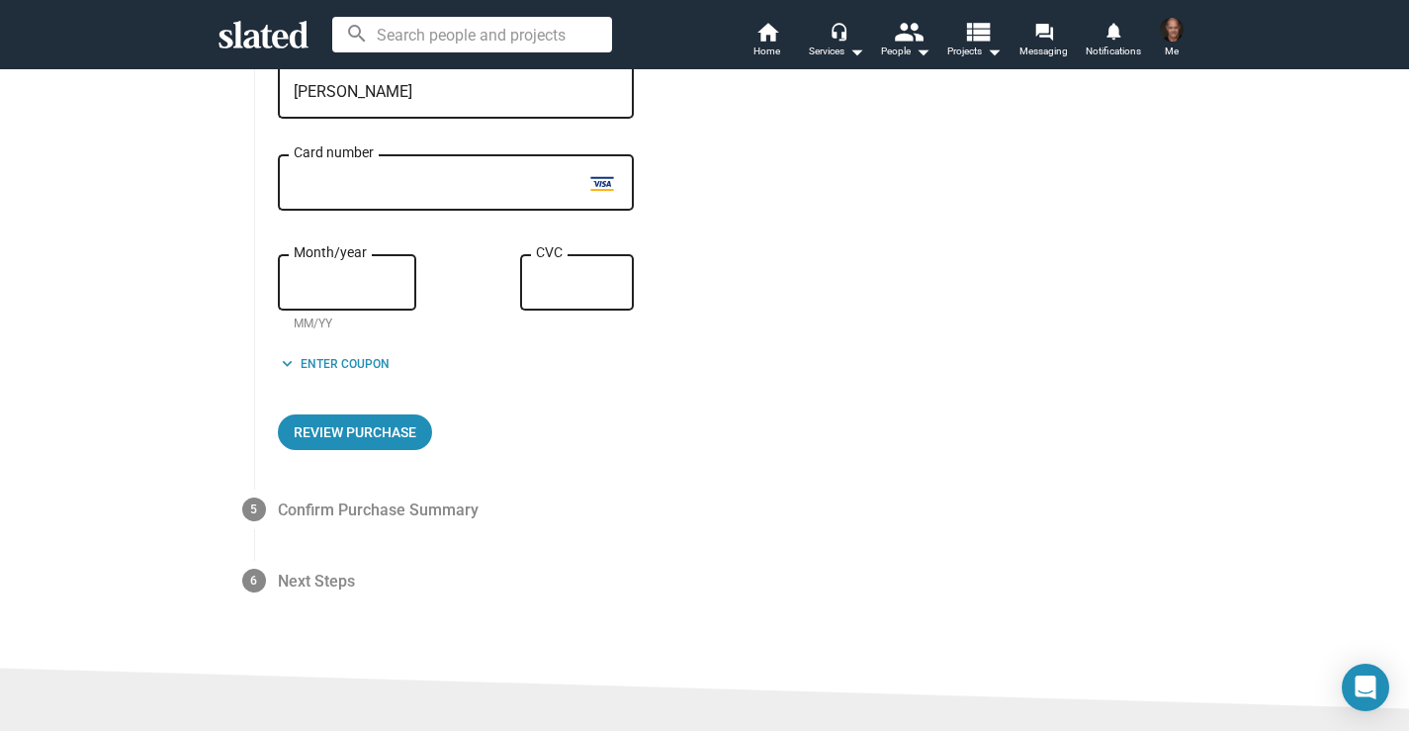
scroll to position [450, 0]
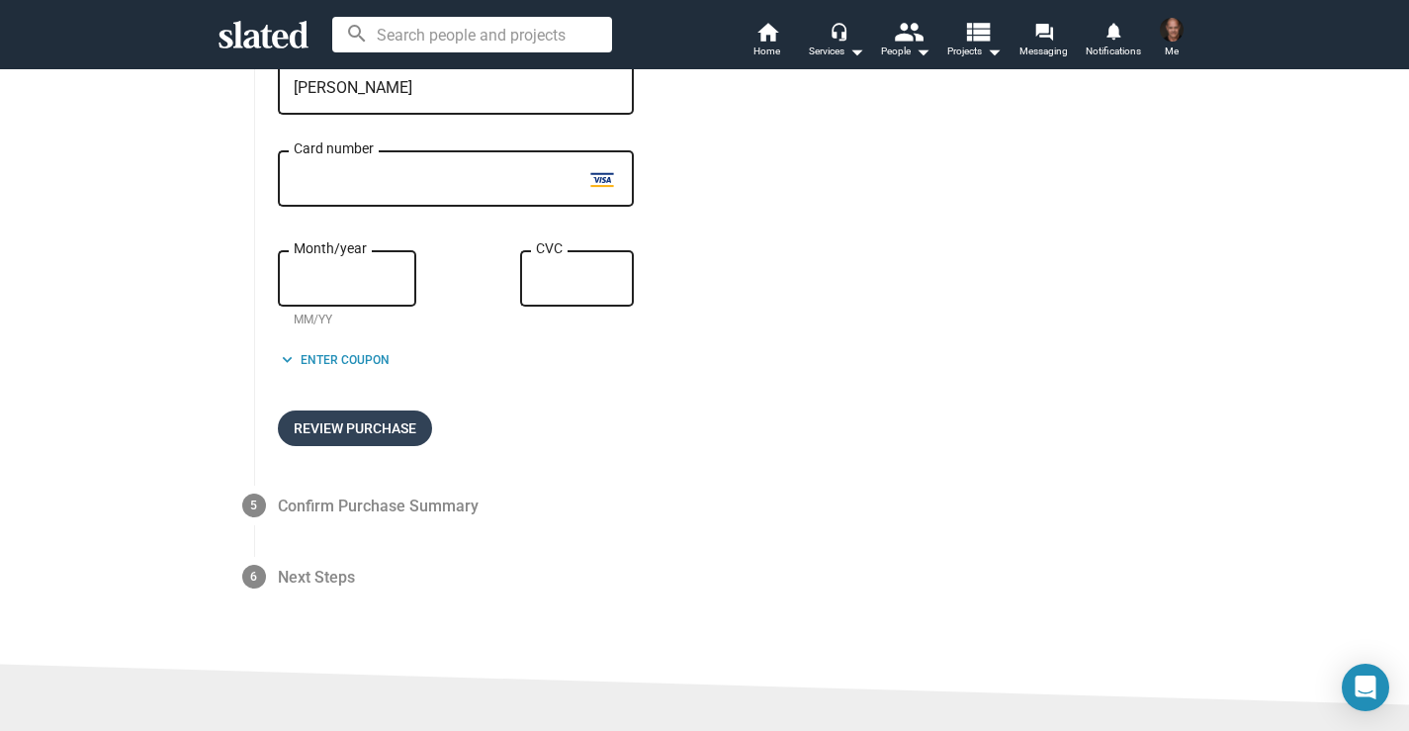
click at [346, 440] on span "Review Purchase" at bounding box center [355, 428] width 123 height 36
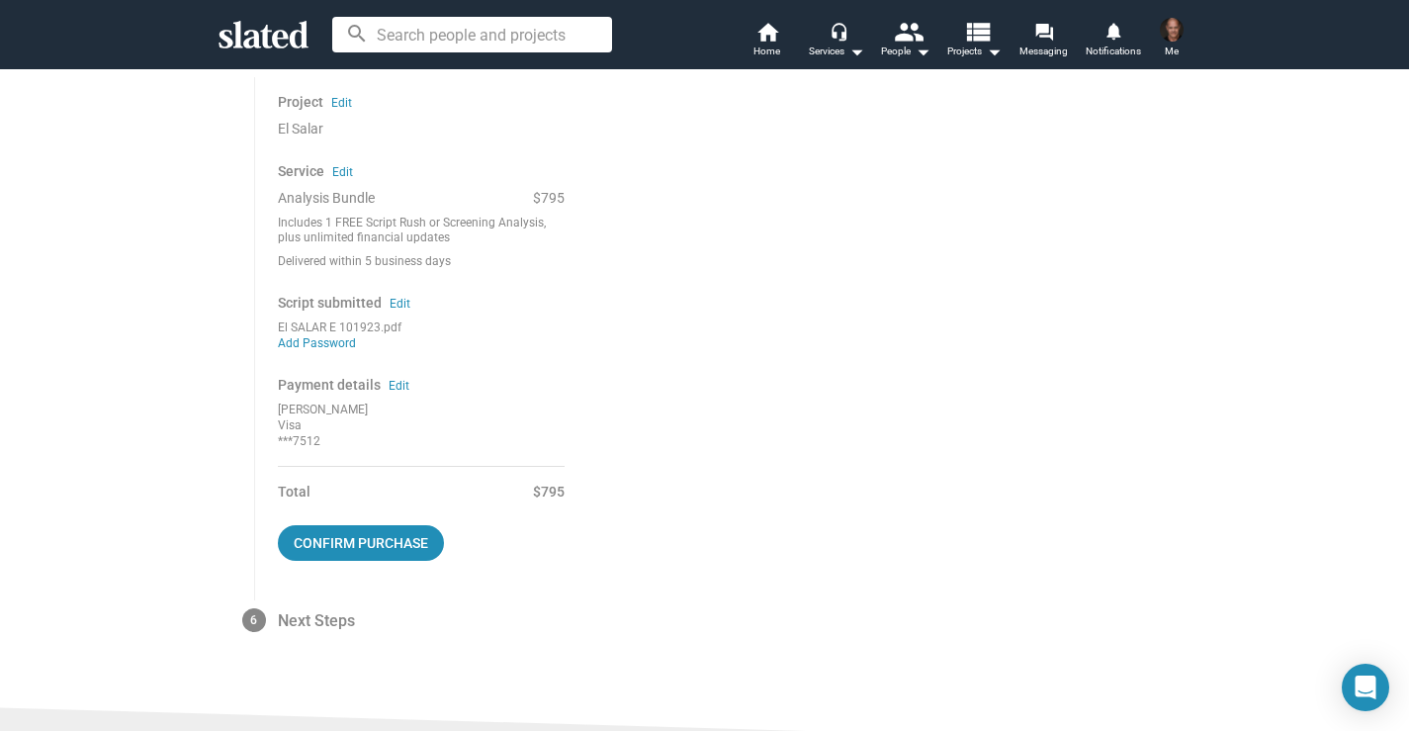
scroll to position [477, 0]
click at [371, 541] on span "Confirm purchase" at bounding box center [361, 542] width 134 height 36
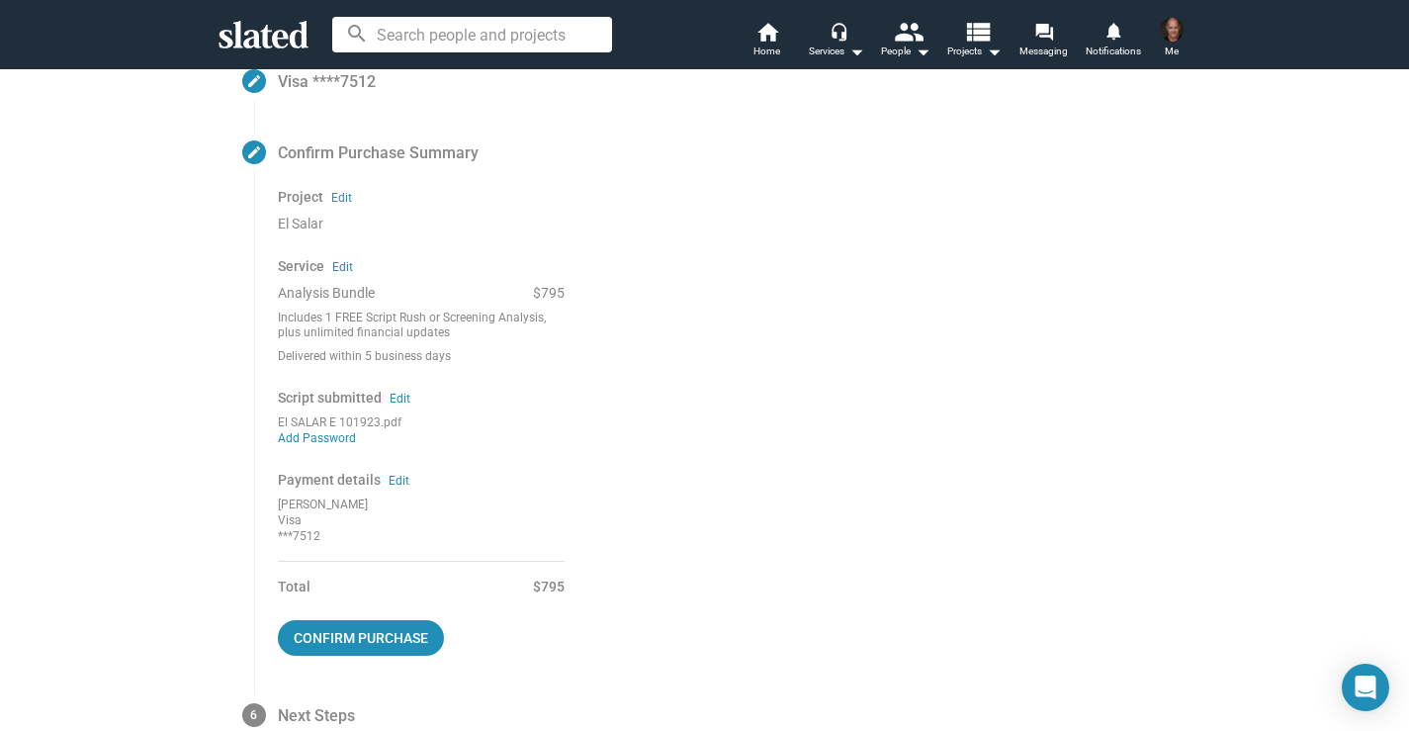
scroll to position [0, 0]
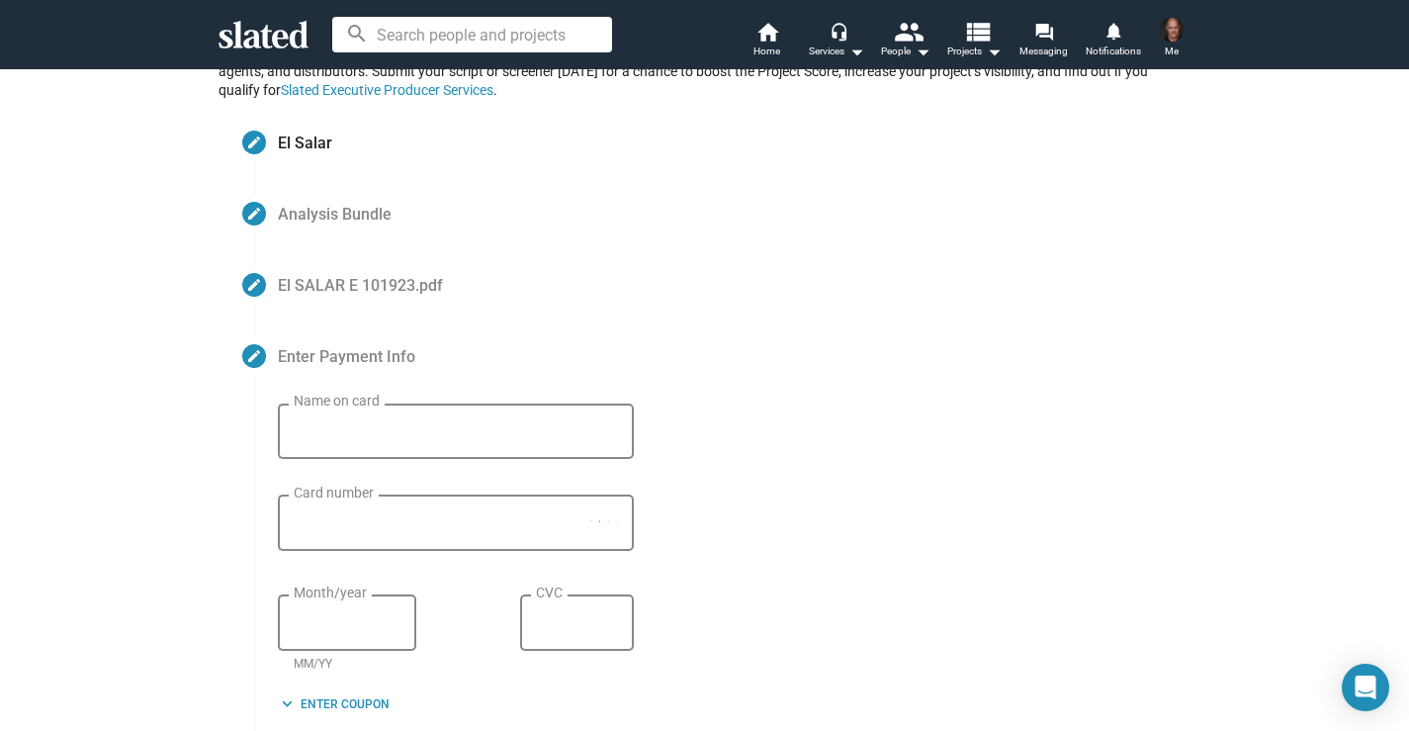
scroll to position [146, 0]
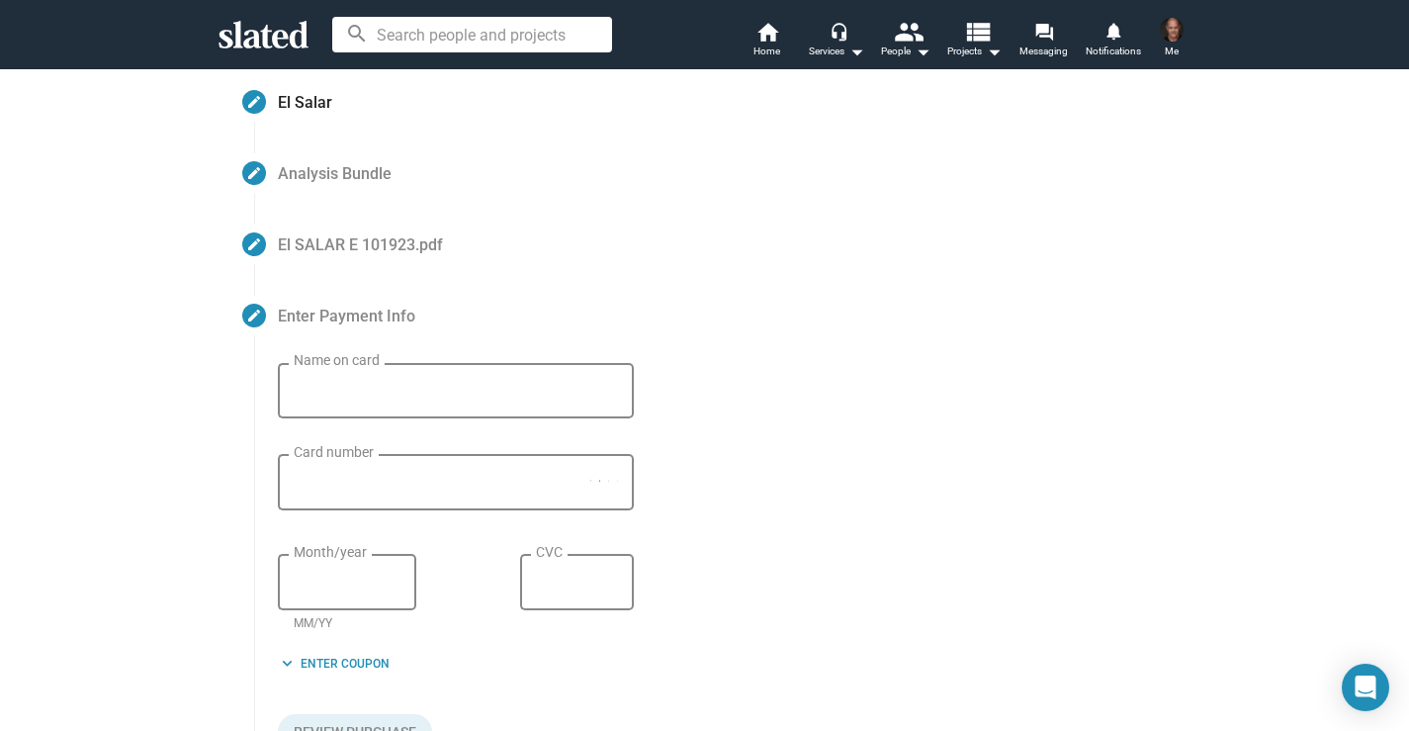
click at [301, 384] on input "Name on card" at bounding box center [456, 392] width 324 height 18
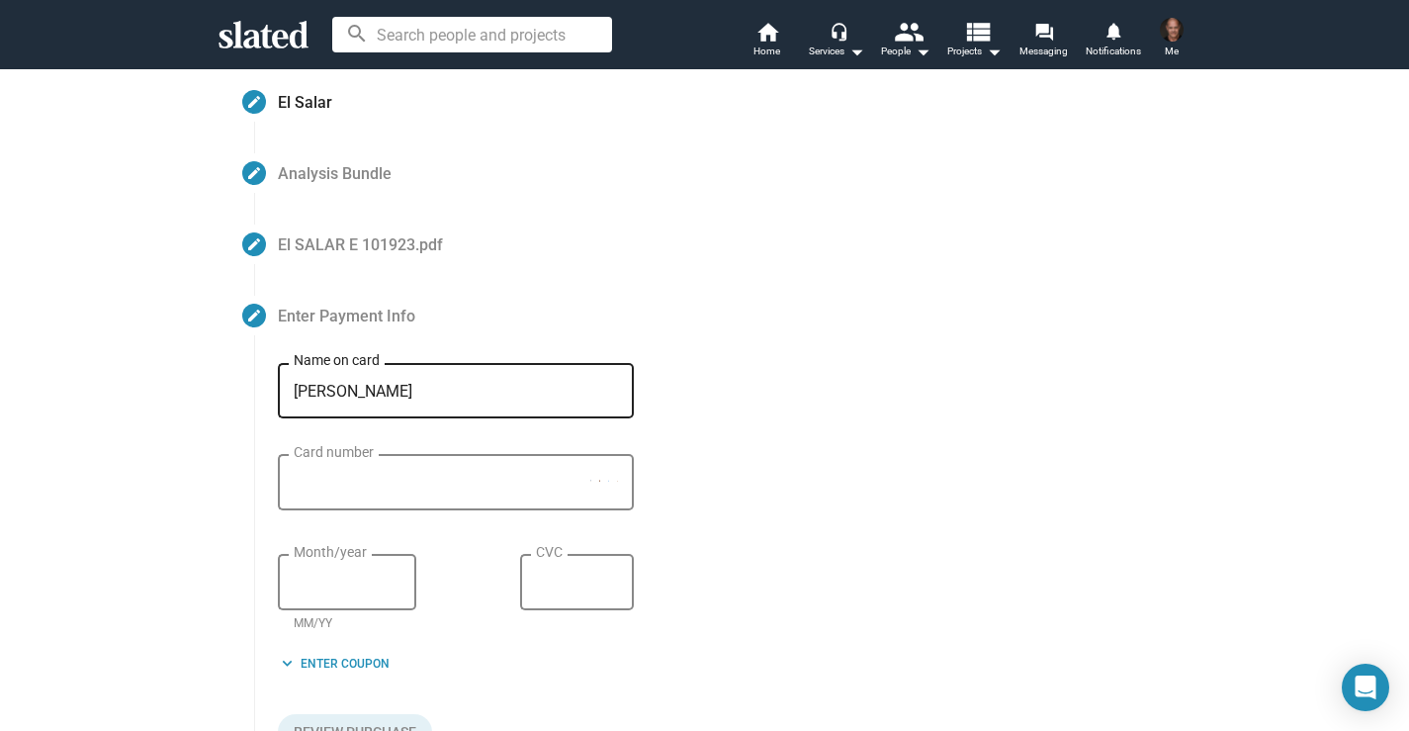
type input "[PERSON_NAME]"
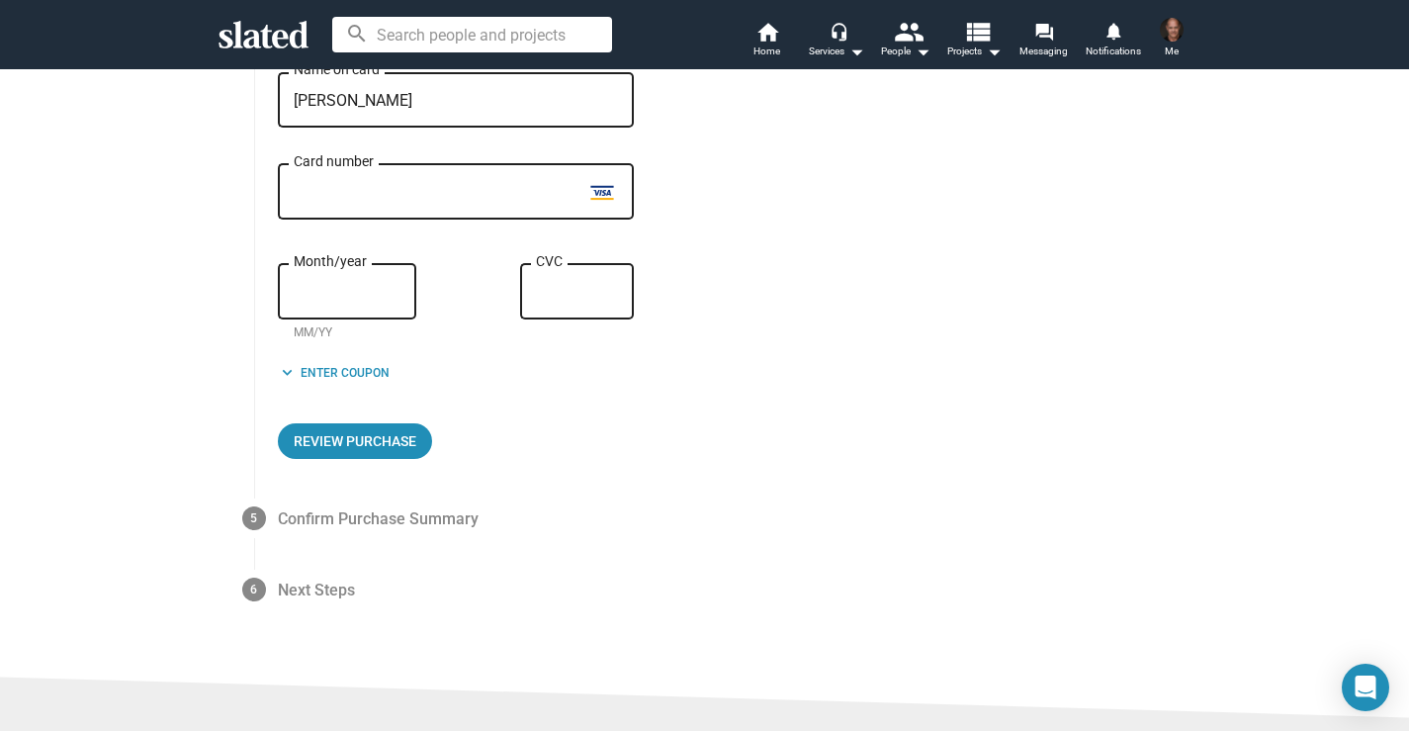
scroll to position [445, 0]
